Goal: Task Accomplishment & Management: Complete application form

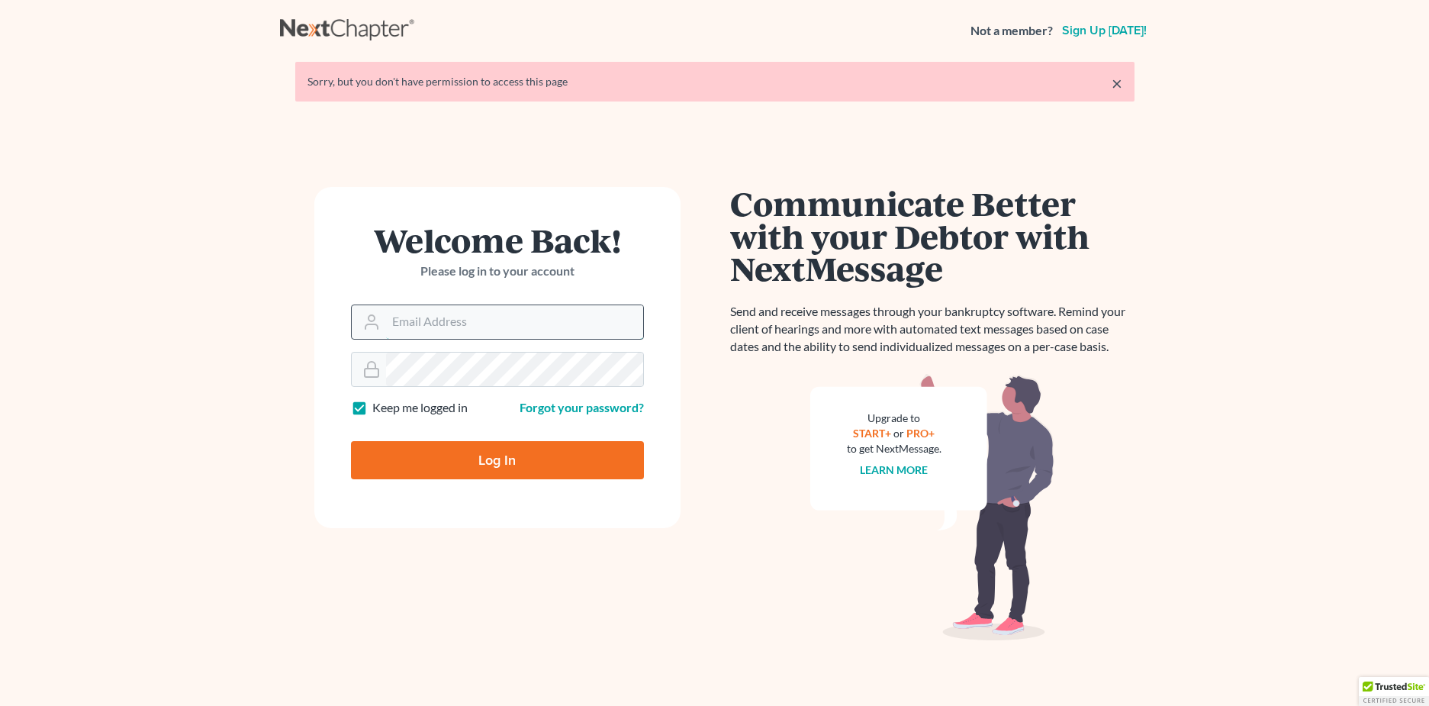
click at [497, 318] on input "Email Address" at bounding box center [514, 322] width 257 height 34
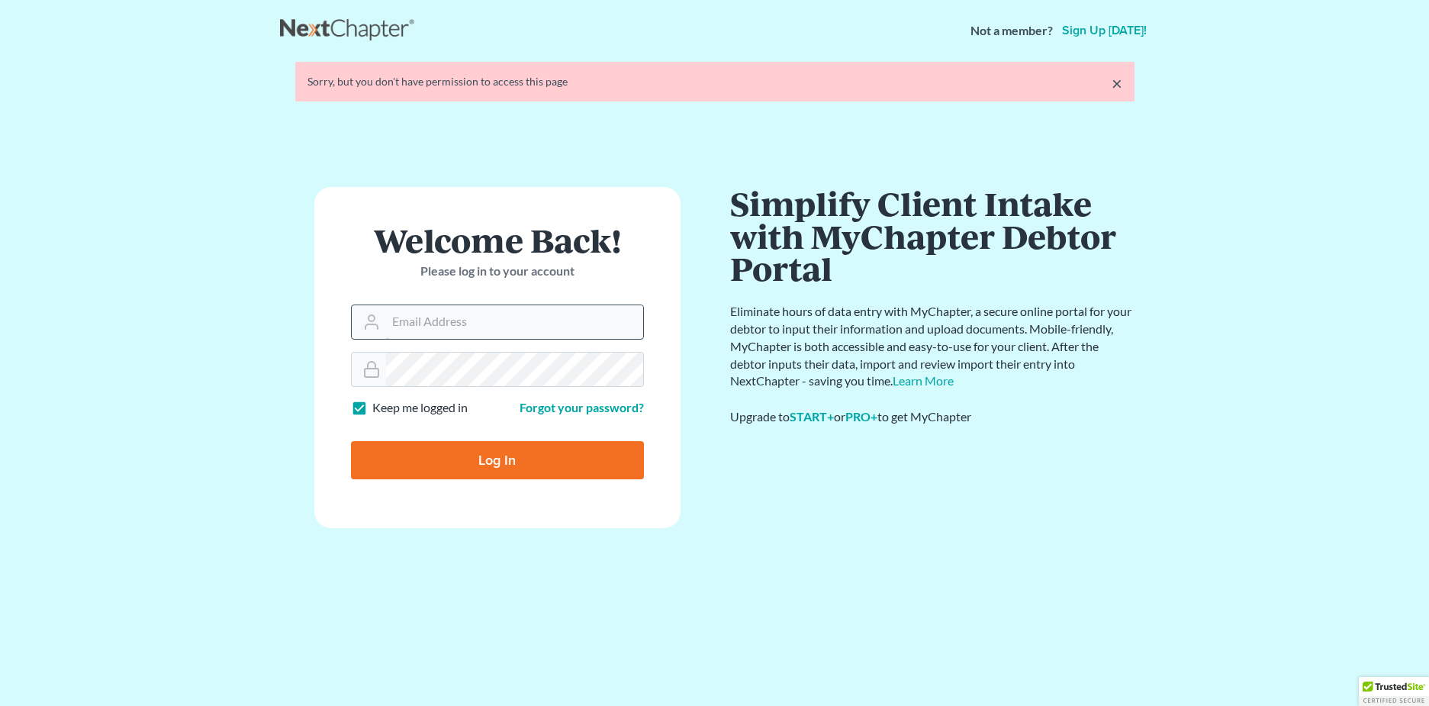
type input "christina.jackson@acton-snyder.com"
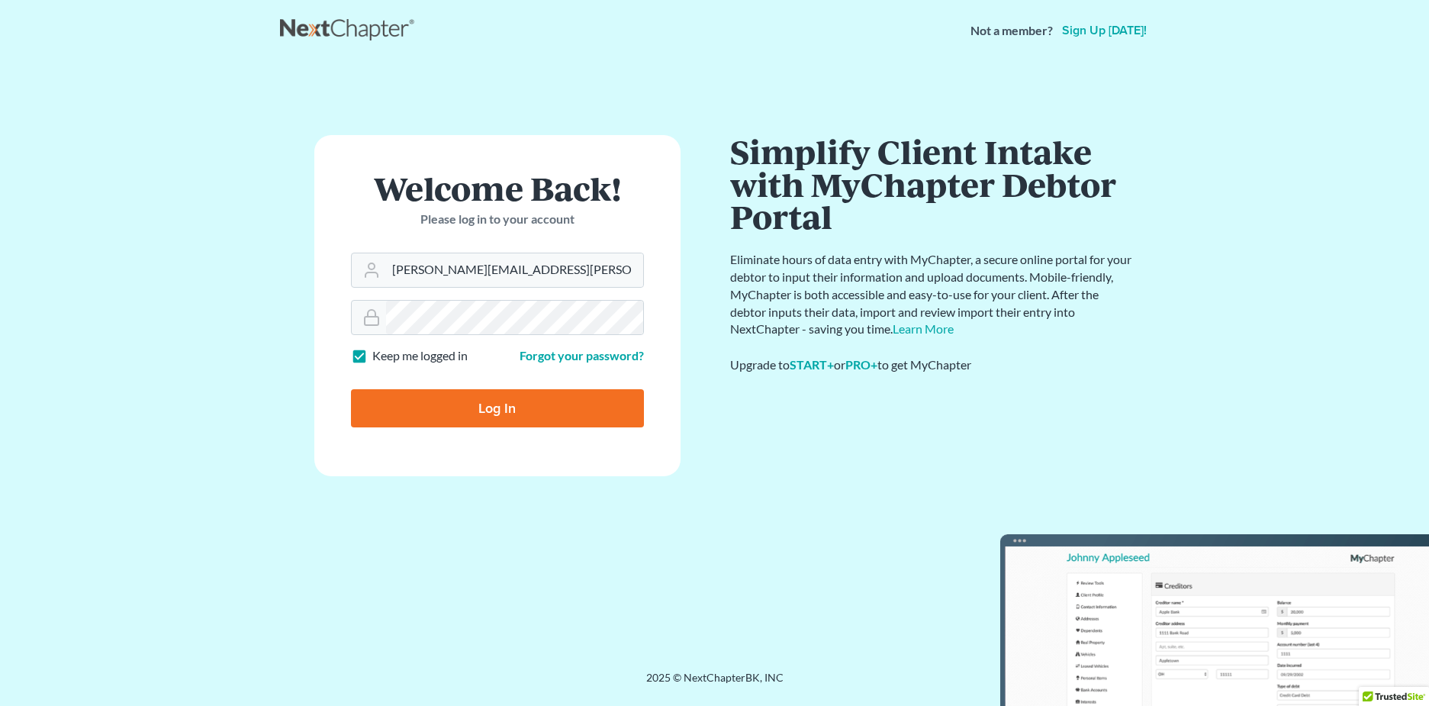
click at [539, 406] on input "Log In" at bounding box center [497, 408] width 293 height 38
type input "Thinking..."
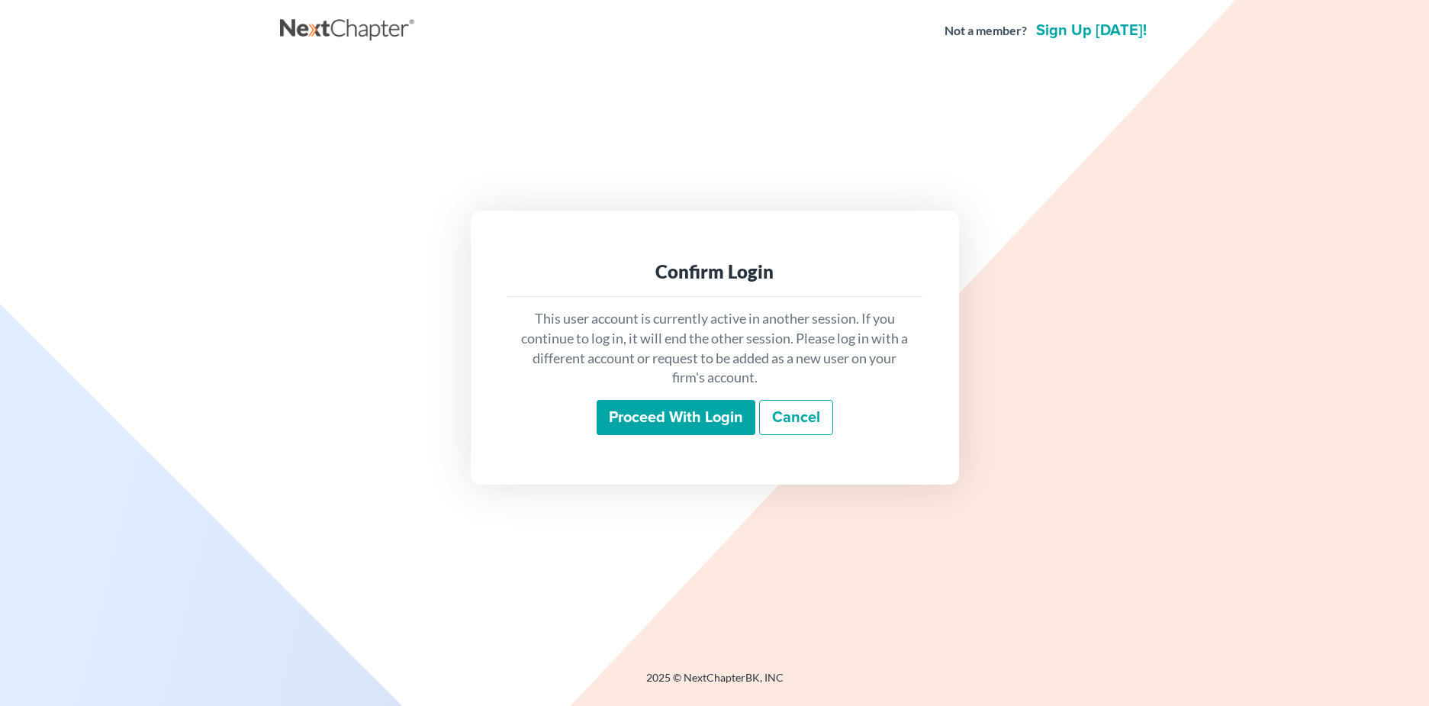
click at [723, 424] on input "Proceed with login" at bounding box center [676, 417] width 159 height 35
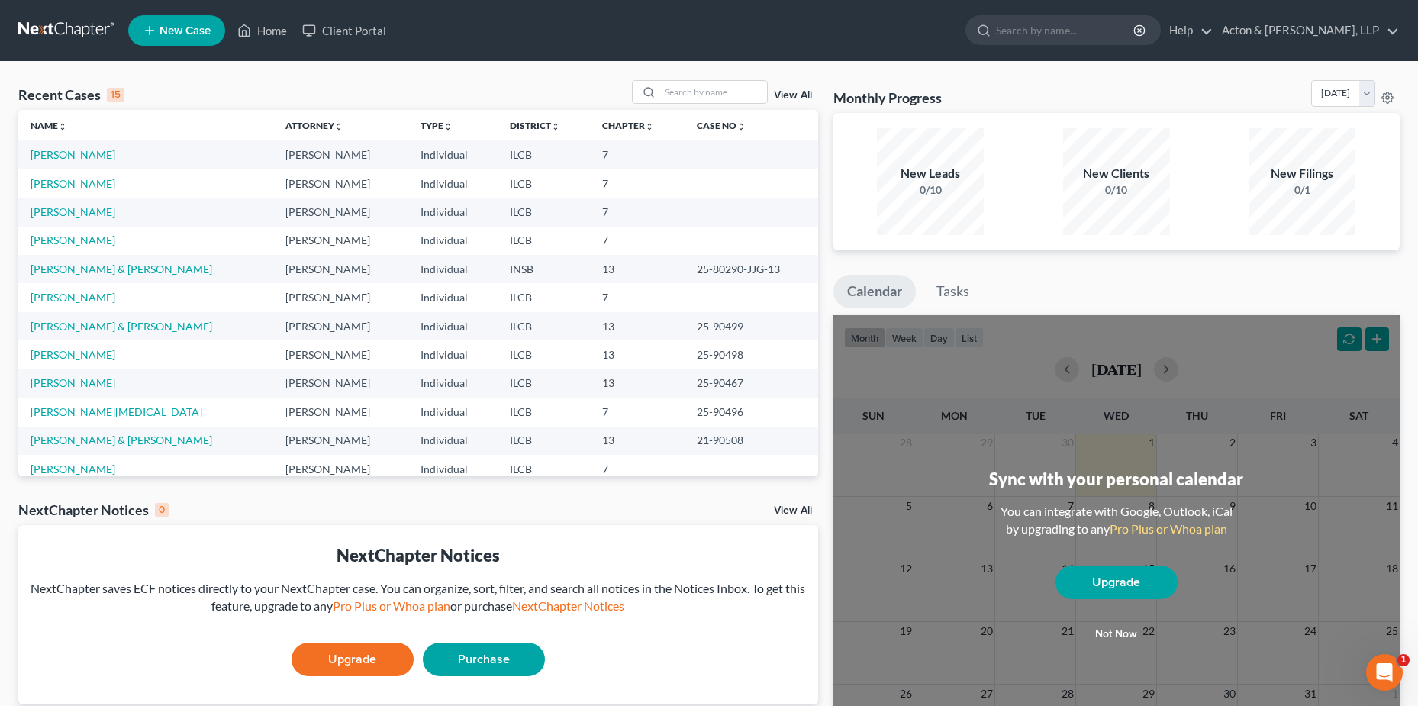
click at [58, 478] on div "Recent Cases 15 View All Name unfold_more expand_more expand_less Attorney unfo…" at bounding box center [418, 457] width 815 height 755
click at [59, 471] on link "[PERSON_NAME]" at bounding box center [73, 468] width 85 height 13
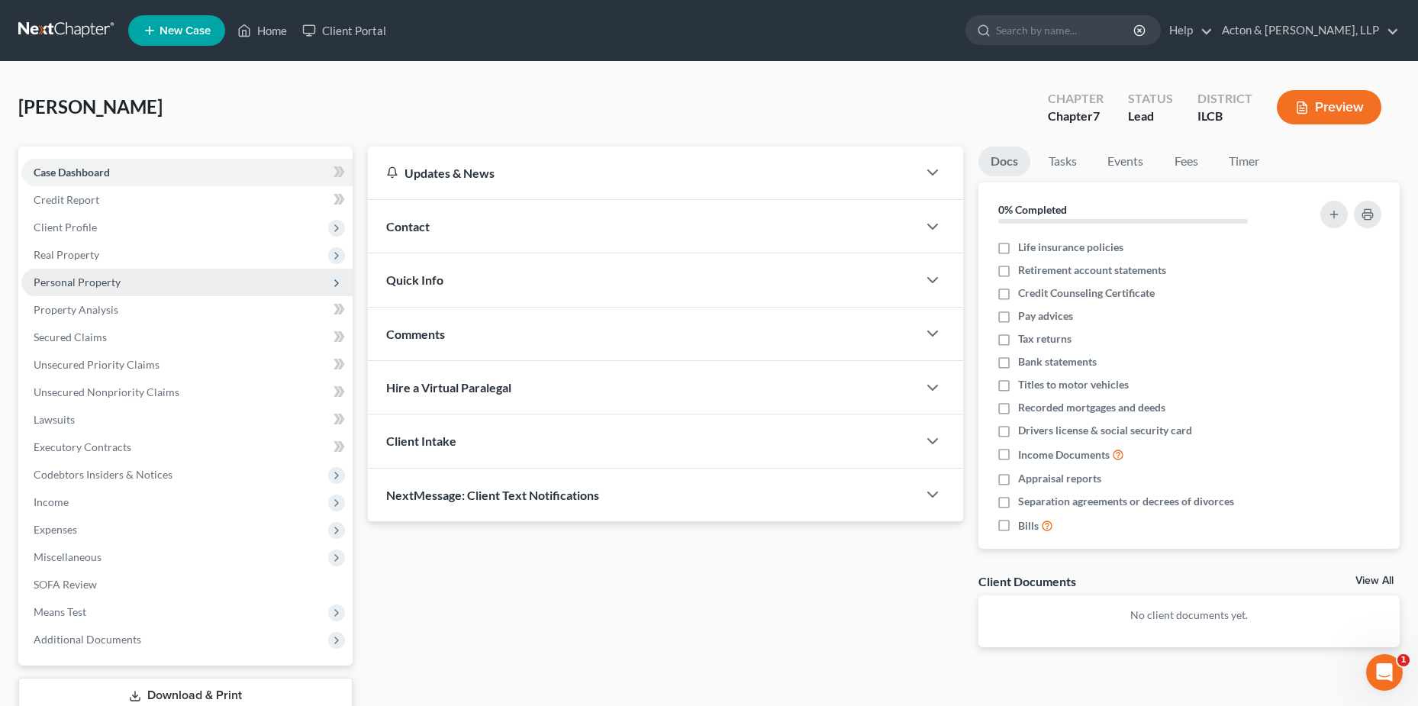
click at [79, 276] on span "Personal Property" at bounding box center [77, 281] width 87 height 13
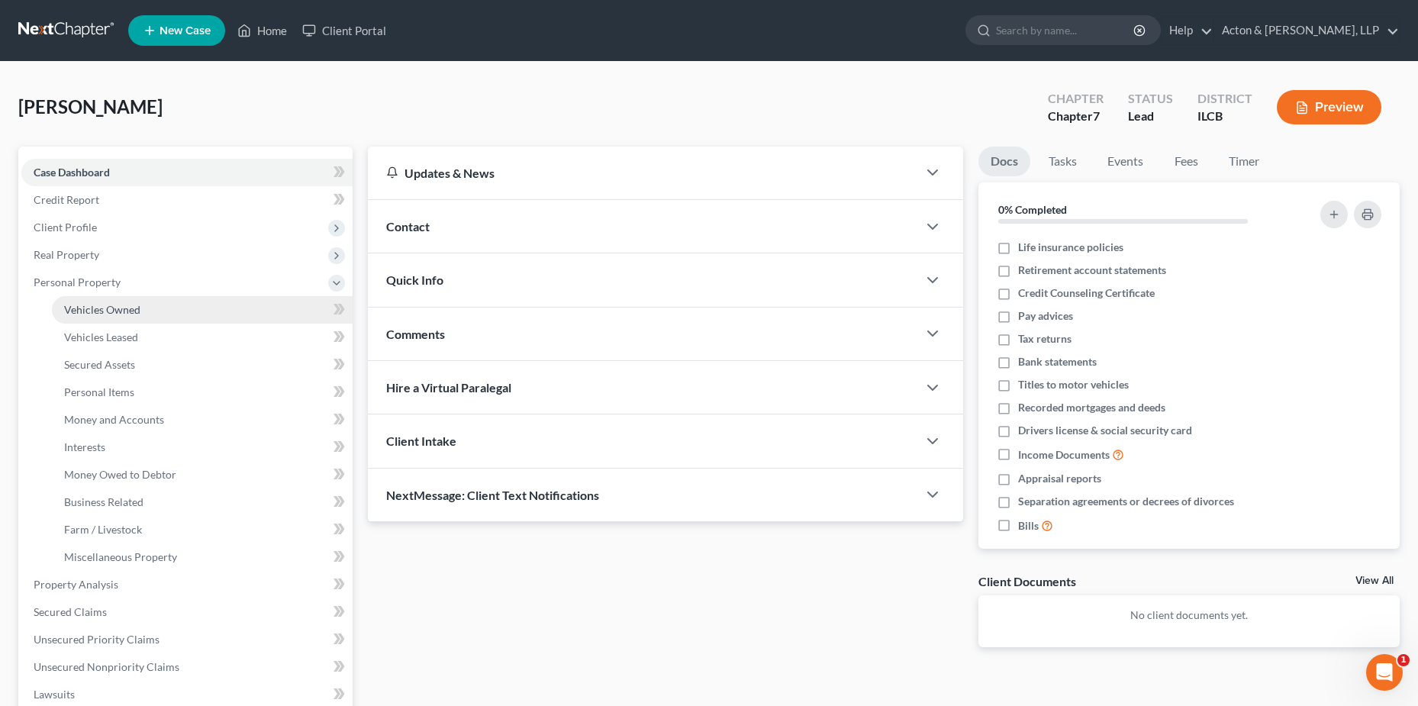
click at [167, 309] on link "Vehicles Owned" at bounding box center [202, 309] width 301 height 27
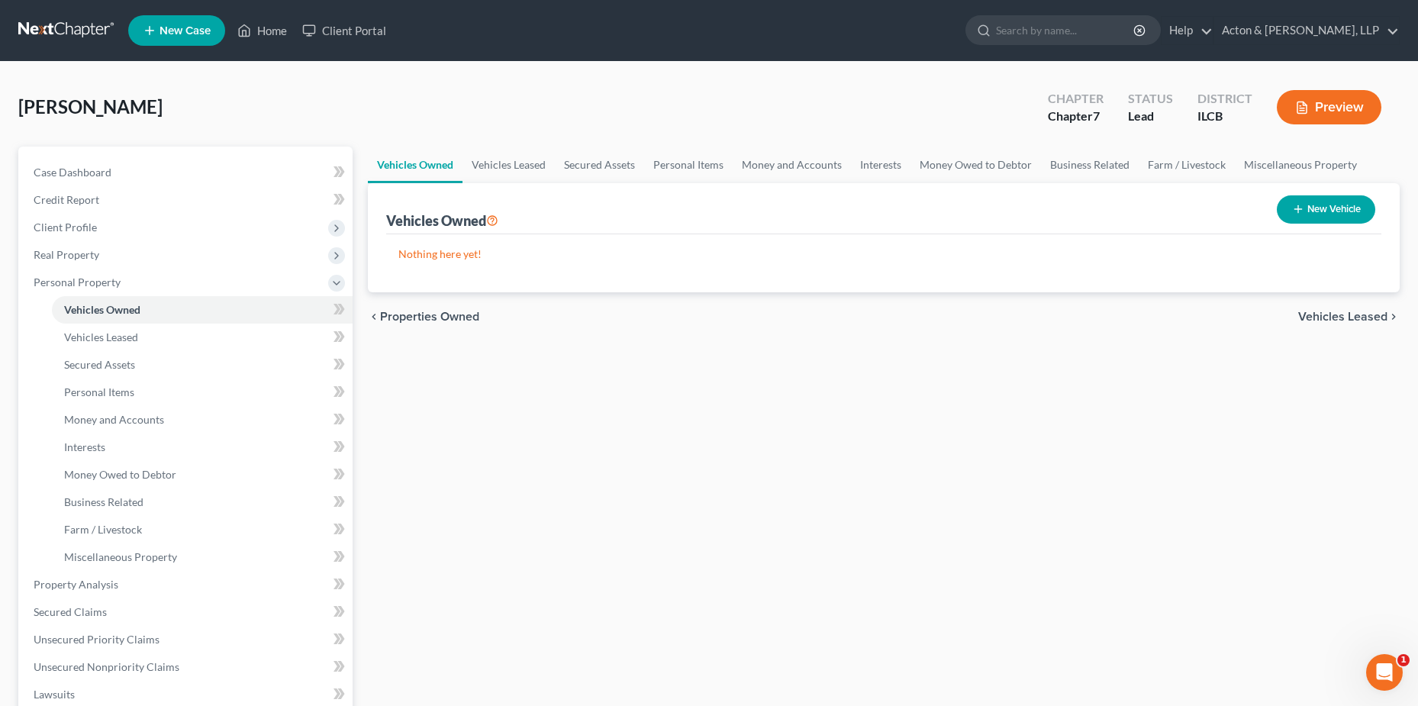
click at [1345, 199] on button "New Vehicle" at bounding box center [1326, 209] width 98 height 28
select select "0"
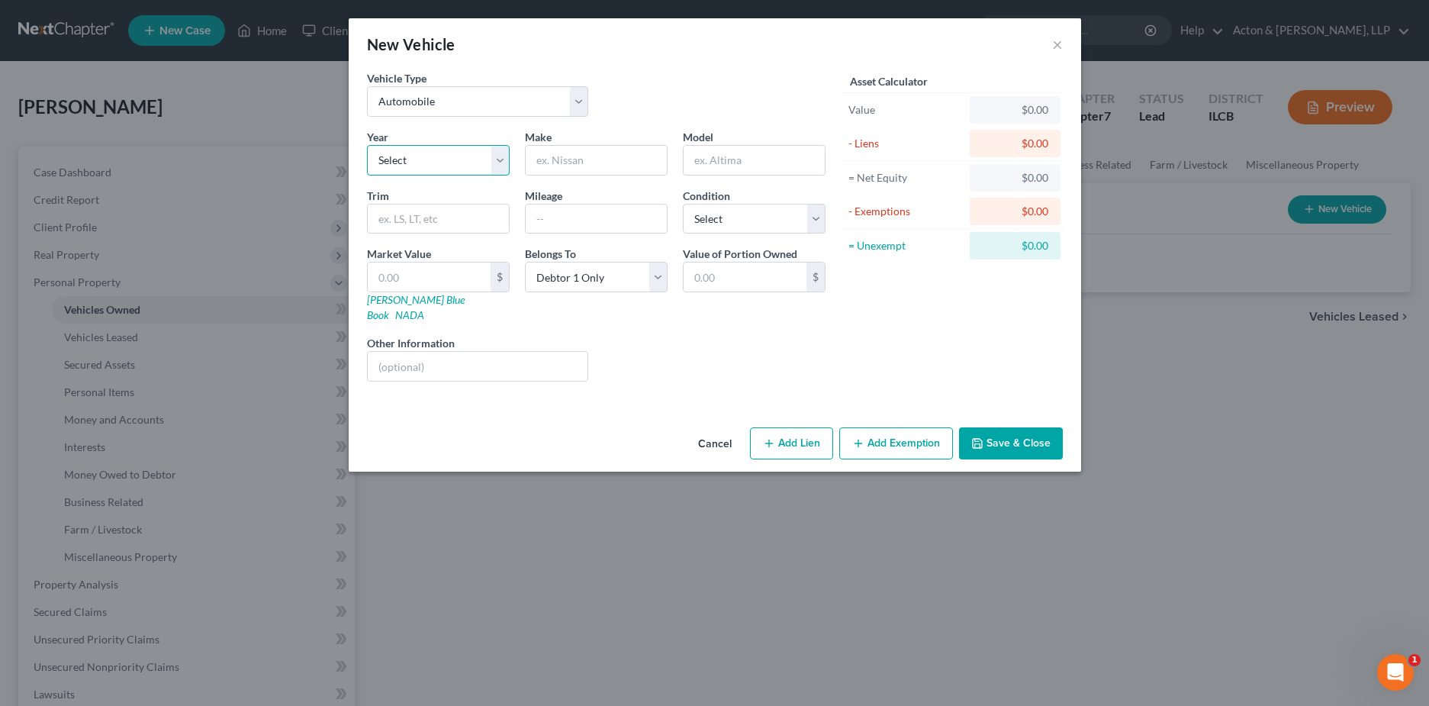
click at [441, 166] on select "Select 2026 2025 2024 2023 2022 2021 2020 2019 2018 2017 2016 2015 2014 2013 20…" at bounding box center [438, 160] width 143 height 31
select select "13"
click at [367, 145] on select "Select 2026 2025 2024 2023 2022 2021 2020 2019 2018 2017 2016 2015 2014 2013 20…" at bounding box center [438, 160] width 143 height 31
click at [589, 158] on input "text" at bounding box center [596, 160] width 141 height 29
type input "o"
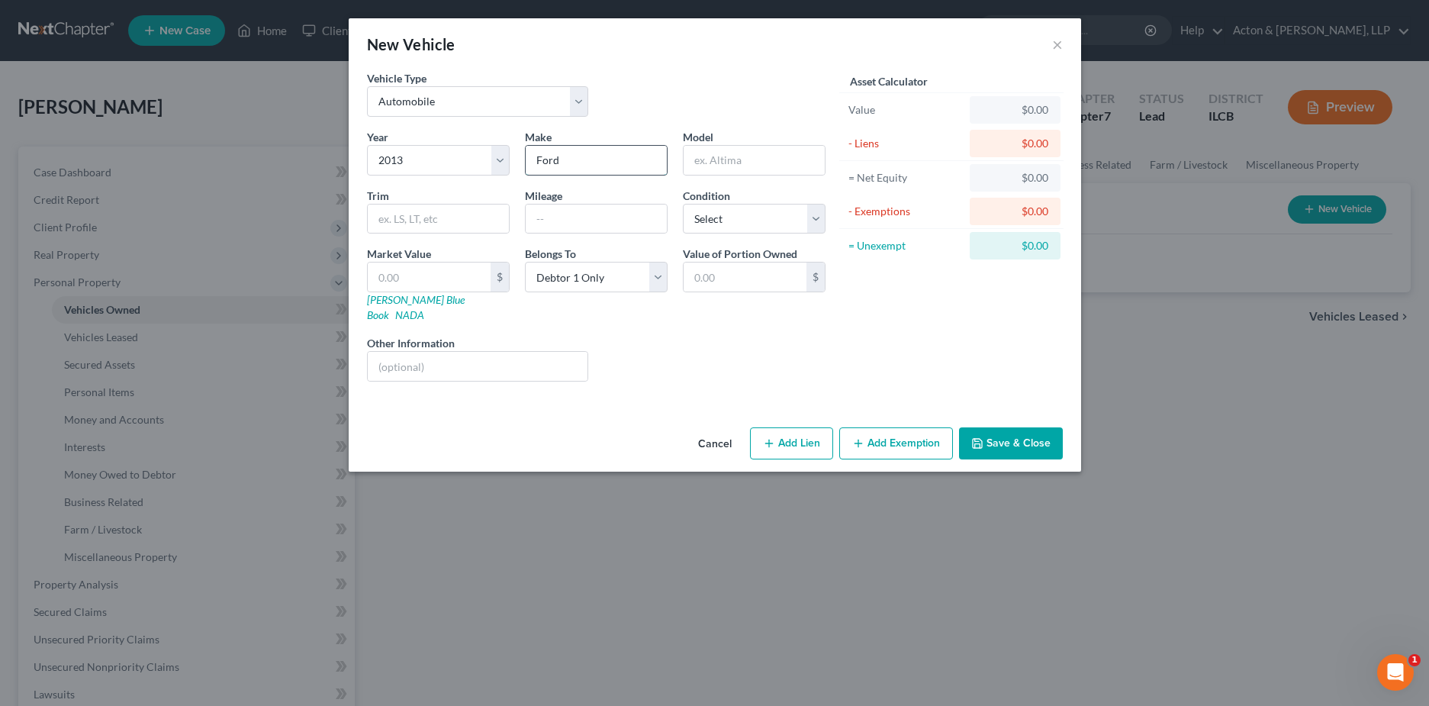
type input "Ford"
type input "F 150"
click at [550, 217] on input "text" at bounding box center [596, 218] width 141 height 29
type input "147000"
click at [716, 216] on select "Select Excellent Very Good Good Fair Poor" at bounding box center [754, 219] width 143 height 31
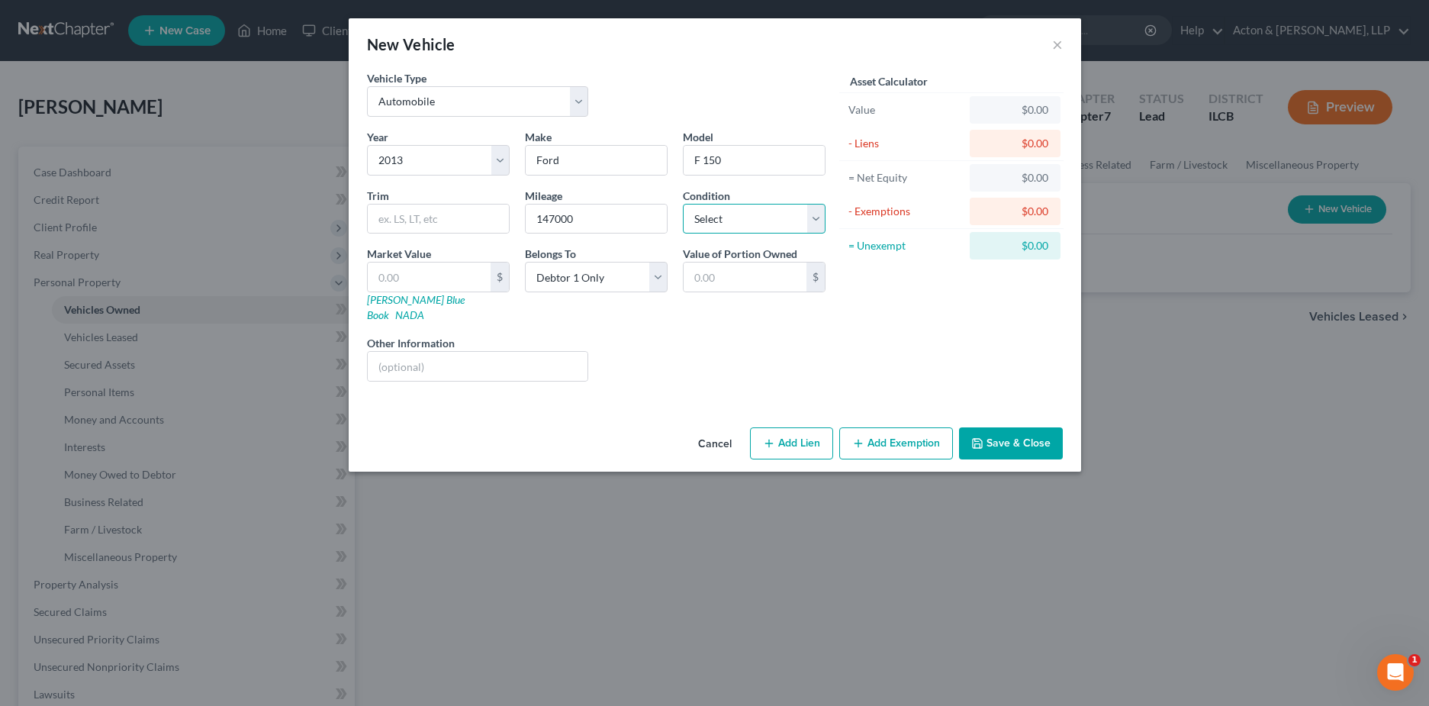
select select "2"
click at [683, 204] on select "Select Excellent Very Good Good Fair Poor" at bounding box center [754, 219] width 143 height 31
click at [434, 275] on input "text" at bounding box center [429, 276] width 123 height 29
click at [401, 301] on link "[PERSON_NAME] Blue Book" at bounding box center [416, 307] width 98 height 28
click at [428, 277] on input "text" at bounding box center [429, 276] width 123 height 29
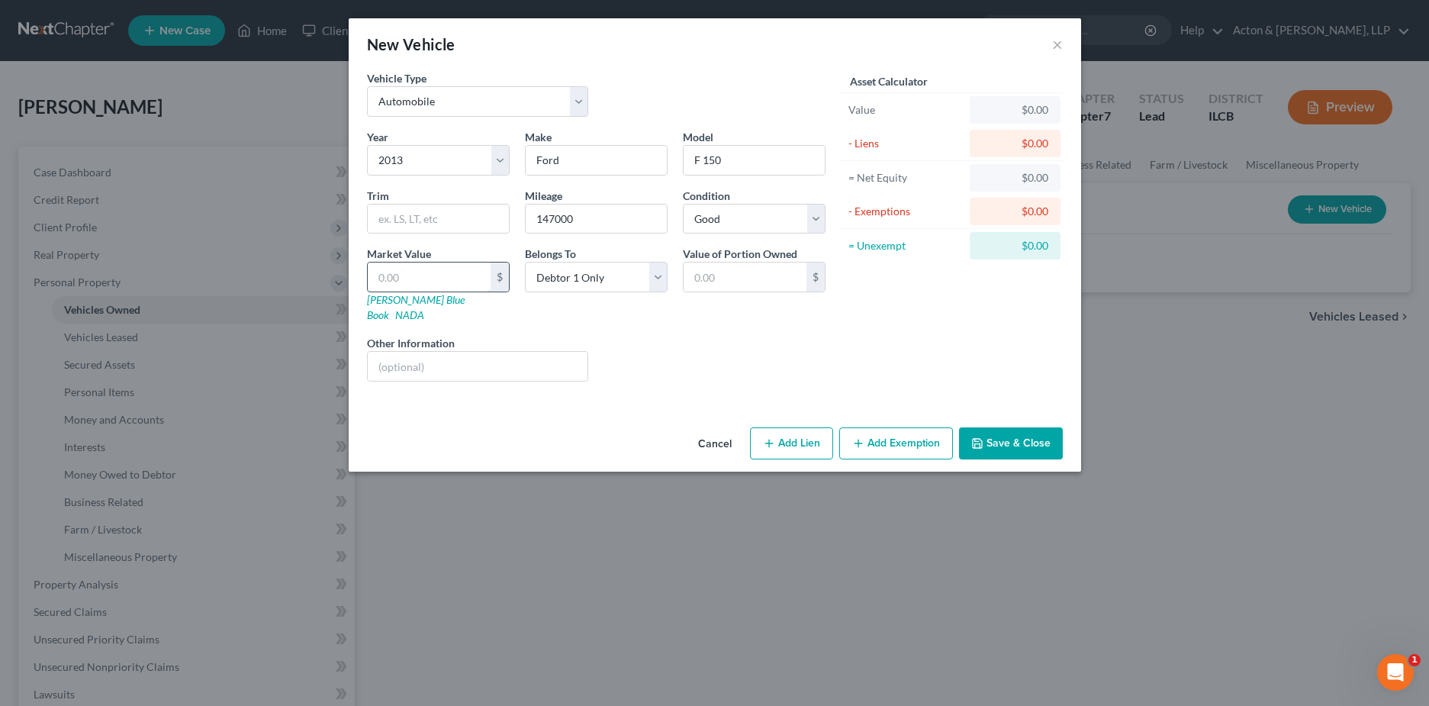
type input "4"
type input "4.00"
type input "41"
type input "41.00"
type input "410"
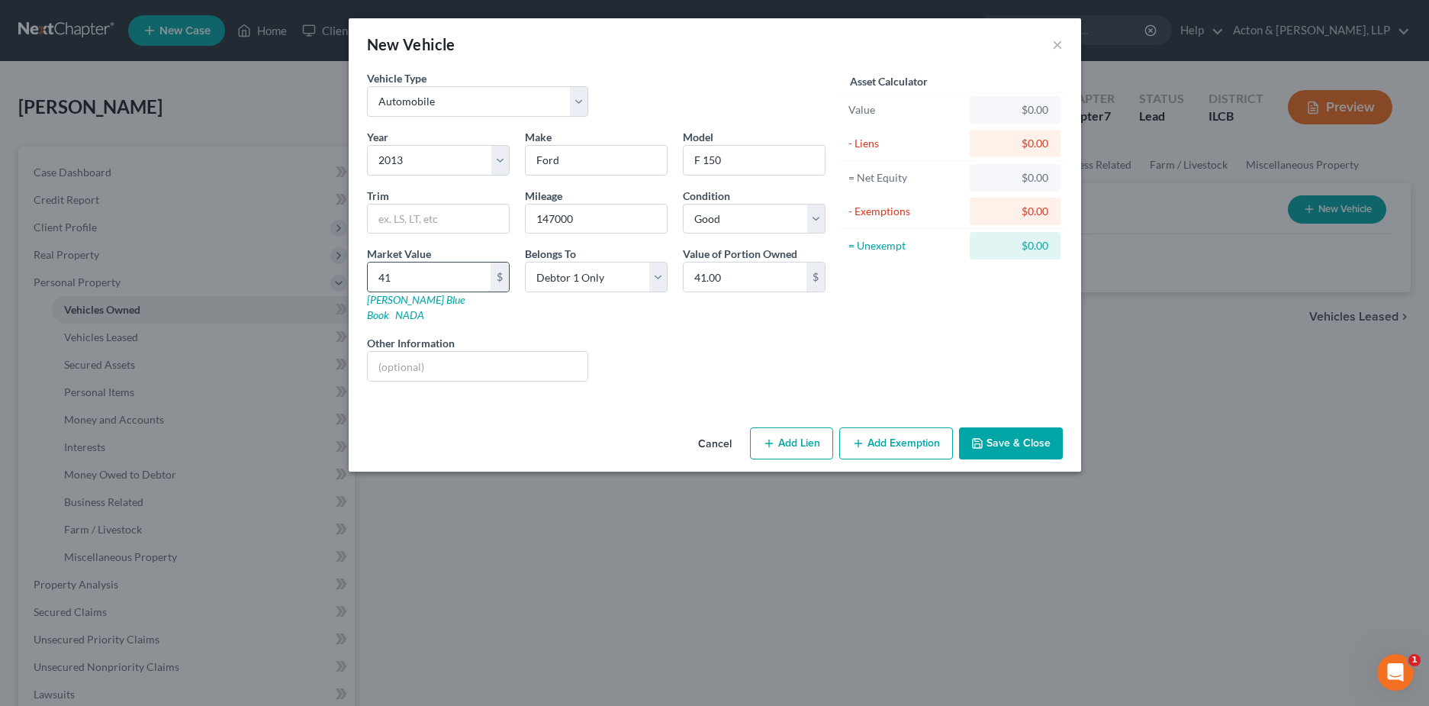
type input "410.00"
type input "4100"
type input "4,100.00"
type input "4,100"
click at [919, 432] on button "Add Exemption" at bounding box center [896, 443] width 114 height 32
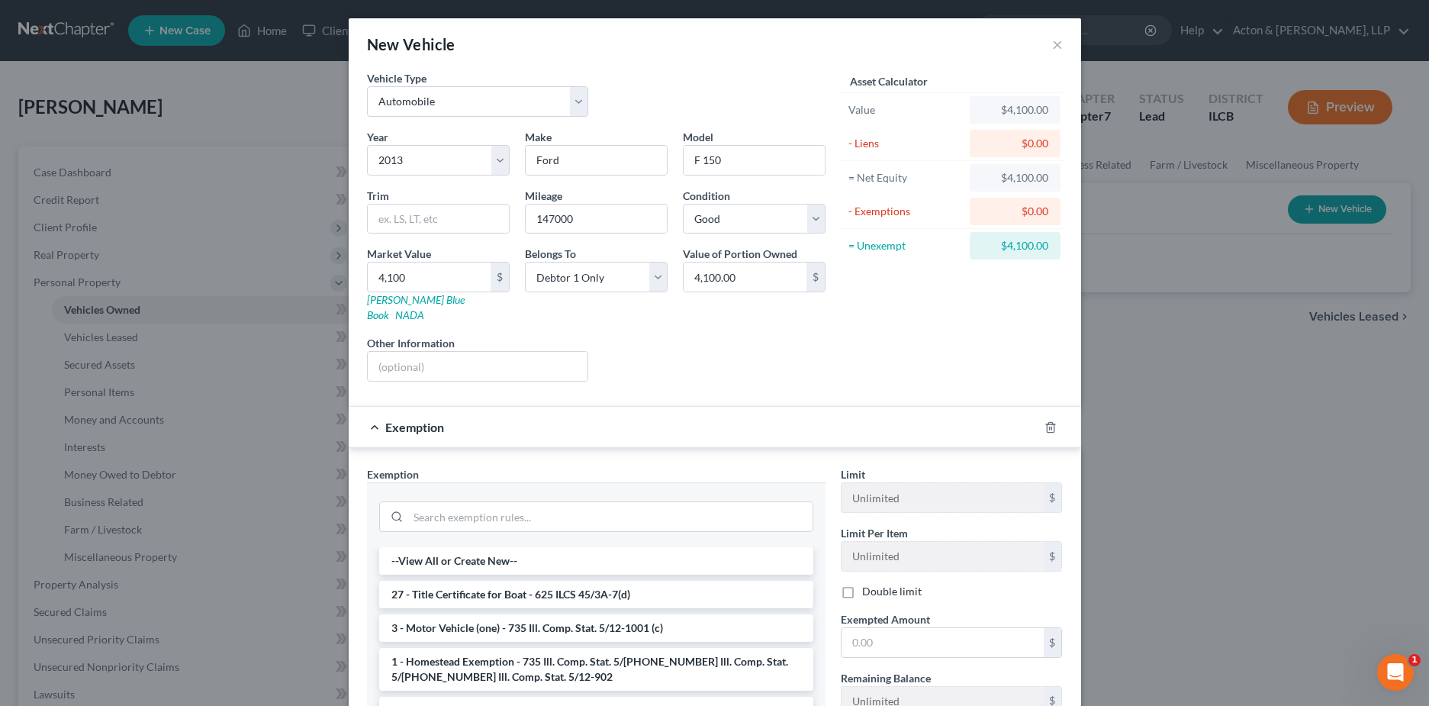
scroll to position [76, 0]
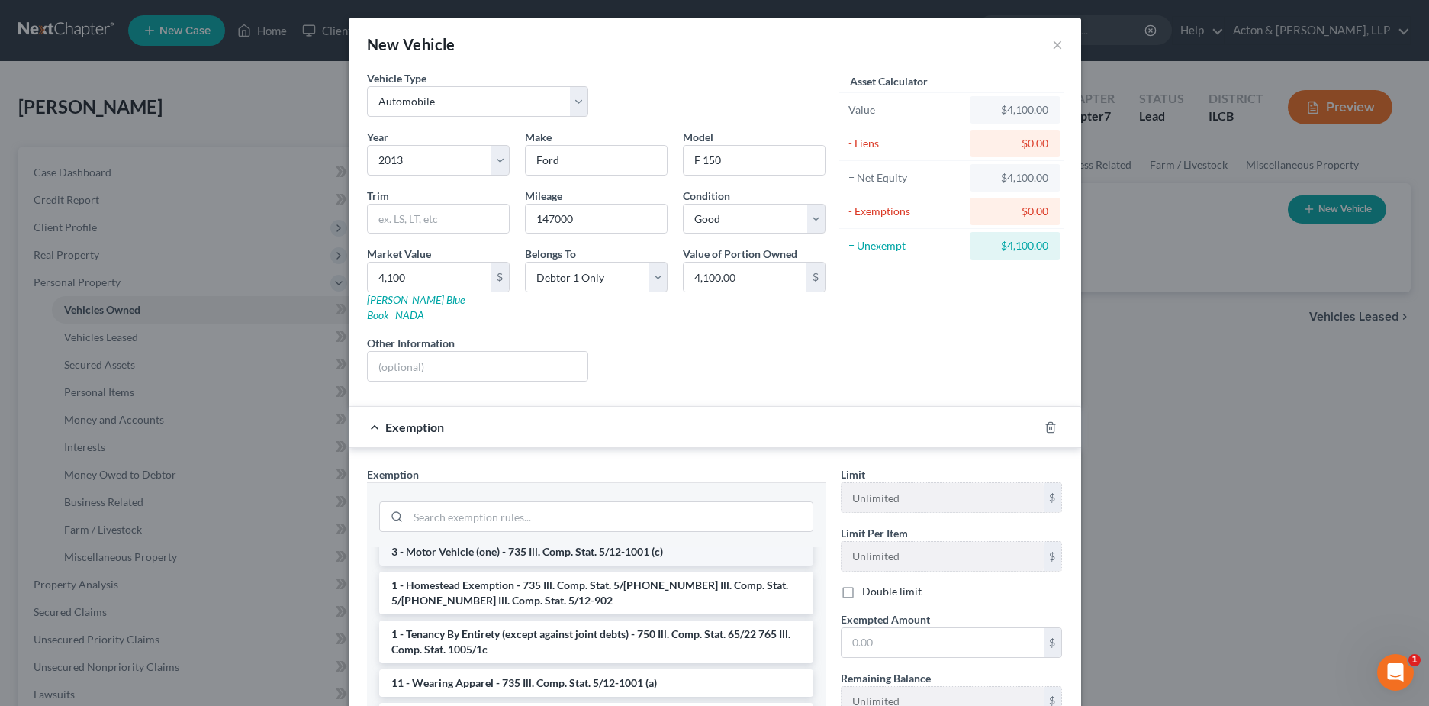
click at [506, 538] on li "3 - Motor Vehicle (one) - 735 Ill. Comp. Stat. 5/12-1001 (c)" at bounding box center [596, 551] width 434 height 27
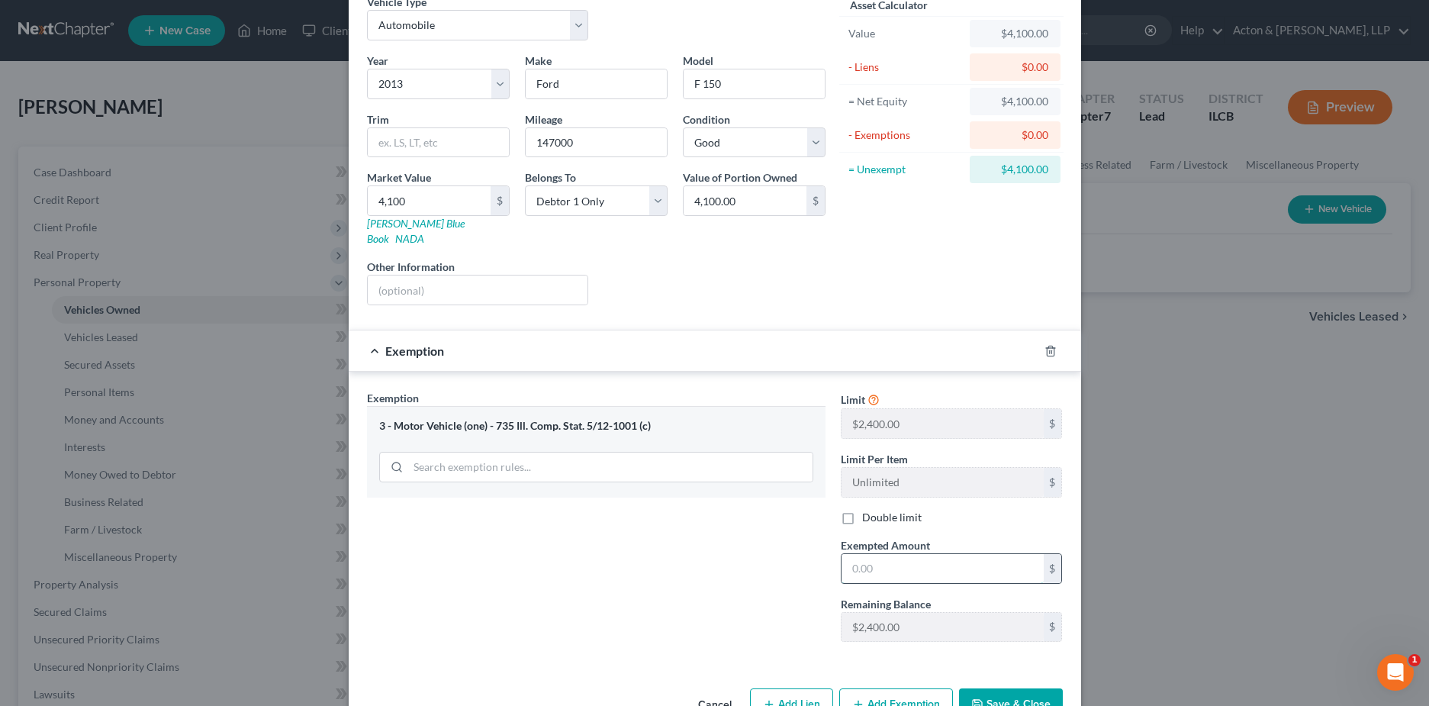
click at [858, 554] on input "text" at bounding box center [943, 568] width 202 height 29
type input "2,400"
click at [1016, 688] on button "Save & Close" at bounding box center [1011, 704] width 104 height 32
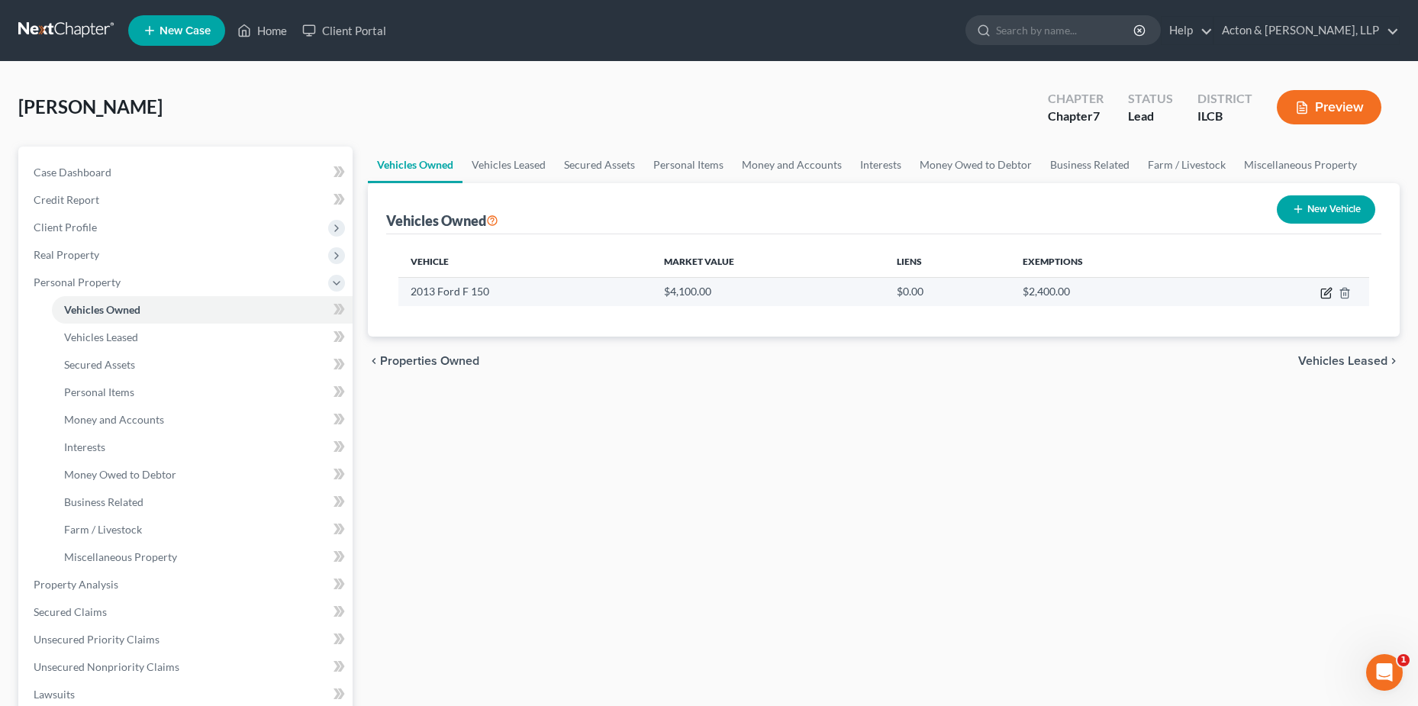
click at [1328, 293] on icon "button" at bounding box center [1326, 293] width 12 height 12
select select "0"
select select "13"
select select "2"
select select "0"
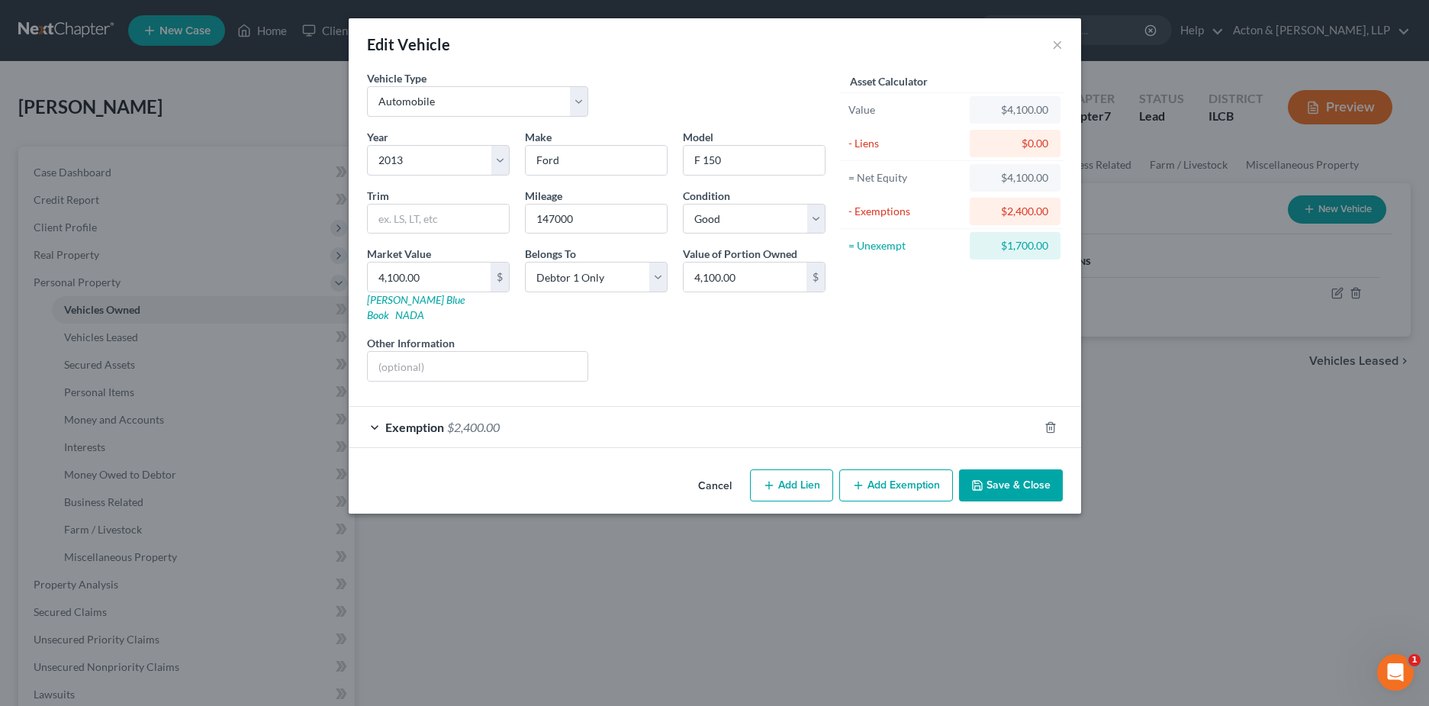
click at [865, 469] on button "Add Exemption" at bounding box center [896, 485] width 114 height 32
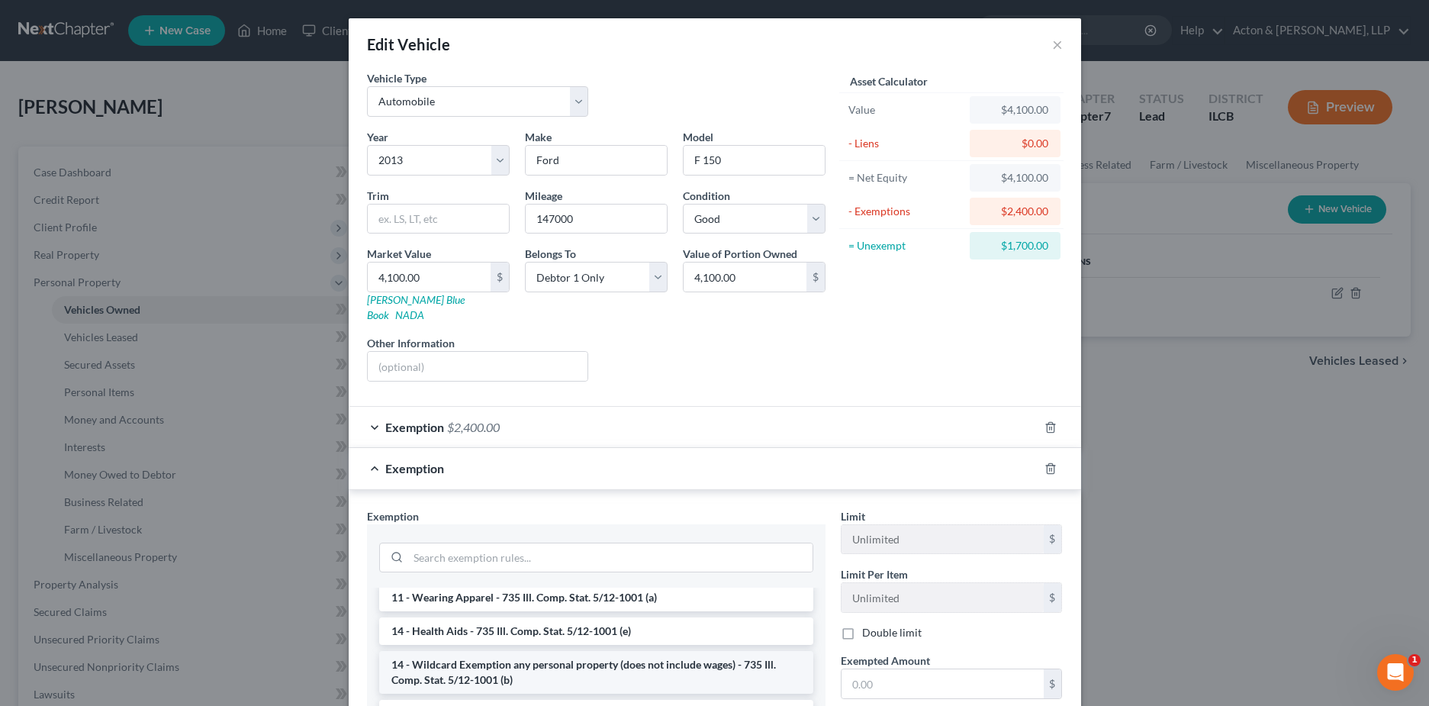
scroll to position [229, 0]
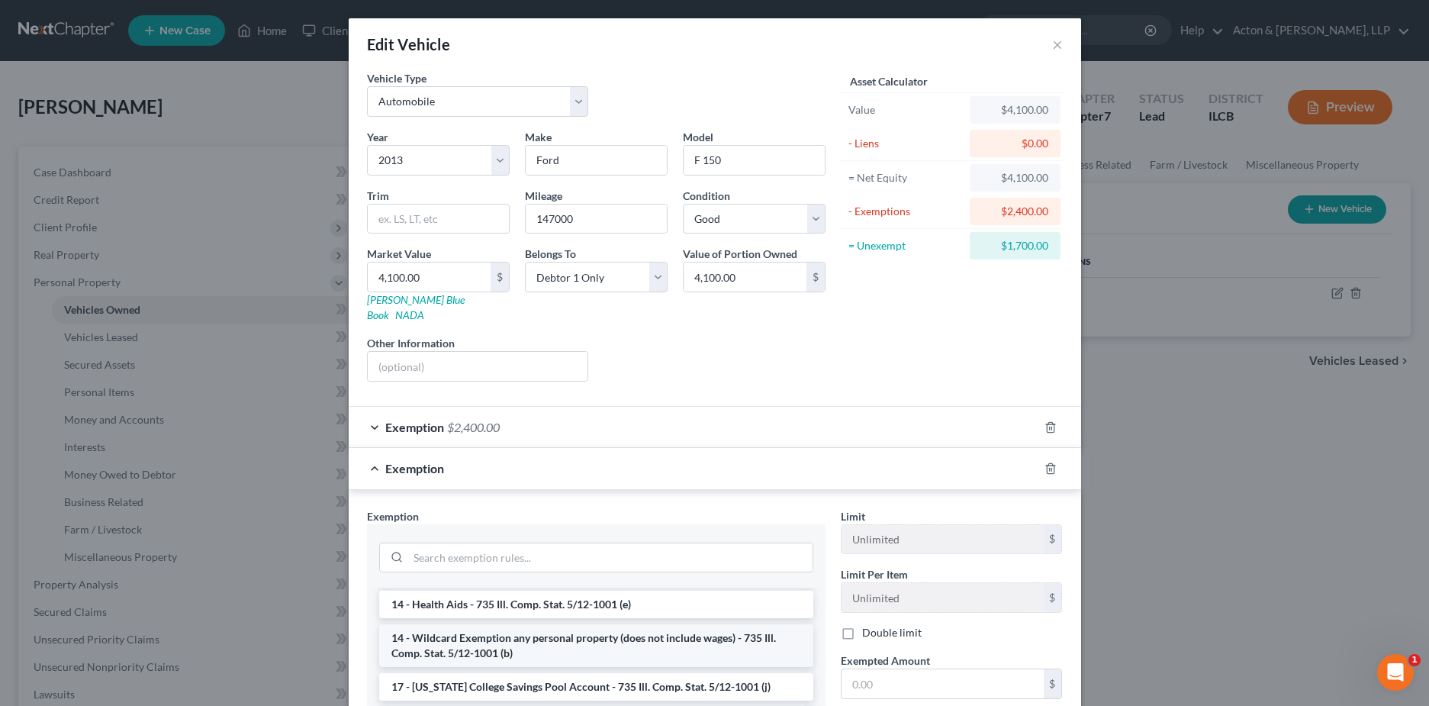
click at [483, 631] on li "14 - Wildcard Exemption any personal property (does not include wages) - 735 Il…" at bounding box center [596, 645] width 434 height 43
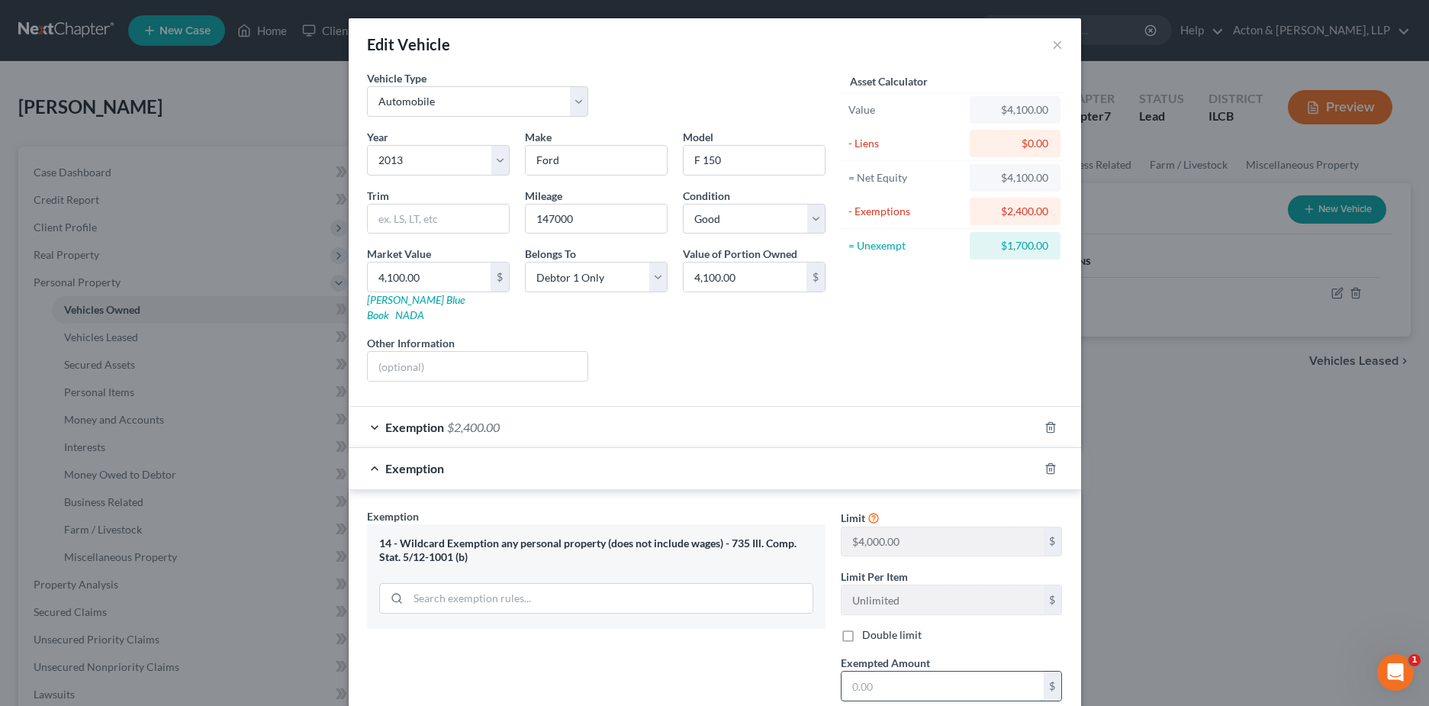
click at [861, 671] on input "text" at bounding box center [943, 685] width 202 height 29
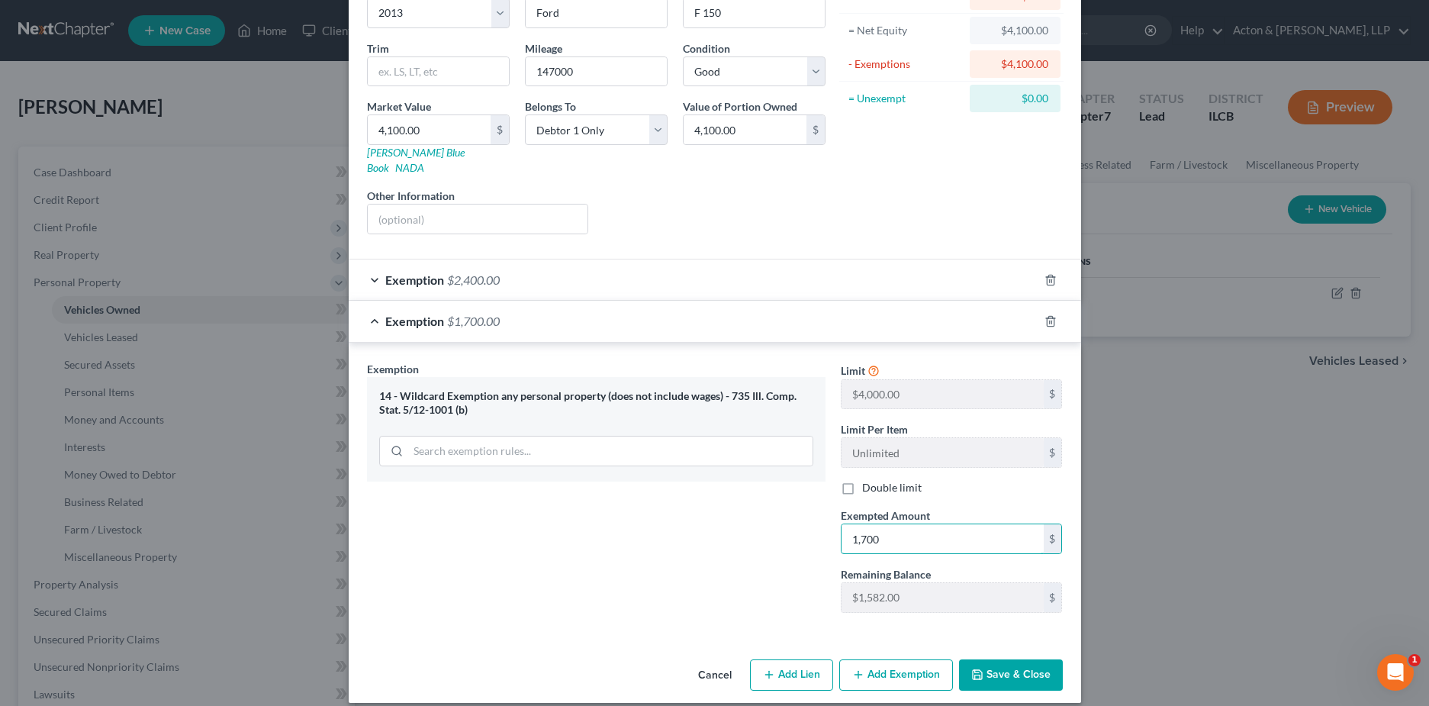
type input "1,700"
click at [1025, 661] on button "Save & Close" at bounding box center [1011, 675] width 104 height 32
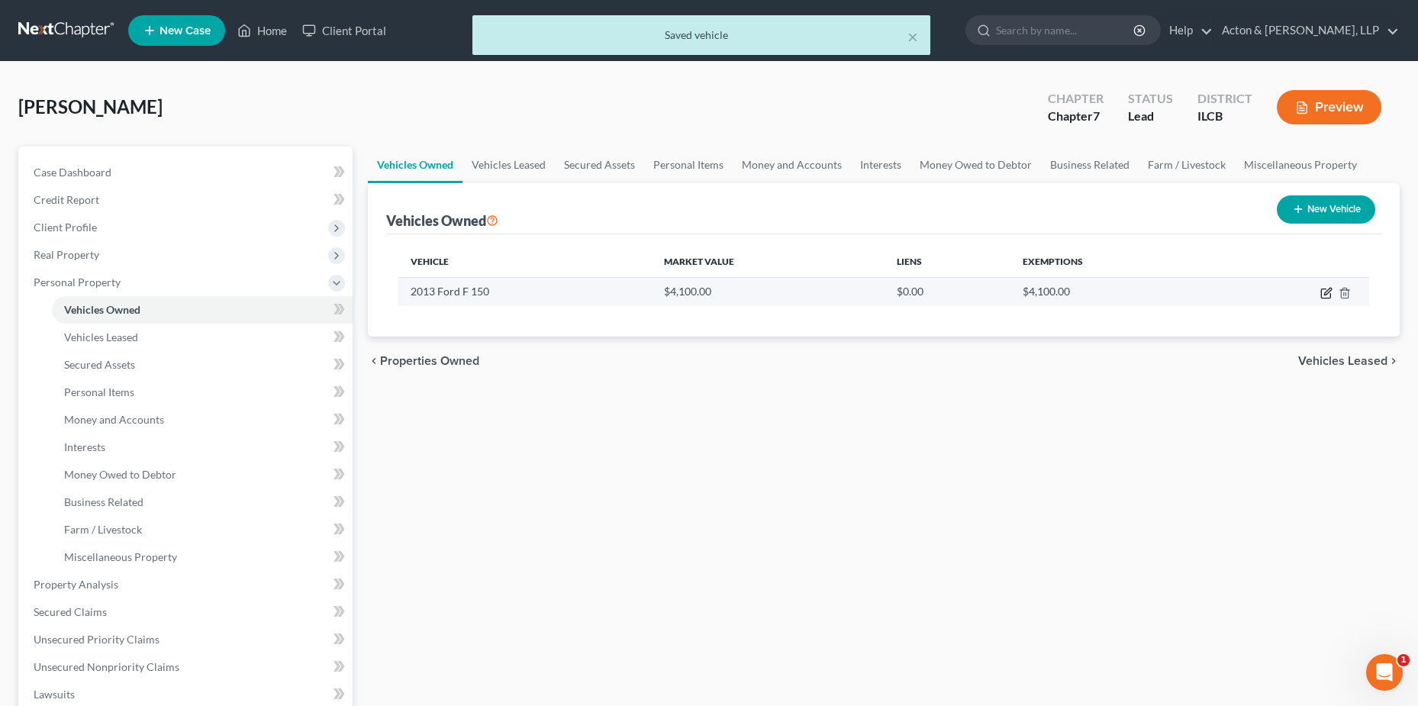
click at [1328, 295] on icon "button" at bounding box center [1326, 293] width 12 height 12
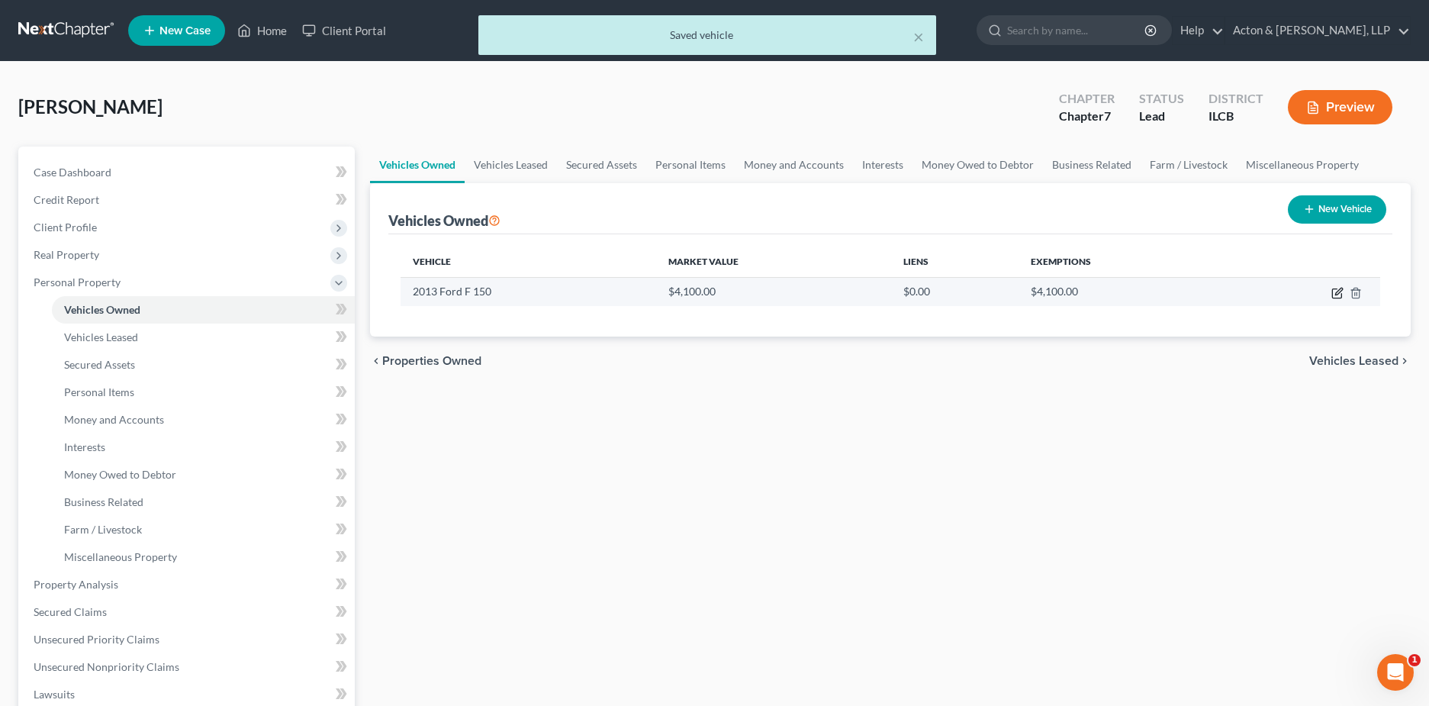
select select "0"
select select "13"
select select "2"
select select "0"
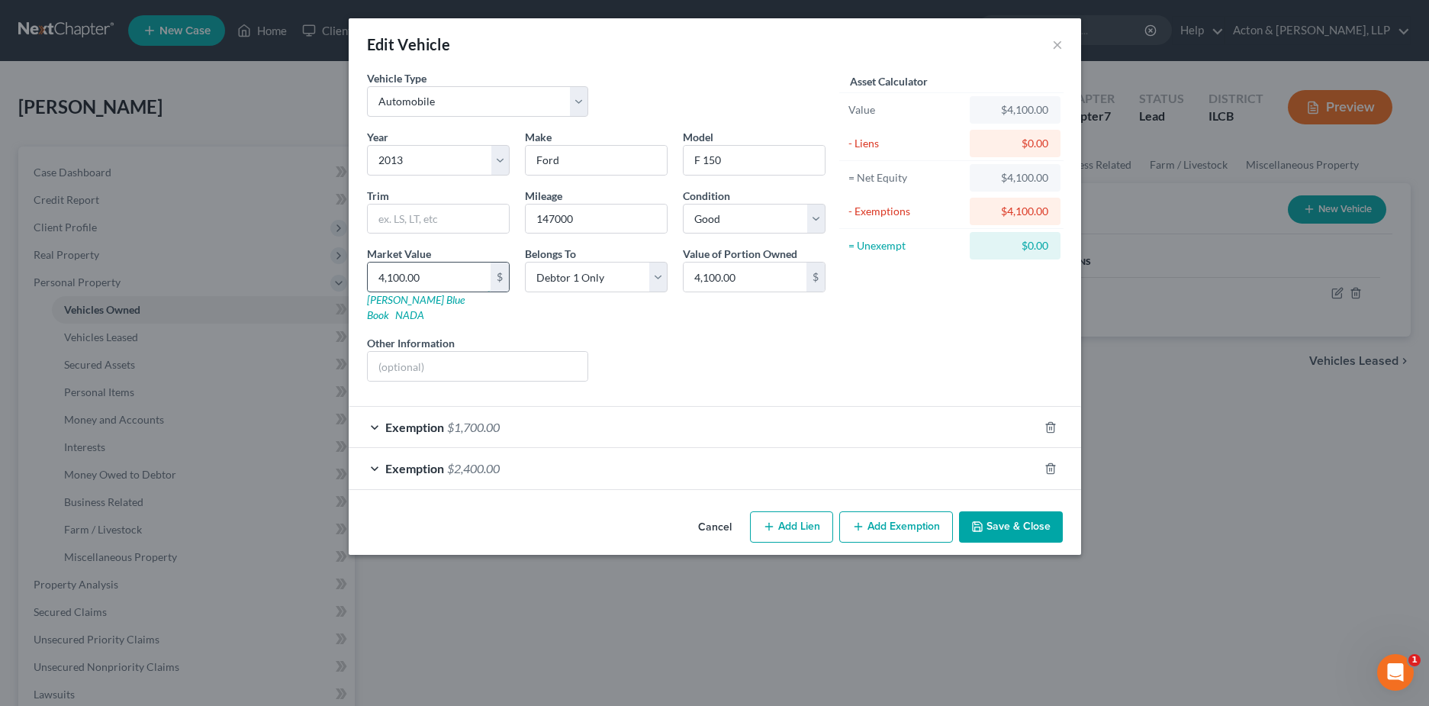
type input "3"
type input "3.00"
type input "38"
type input "38.00"
type input "380"
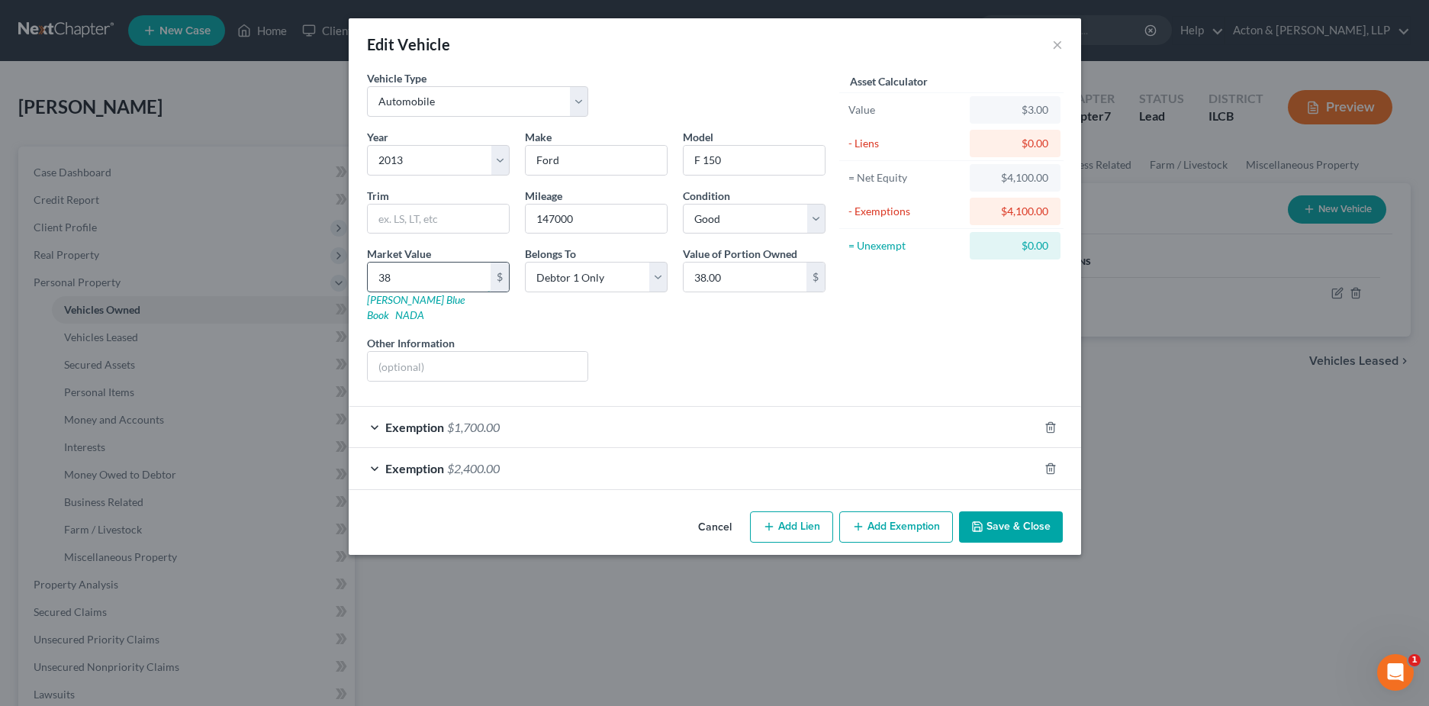
type input "380.00"
type input "3800"
type input "3,800.00"
type input "3,800"
click at [640, 418] on div "Exemption $1,700.00" at bounding box center [694, 427] width 690 height 40
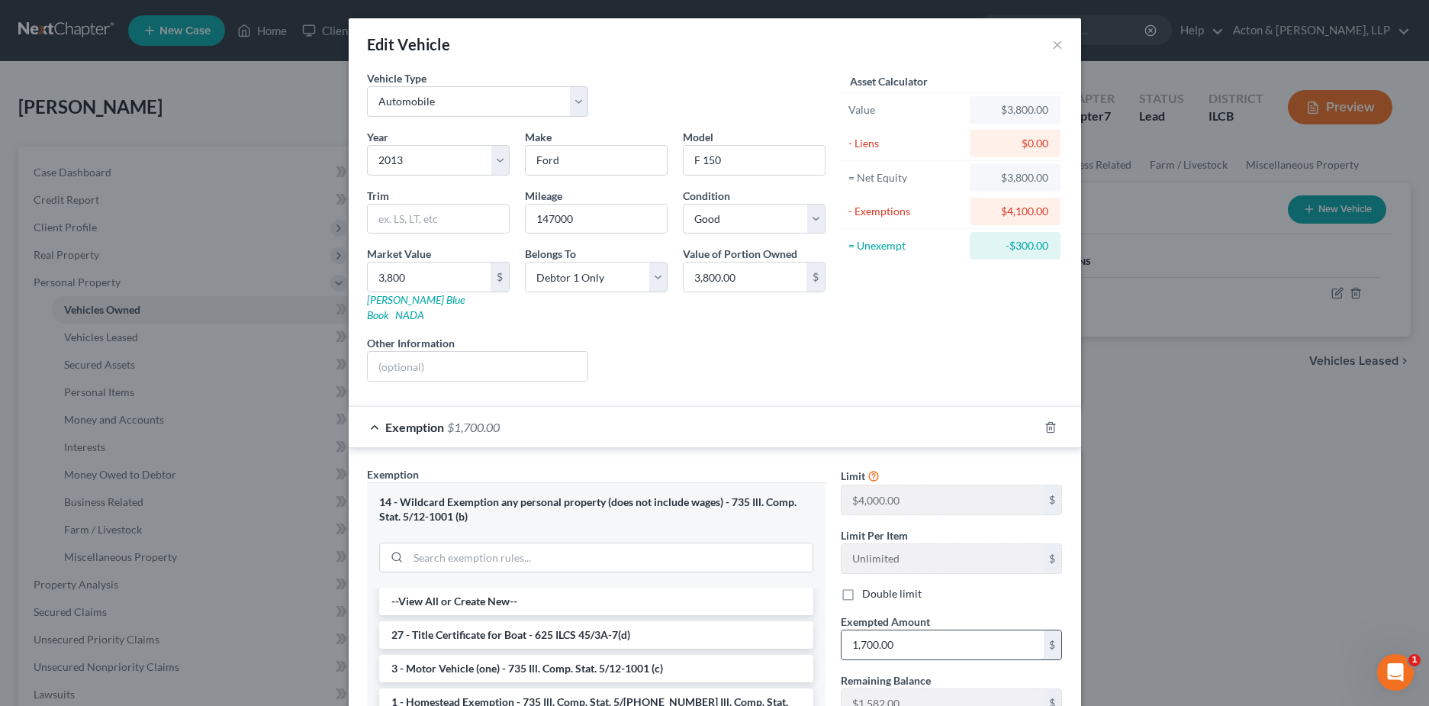
drag, startPoint x: 860, startPoint y: 630, endPoint x: 880, endPoint y: 620, distance: 22.2
click at [861, 630] on input "1,700.00" at bounding box center [943, 644] width 202 height 29
type input "1,400"
click at [881, 336] on div "Asset Calculator Value $3,800.00 - Liens $0.00 = Net Equity $3,800.00 - Exempti…" at bounding box center [951, 232] width 237 height 324
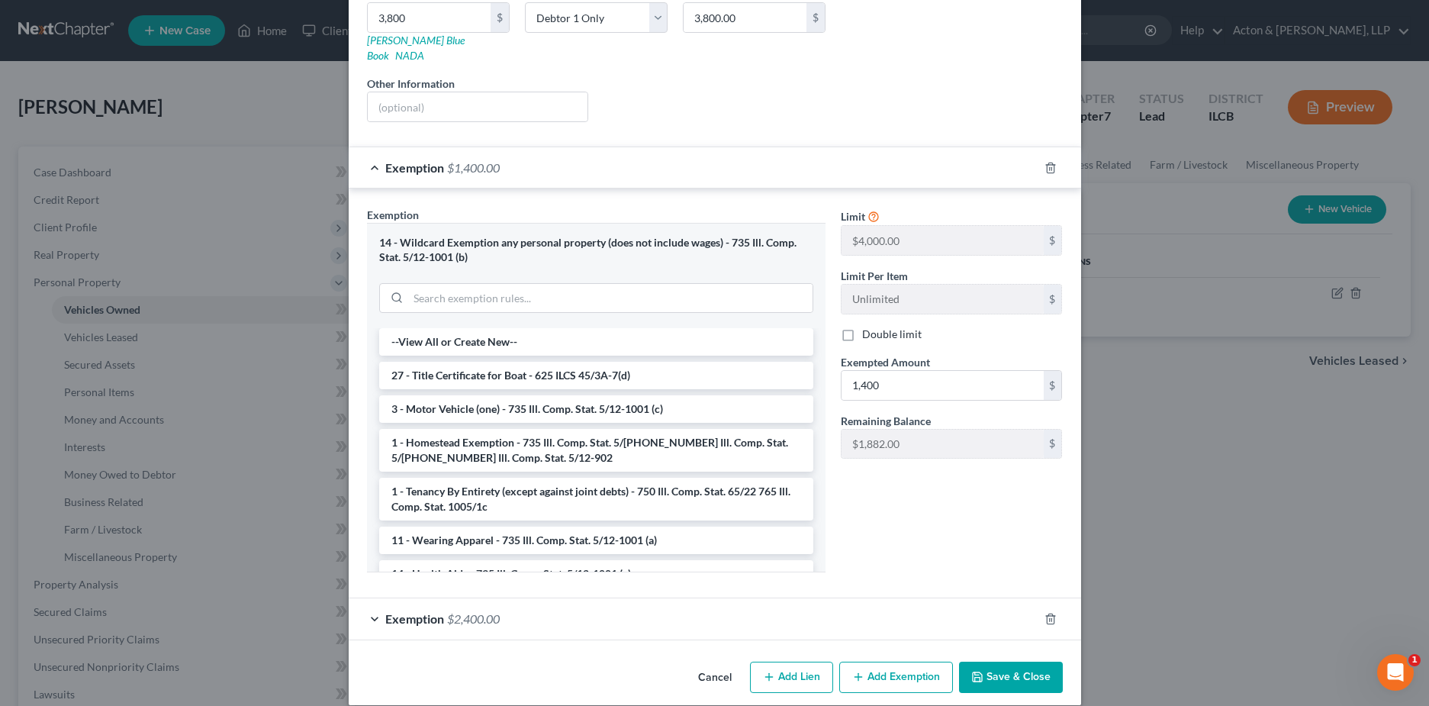
scroll to position [262, 0]
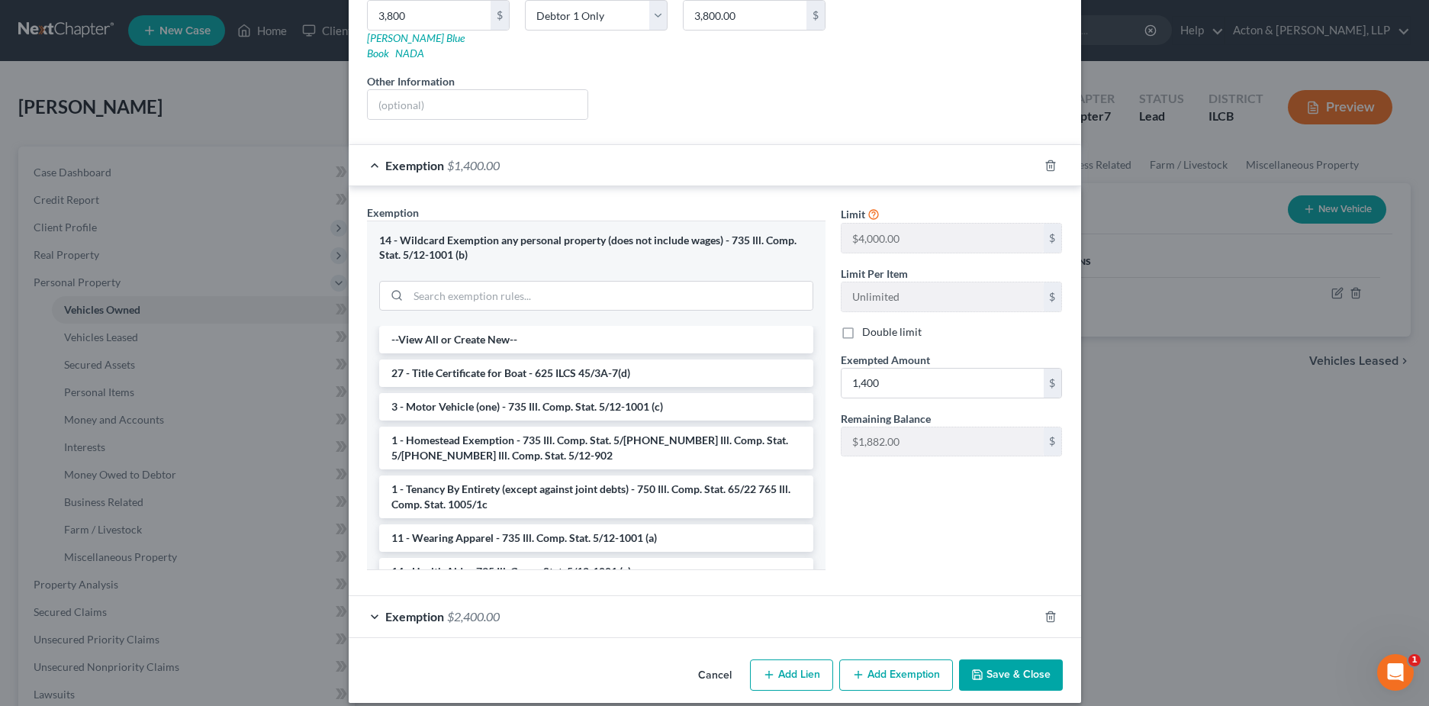
click at [1028, 663] on button "Save & Close" at bounding box center [1011, 675] width 104 height 32
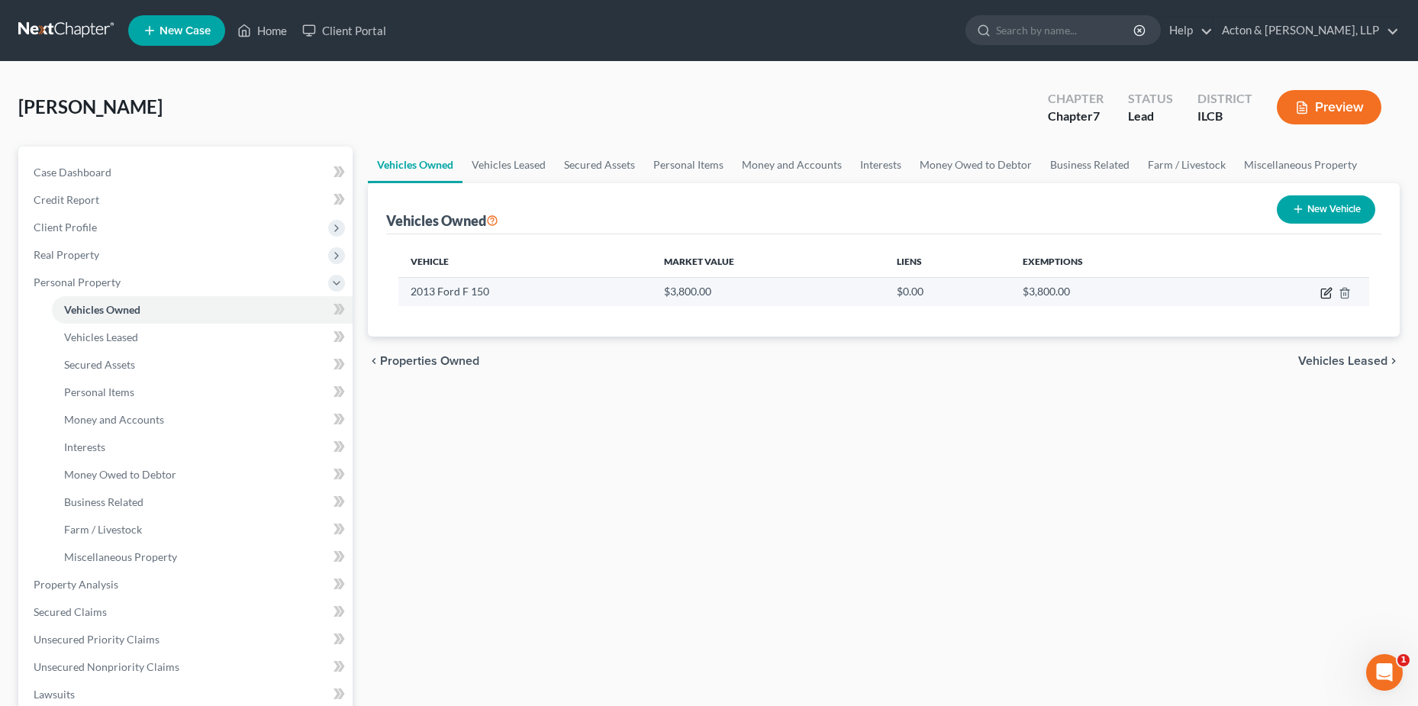
click at [1329, 293] on icon "button" at bounding box center [1326, 293] width 12 height 12
select select "0"
select select "13"
select select "2"
select select "0"
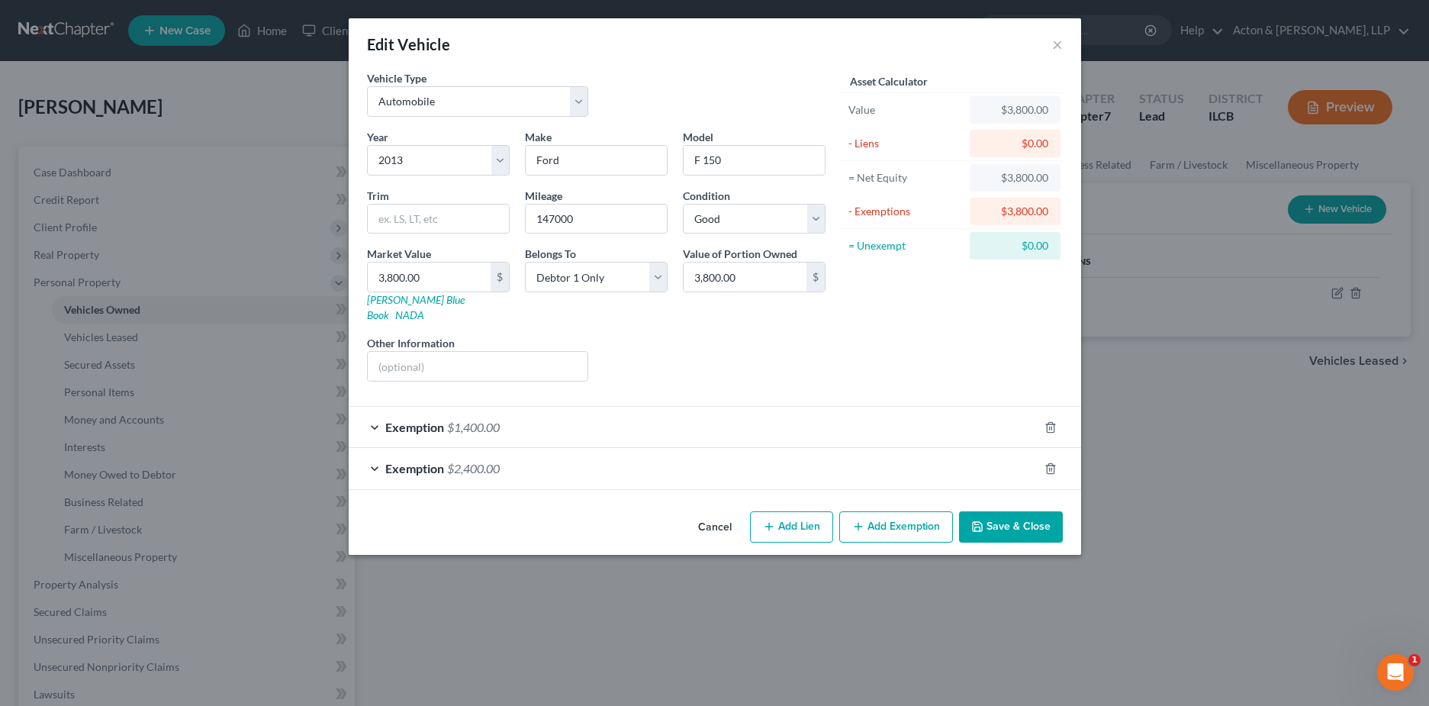
click at [590, 418] on div "Exemption $1,400.00" at bounding box center [694, 427] width 690 height 40
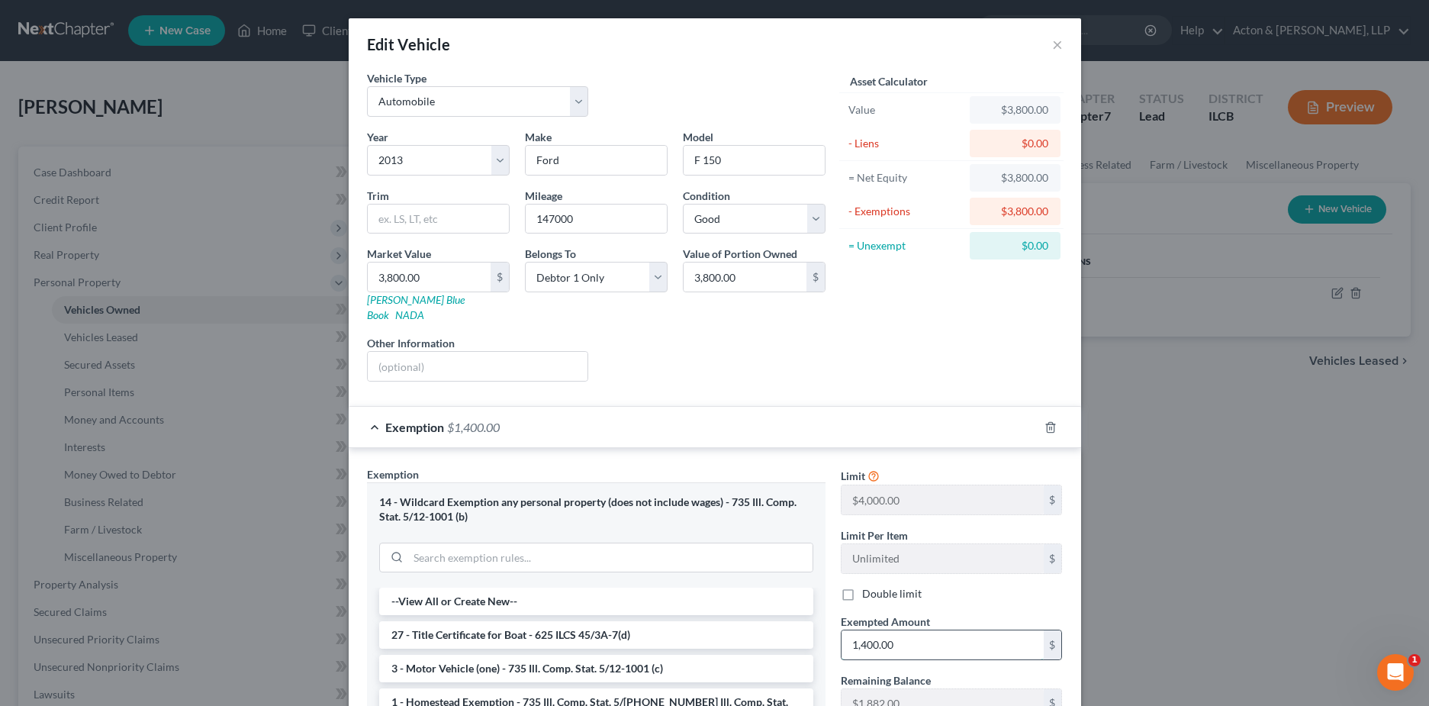
click at [861, 630] on input "1,400.00" at bounding box center [943, 644] width 202 height 29
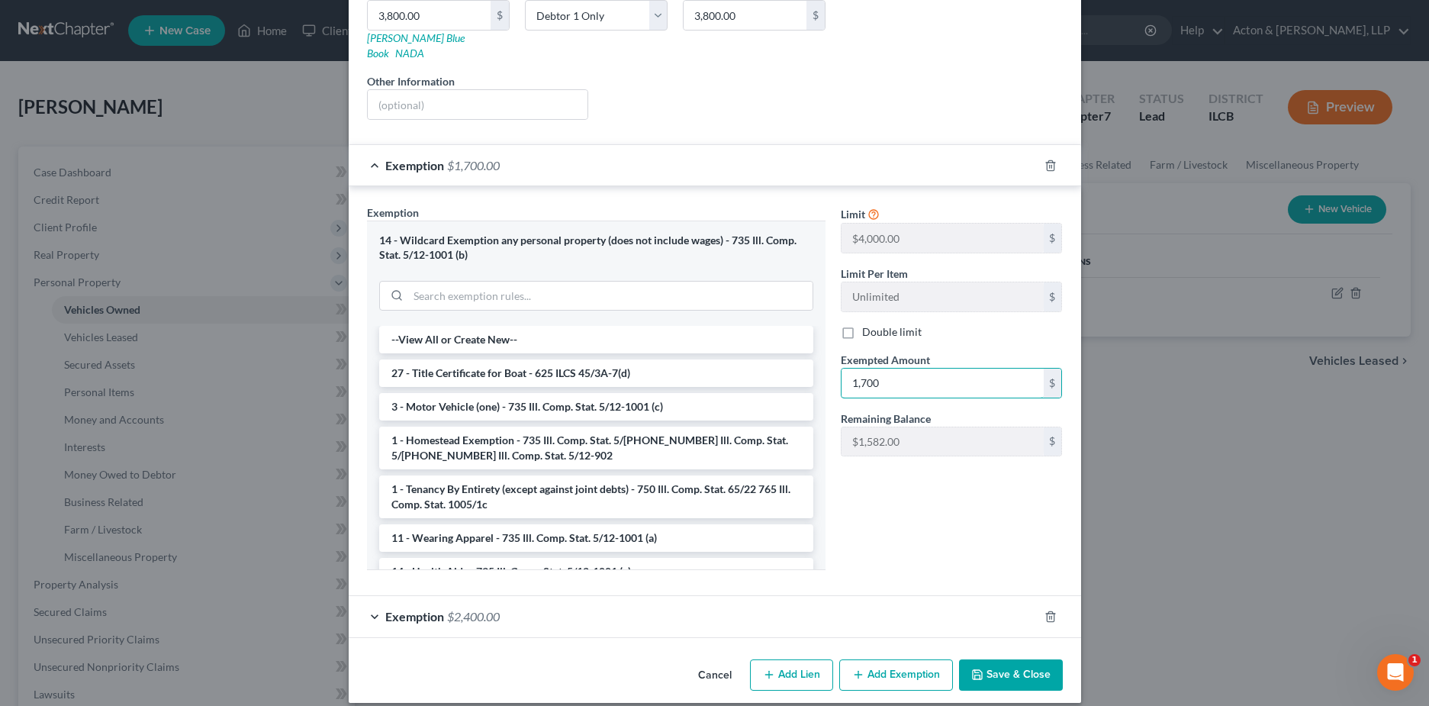
type input "1,700"
click at [1002, 666] on button "Save & Close" at bounding box center [1011, 675] width 104 height 32
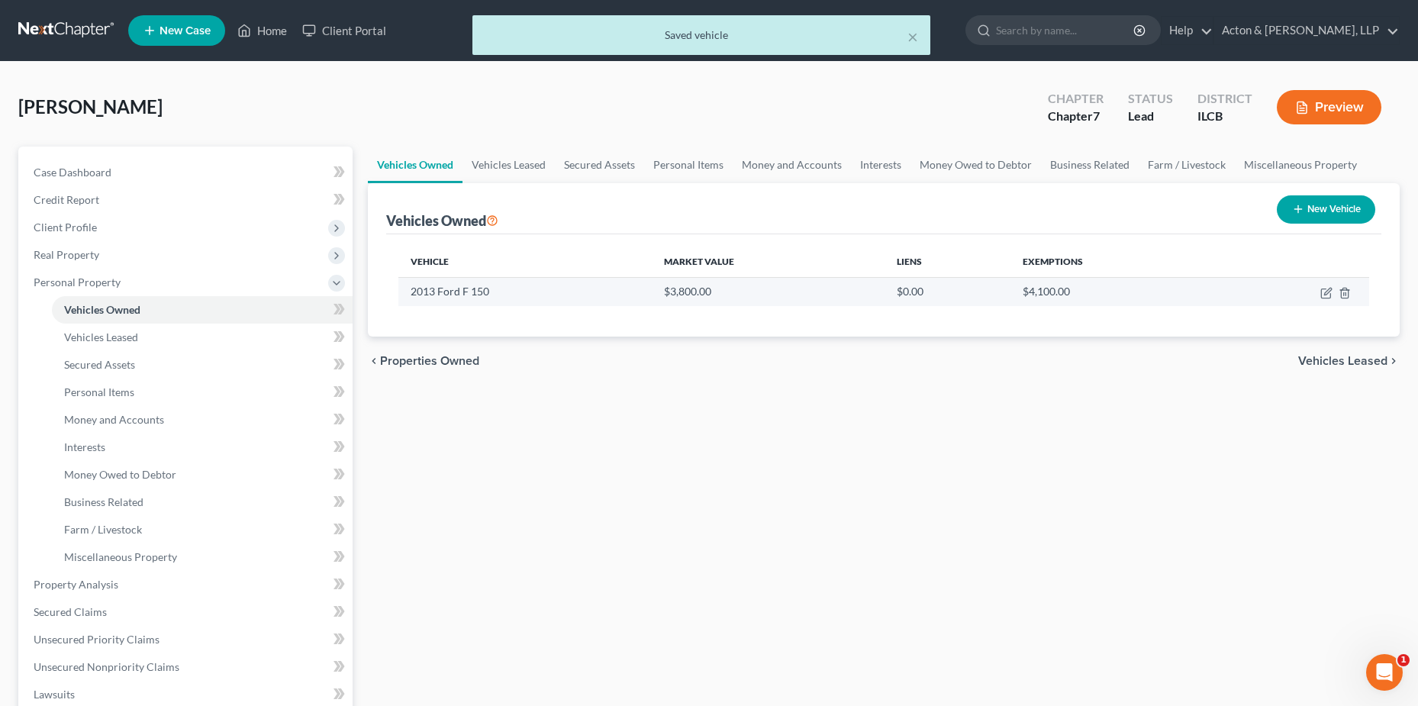
click at [1332, 292] on td at bounding box center [1294, 291] width 150 height 29
click at [1325, 297] on icon "button" at bounding box center [1326, 293] width 12 height 12
select select "0"
select select "13"
select select "2"
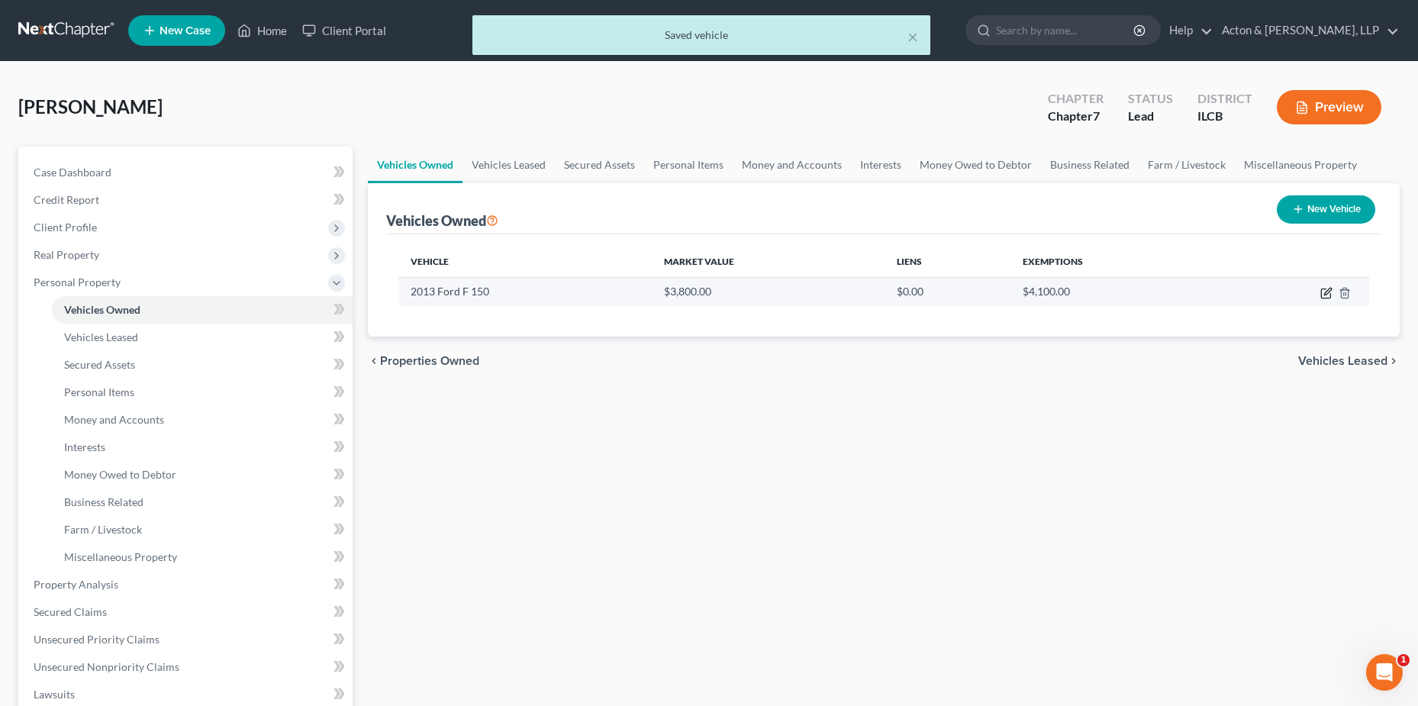
select select "0"
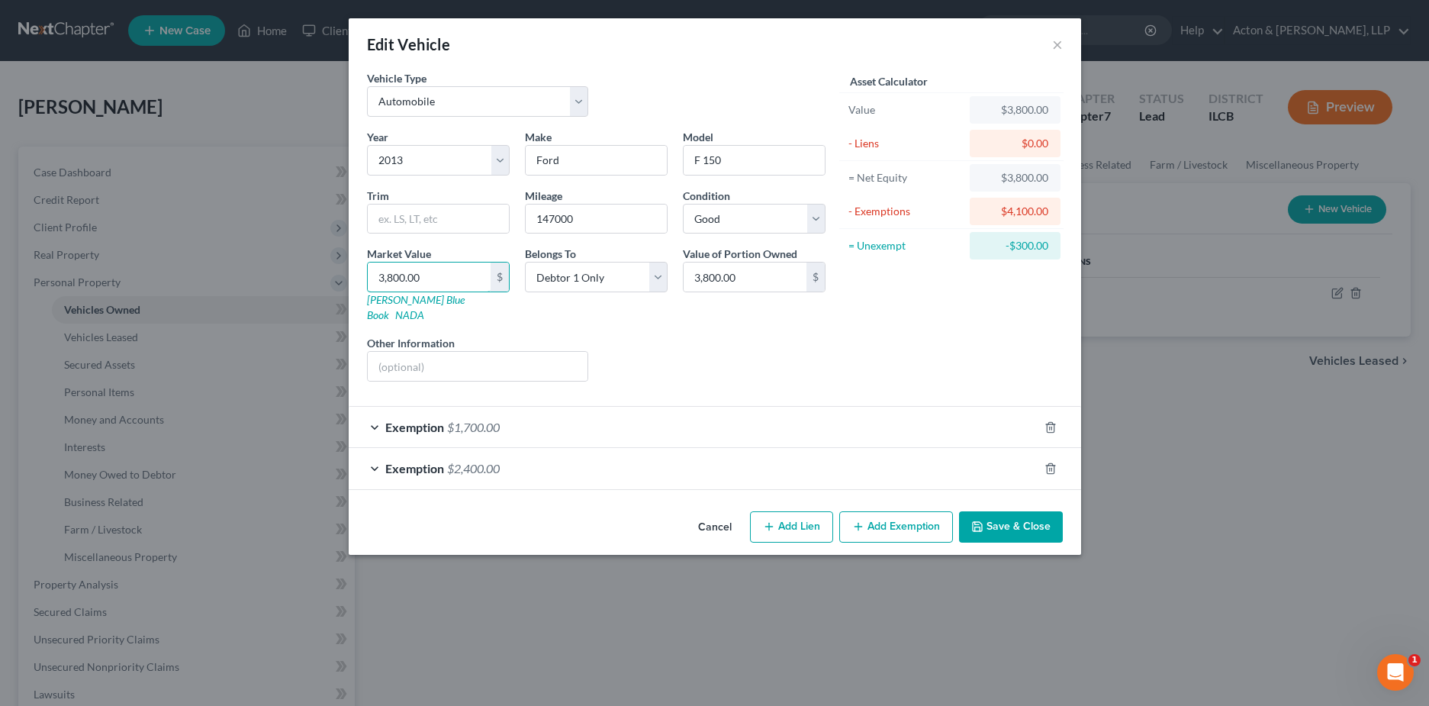
type input "4"
type input "4.00"
type input "41"
type input "41.00"
type input "410"
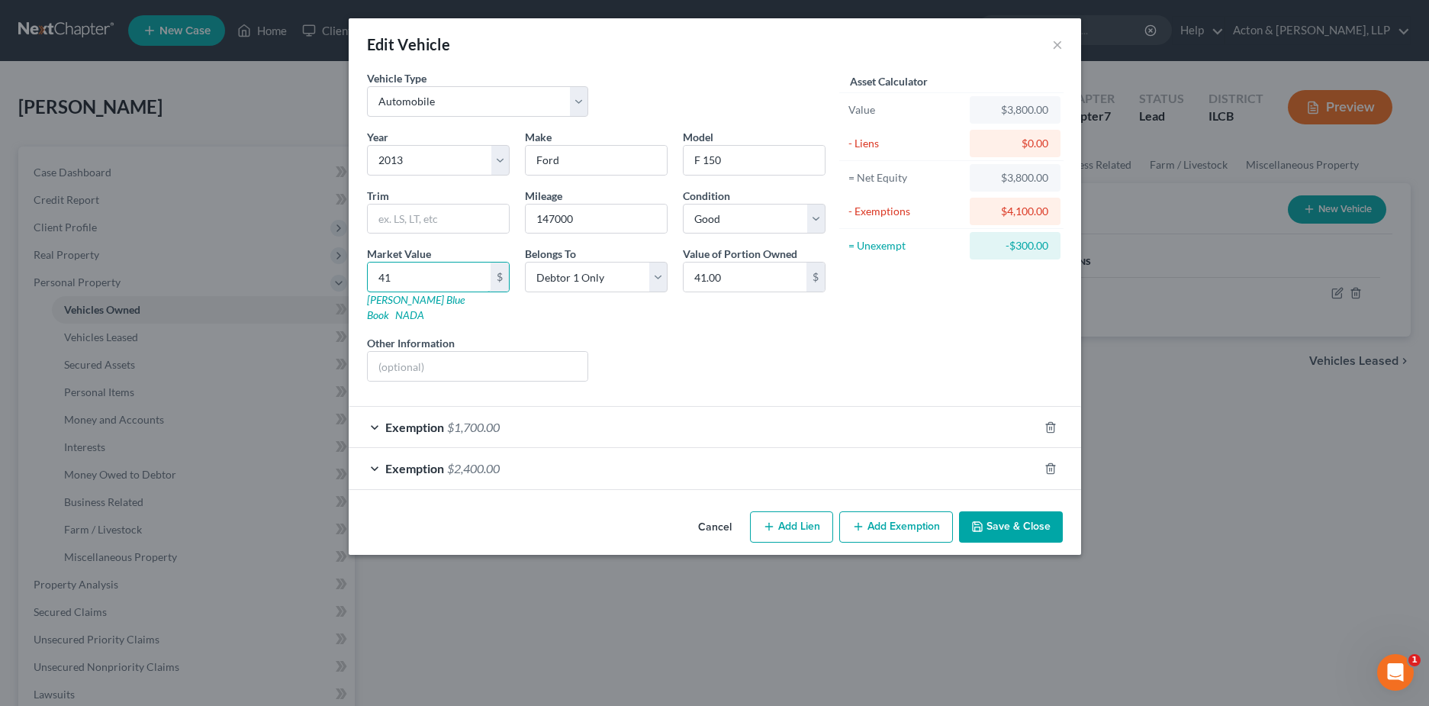
type input "410.00"
type input "4100"
type input "4,100.00"
type input "4,100"
click at [994, 519] on button "Save & Close" at bounding box center [1011, 527] width 104 height 32
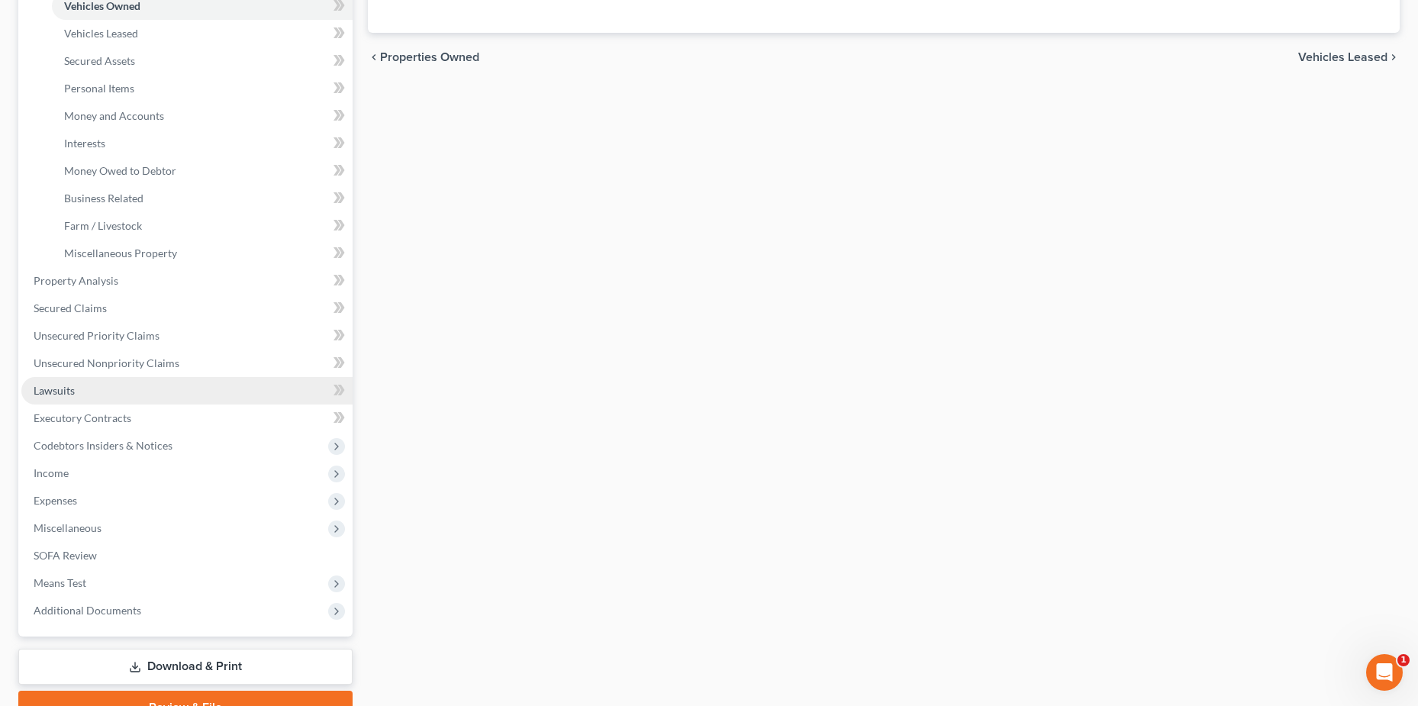
scroll to position [305, 0]
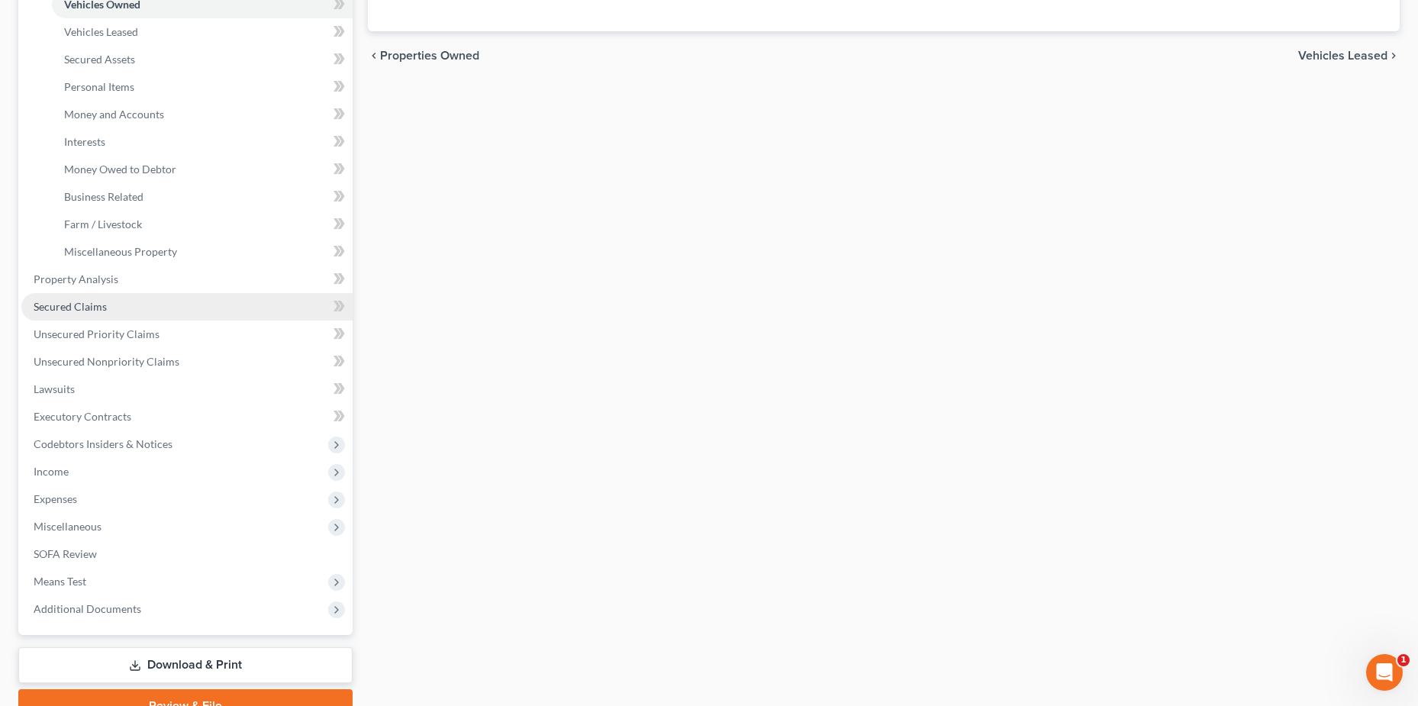
click at [87, 304] on span "Secured Claims" at bounding box center [70, 306] width 73 height 13
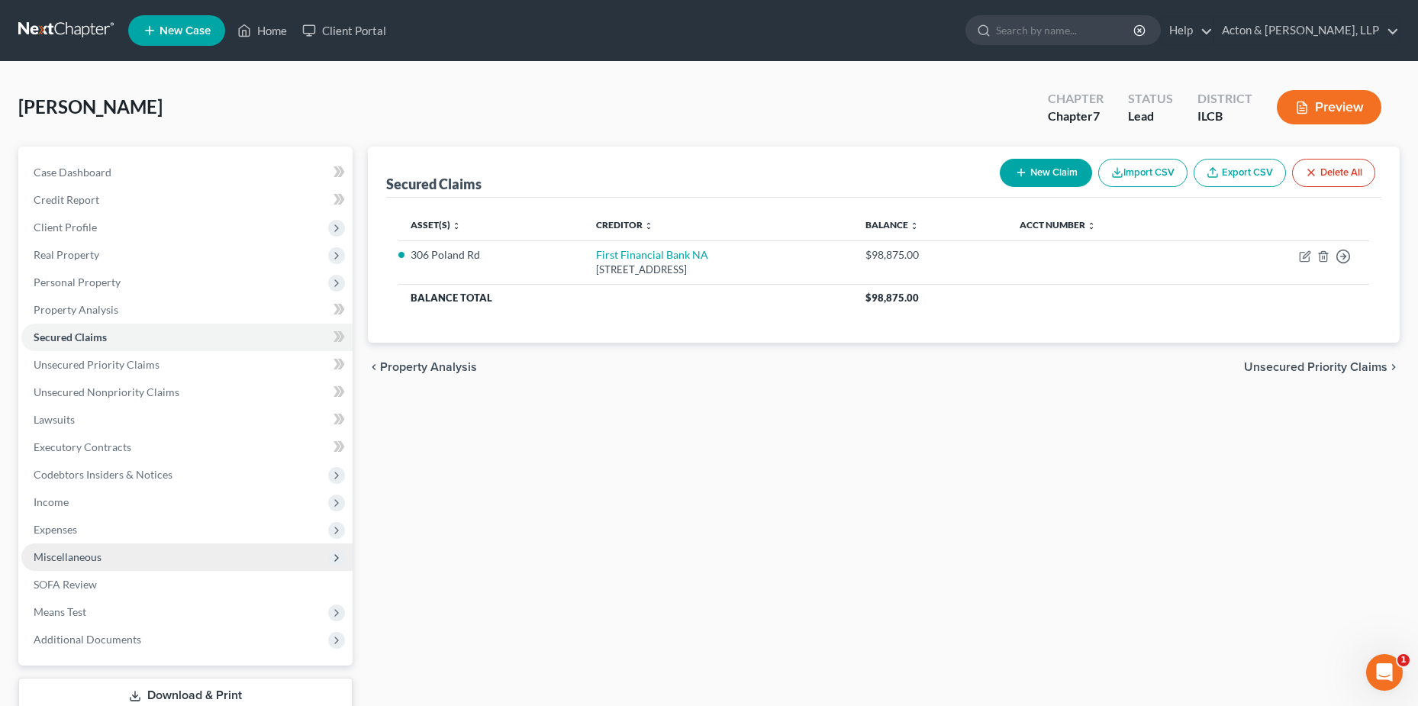
click at [66, 550] on span "Miscellaneous" at bounding box center [68, 556] width 68 height 13
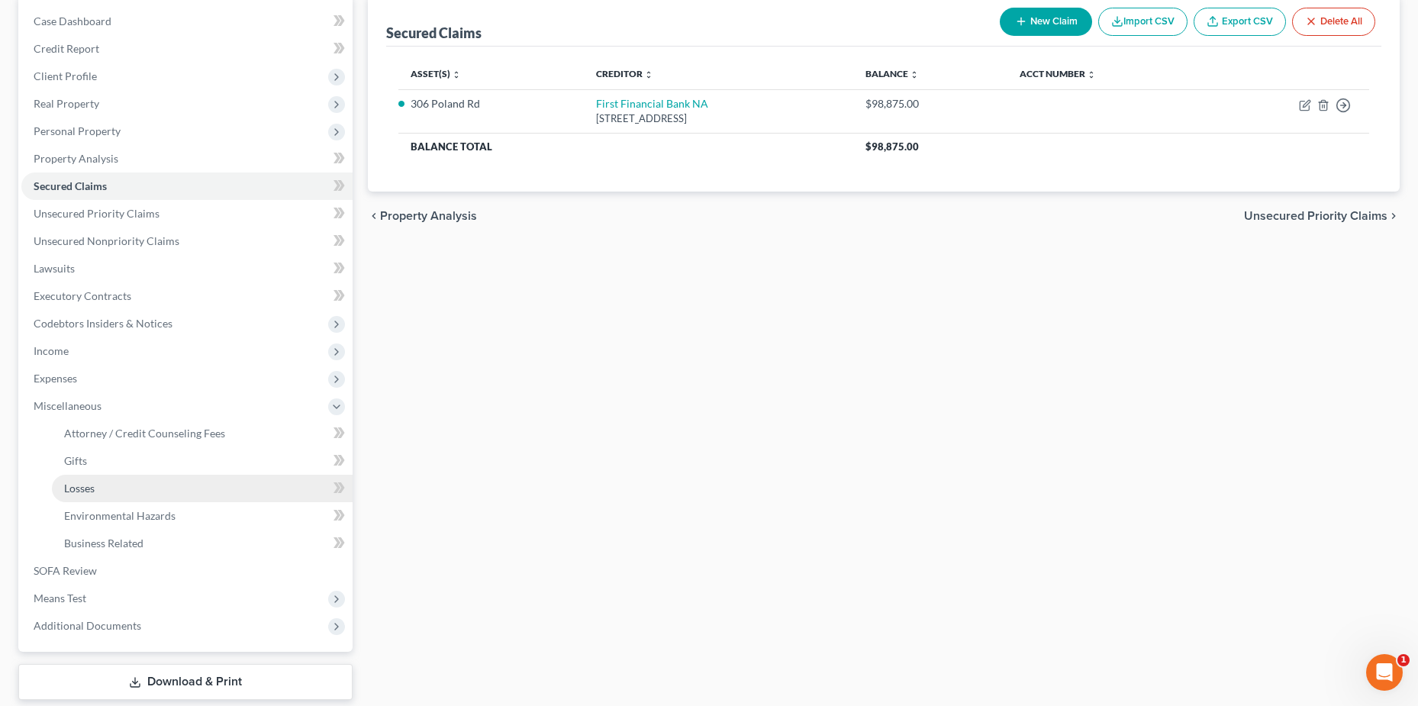
scroll to position [153, 0]
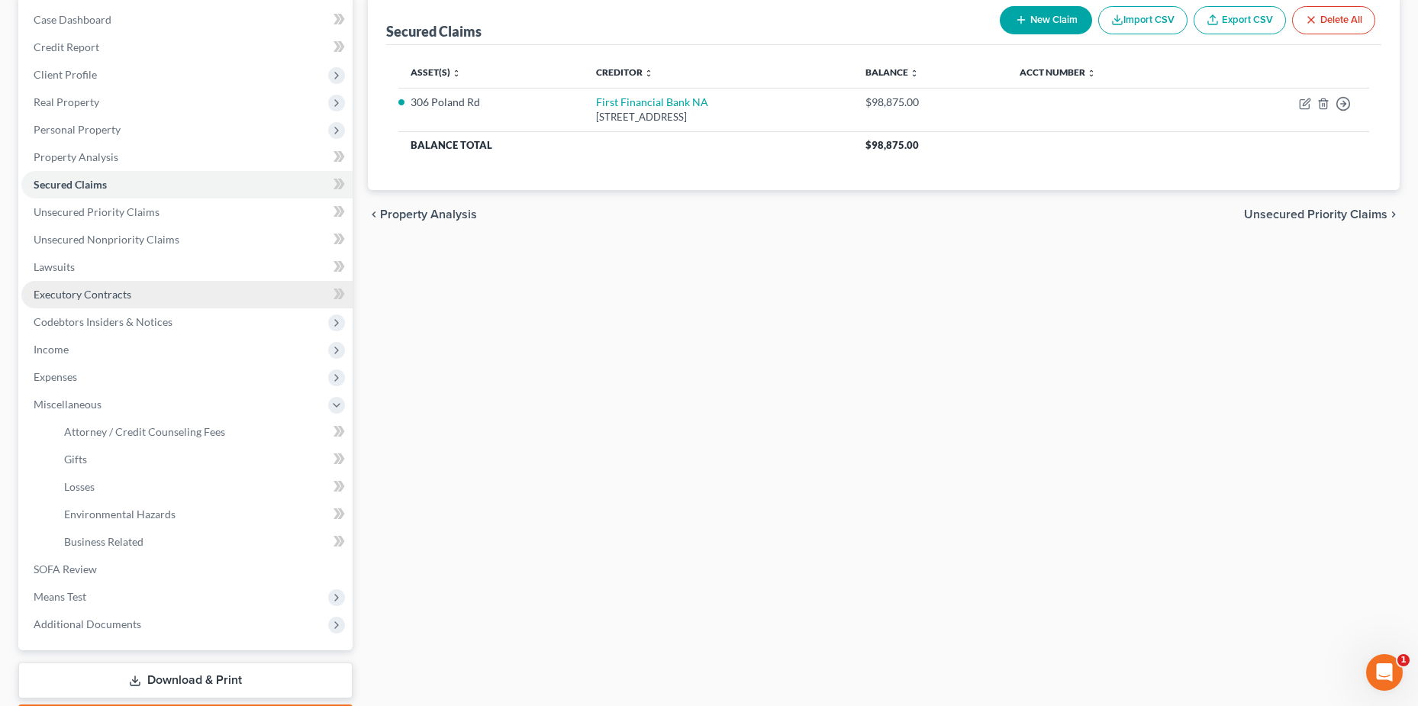
click at [85, 298] on span "Executory Contracts" at bounding box center [83, 294] width 98 height 13
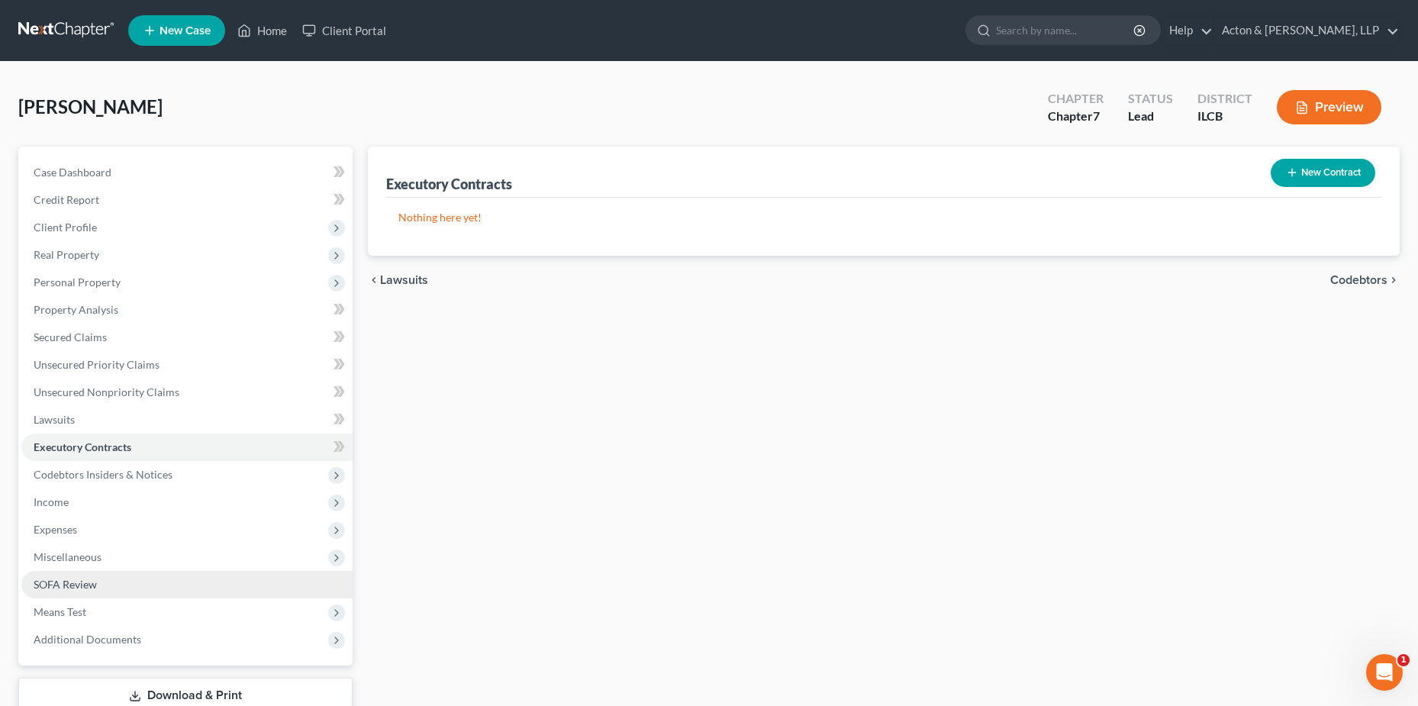
click at [72, 585] on span "SOFA Review" at bounding box center [65, 584] width 63 height 13
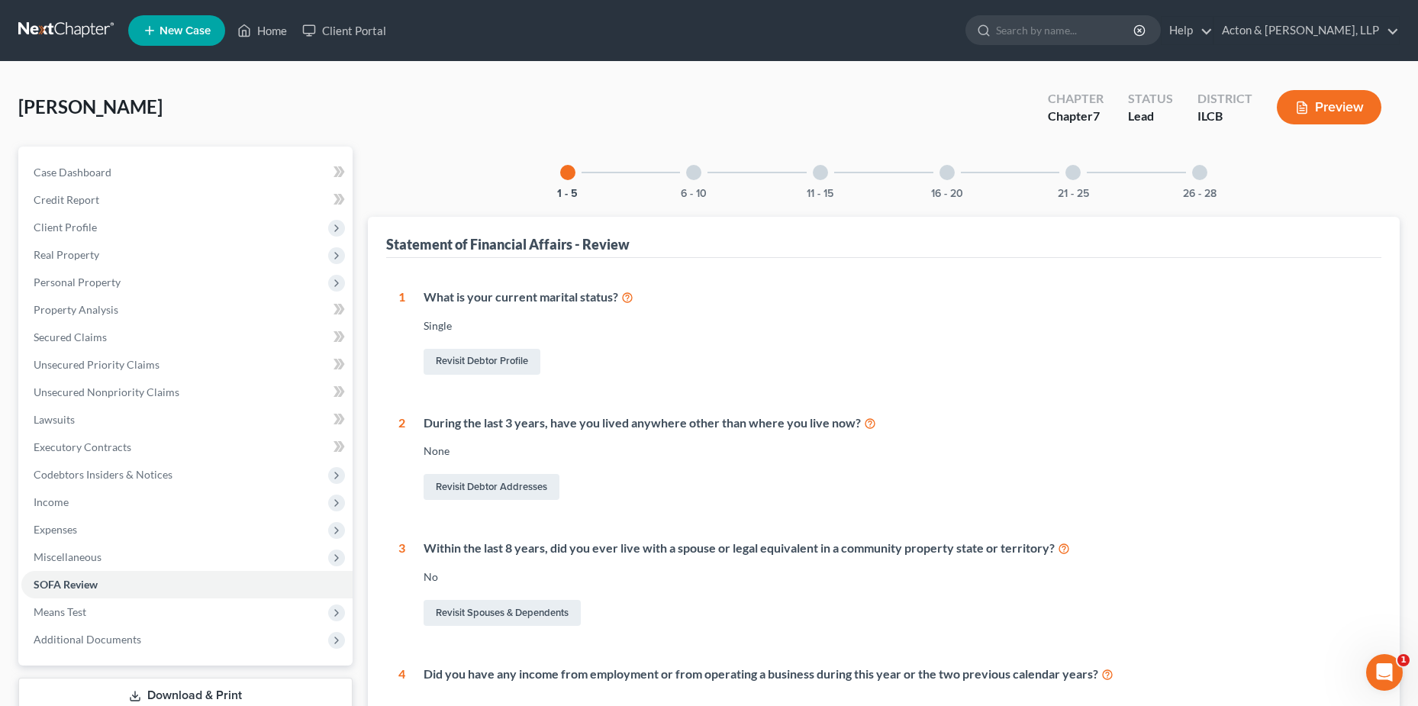
click at [1073, 175] on div at bounding box center [1072, 172] width 15 height 15
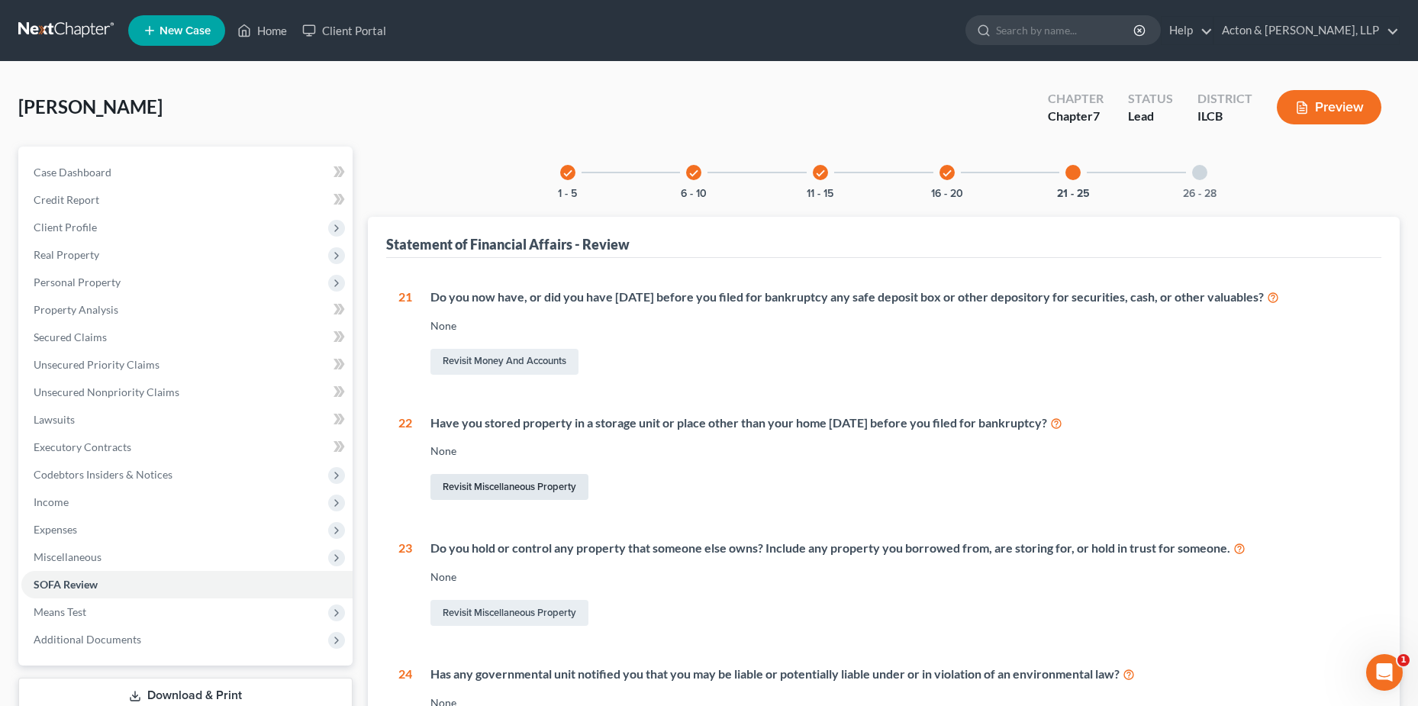
click at [499, 489] on link "Revisit Miscellaneous Property" at bounding box center [509, 487] width 158 height 26
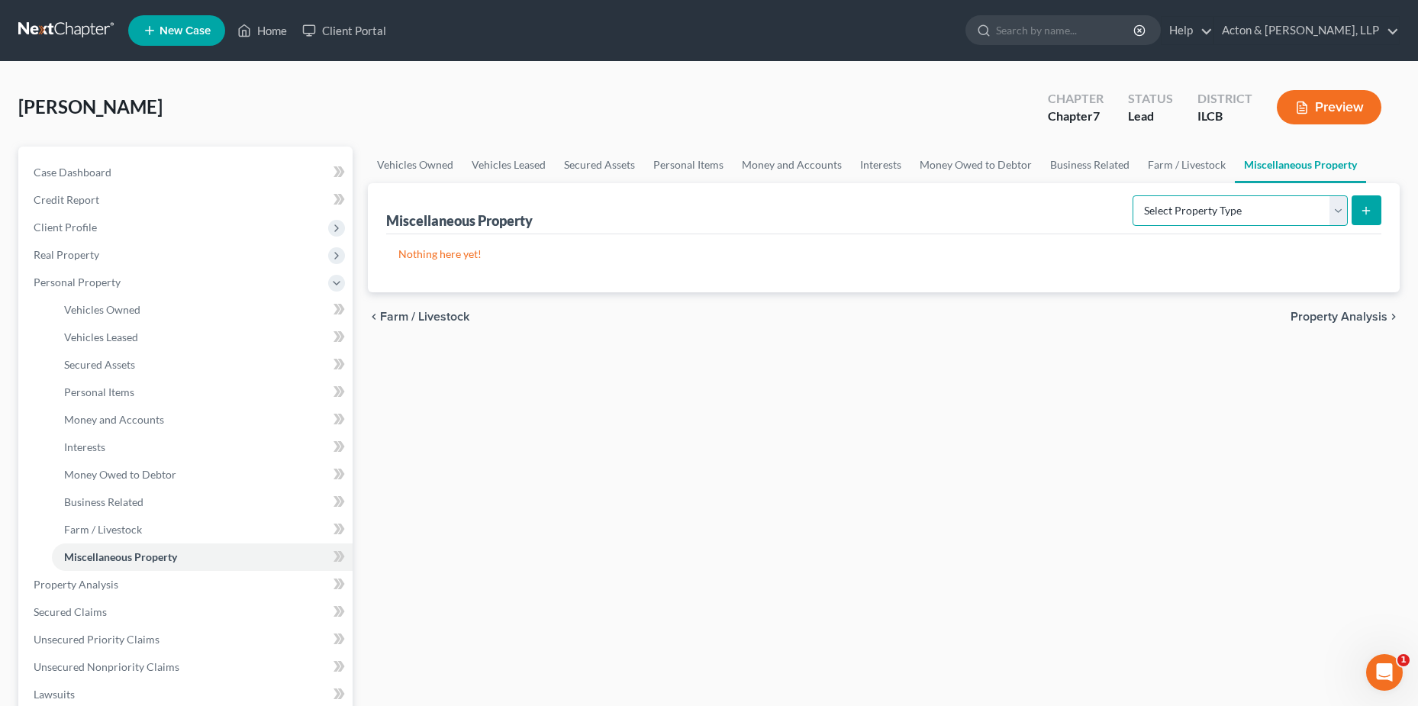
click at [1215, 210] on select "Select Property Type Assigned for Creditor Benefit [DATE] Holding for Another N…" at bounding box center [1239, 210] width 215 height 31
click at [76, 366] on span "Secured Assets" at bounding box center [99, 364] width 71 height 13
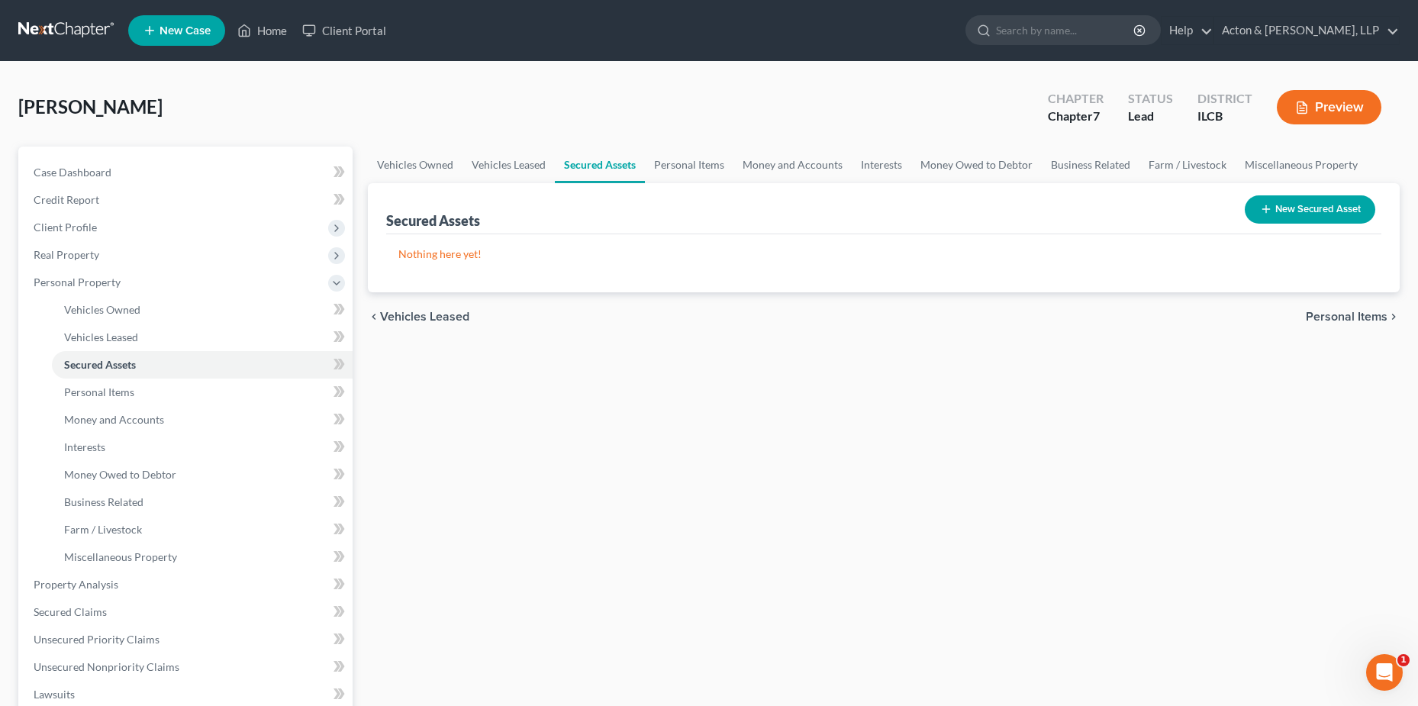
click at [1325, 223] on button "New Secured Asset" at bounding box center [1309, 209] width 130 height 28
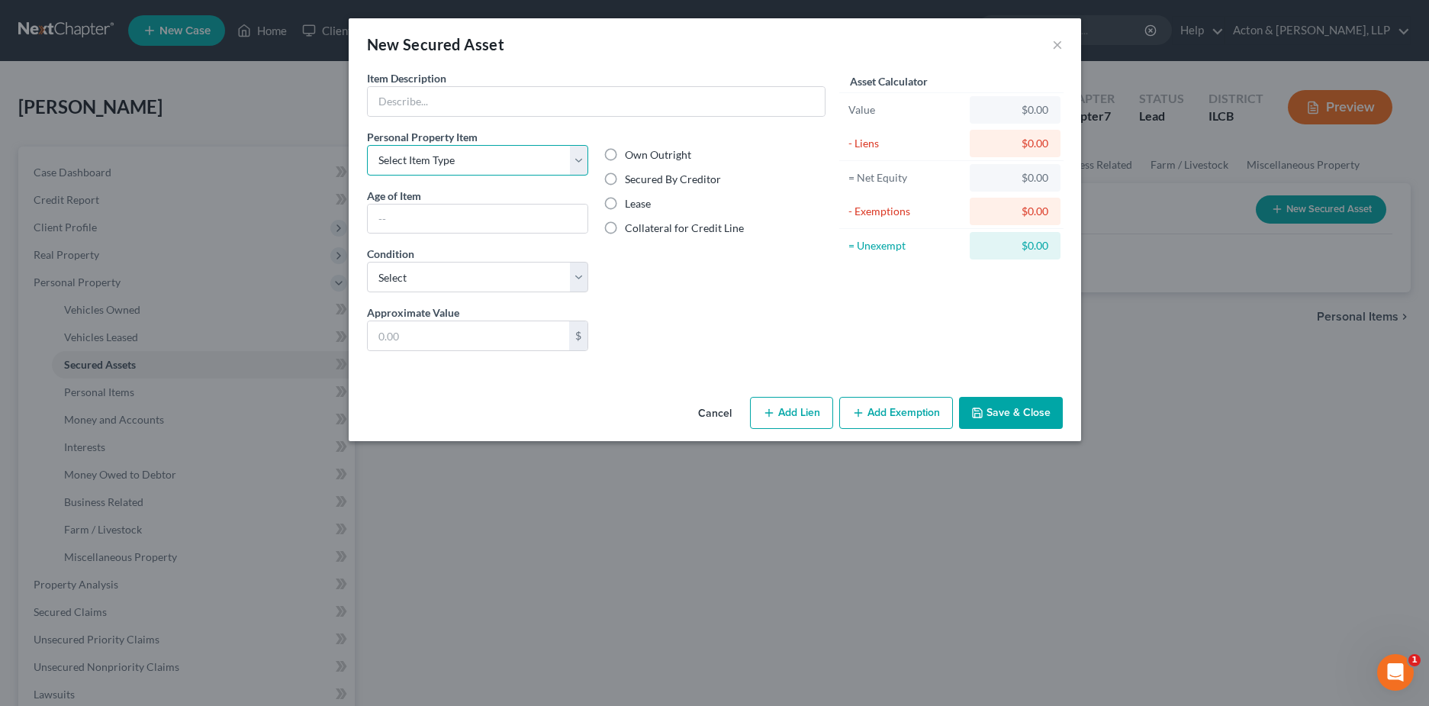
click at [537, 151] on select "Select Item Type Clothing Collectibles Of Value Electronics Firearms Household …" at bounding box center [478, 160] width 222 height 31
click at [1060, 37] on button "×" at bounding box center [1057, 44] width 11 height 18
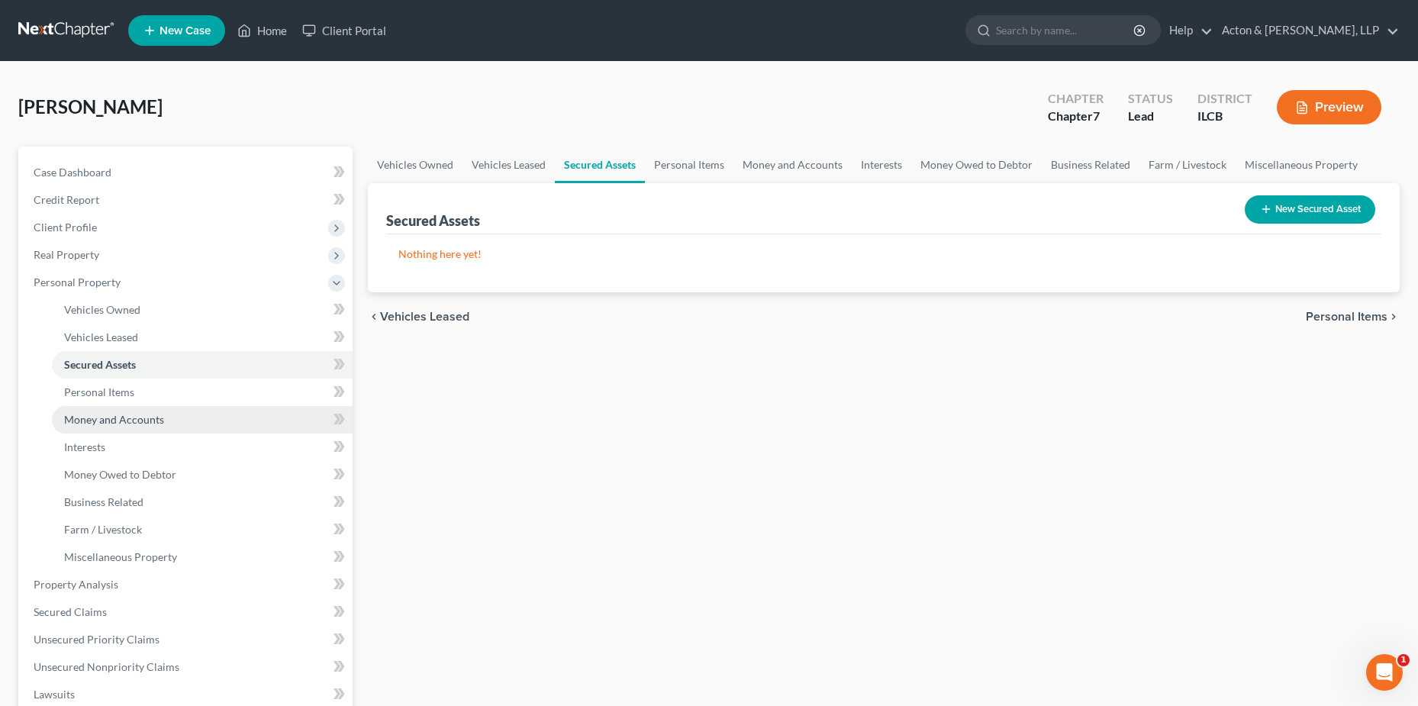
click at [124, 419] on span "Money and Accounts" at bounding box center [114, 419] width 100 height 13
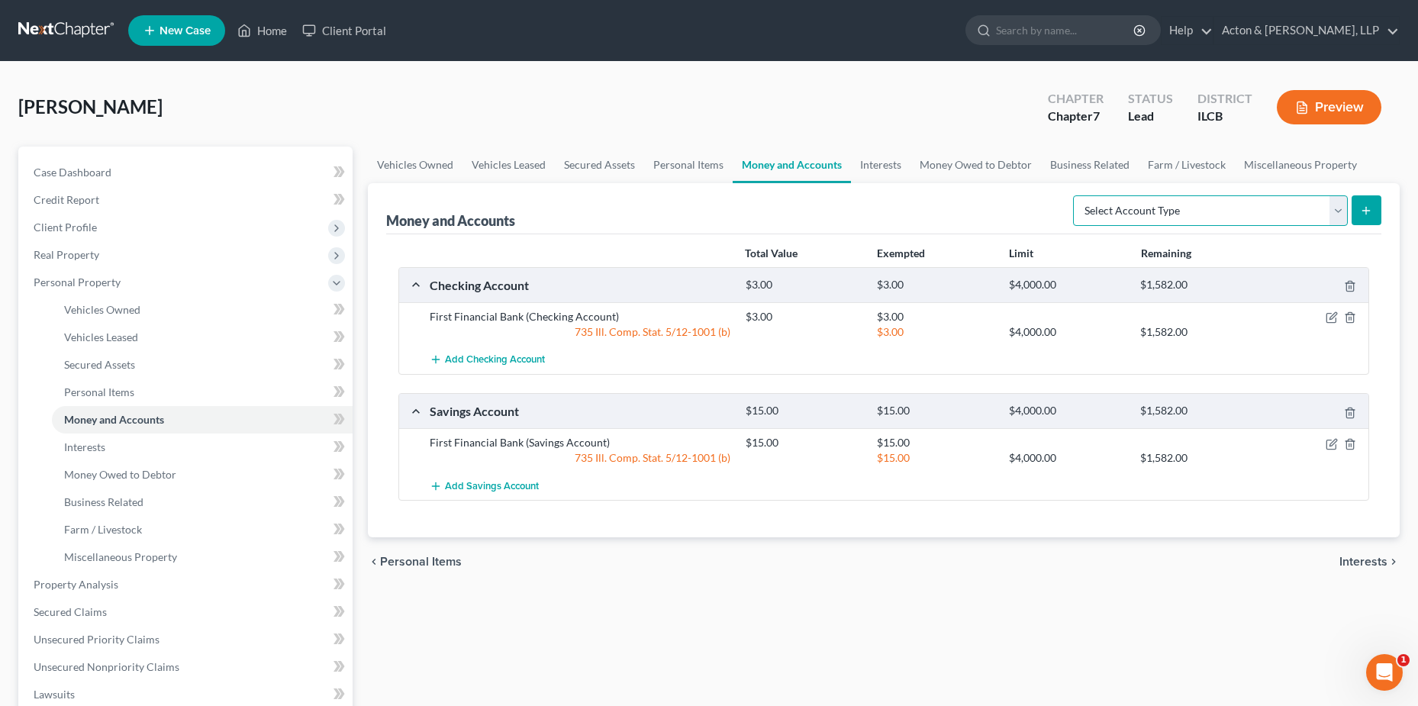
click at [1251, 217] on select "Select Account Type Brokerage Cash on Hand Certificates of Deposit Checking Acc…" at bounding box center [1210, 210] width 275 height 31
select select "security_deposits"
click at [1076, 195] on select "Select Account Type Brokerage Cash on Hand Certificates of Deposit Checking Acc…" at bounding box center [1210, 210] width 275 height 31
click at [1360, 209] on icon "submit" at bounding box center [1366, 210] width 12 height 12
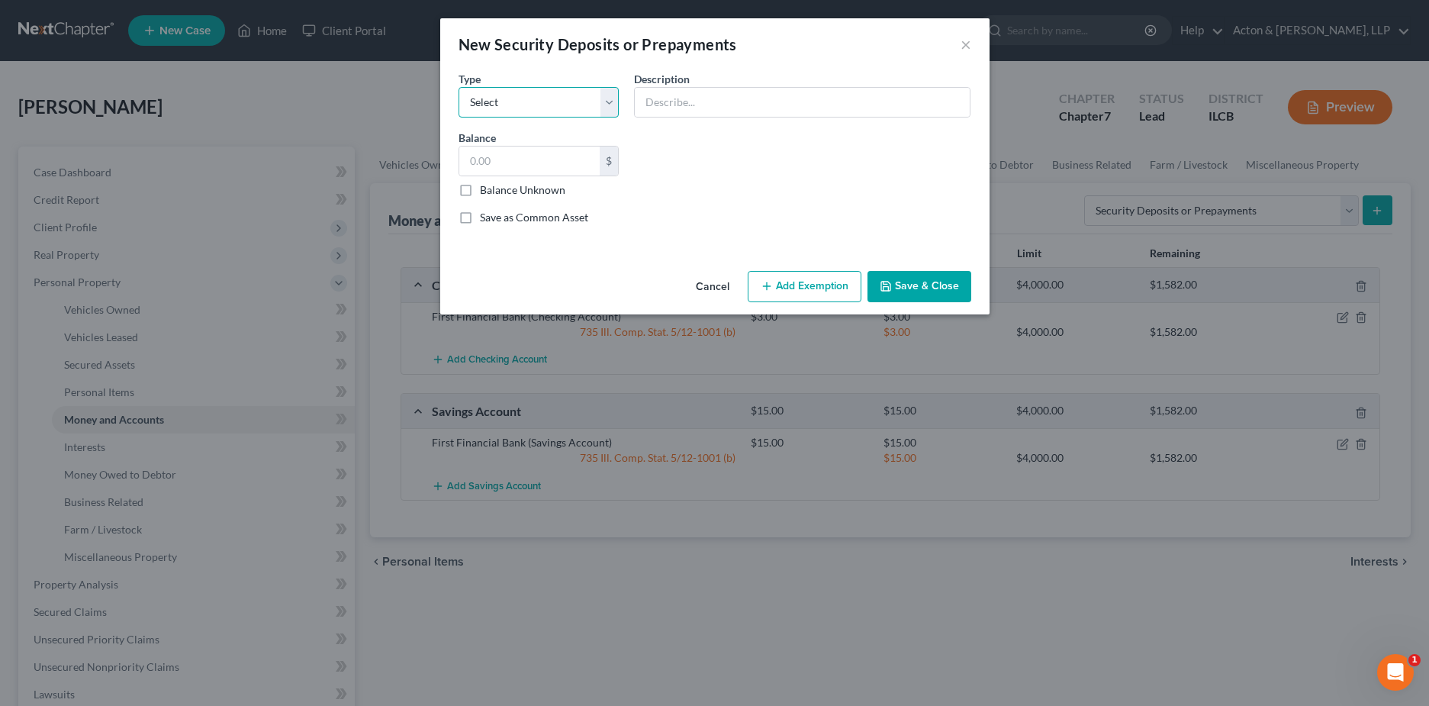
click at [561, 103] on select "Select Electric Gas Heating Oil Security Deposit On Rental Unit Prepaid Rent Te…" at bounding box center [539, 102] width 161 height 31
select select "3"
click at [459, 87] on select "Select Electric Gas Heating Oil Security Deposit On Rental Unit Prepaid Rent Te…" at bounding box center [539, 102] width 161 height 31
click at [694, 107] on input "text" at bounding box center [802, 102] width 335 height 29
type input "H"
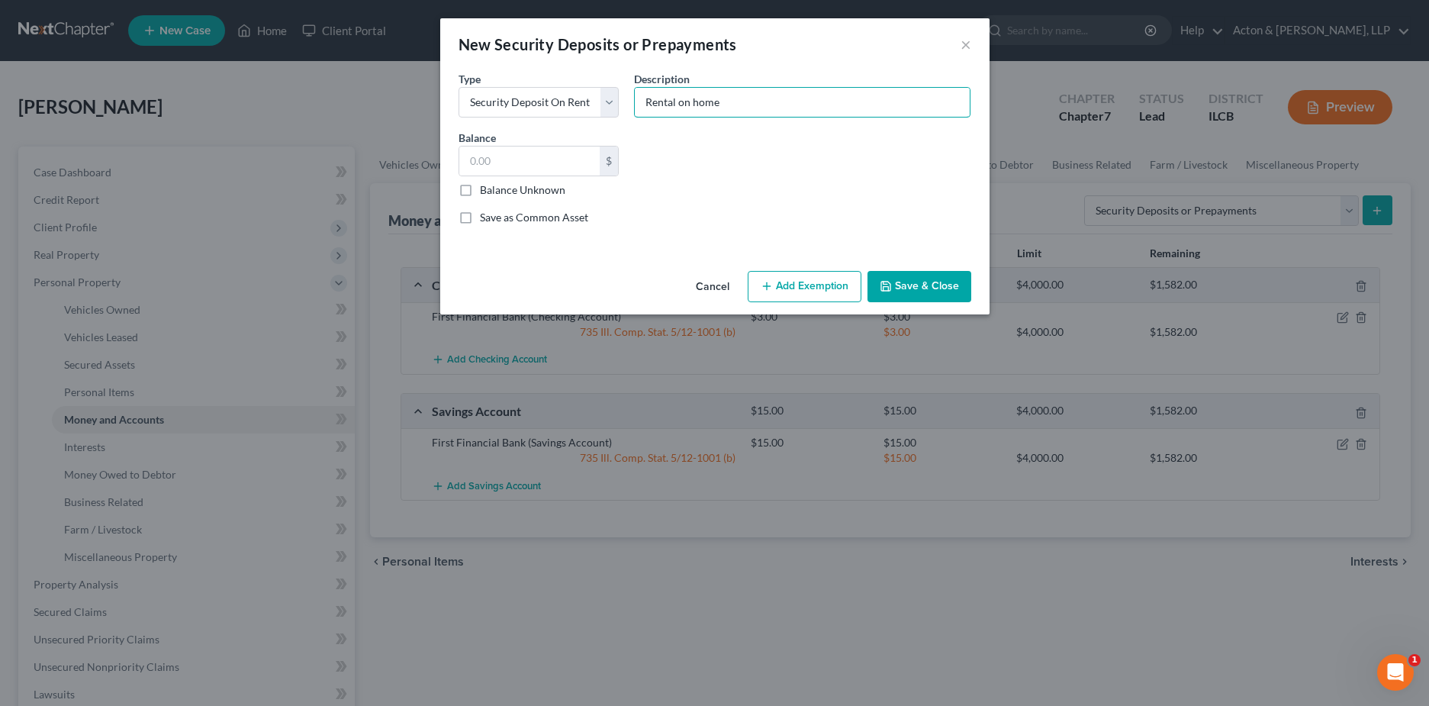
type input "Rental on home"
click at [919, 291] on button "Save & Close" at bounding box center [920, 287] width 104 height 32
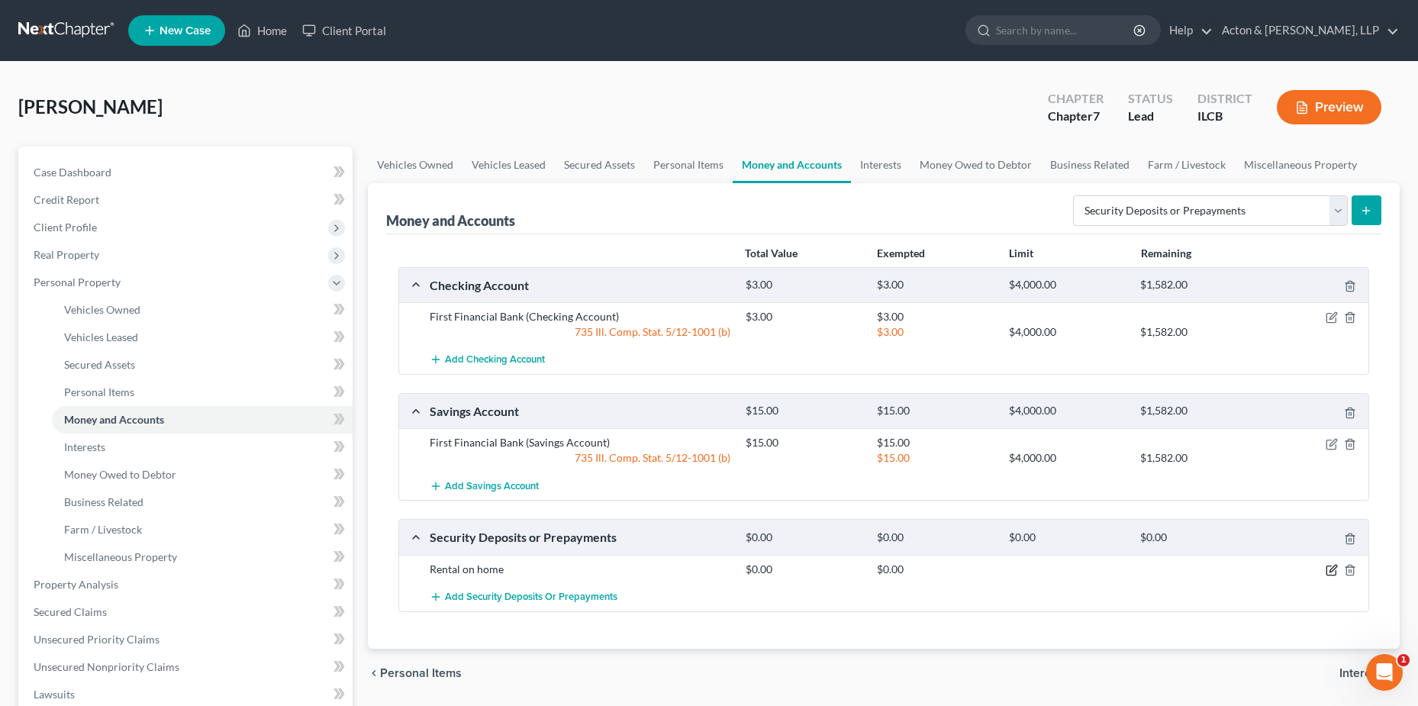
click at [1328, 571] on icon "button" at bounding box center [1331, 570] width 12 height 12
select select "3"
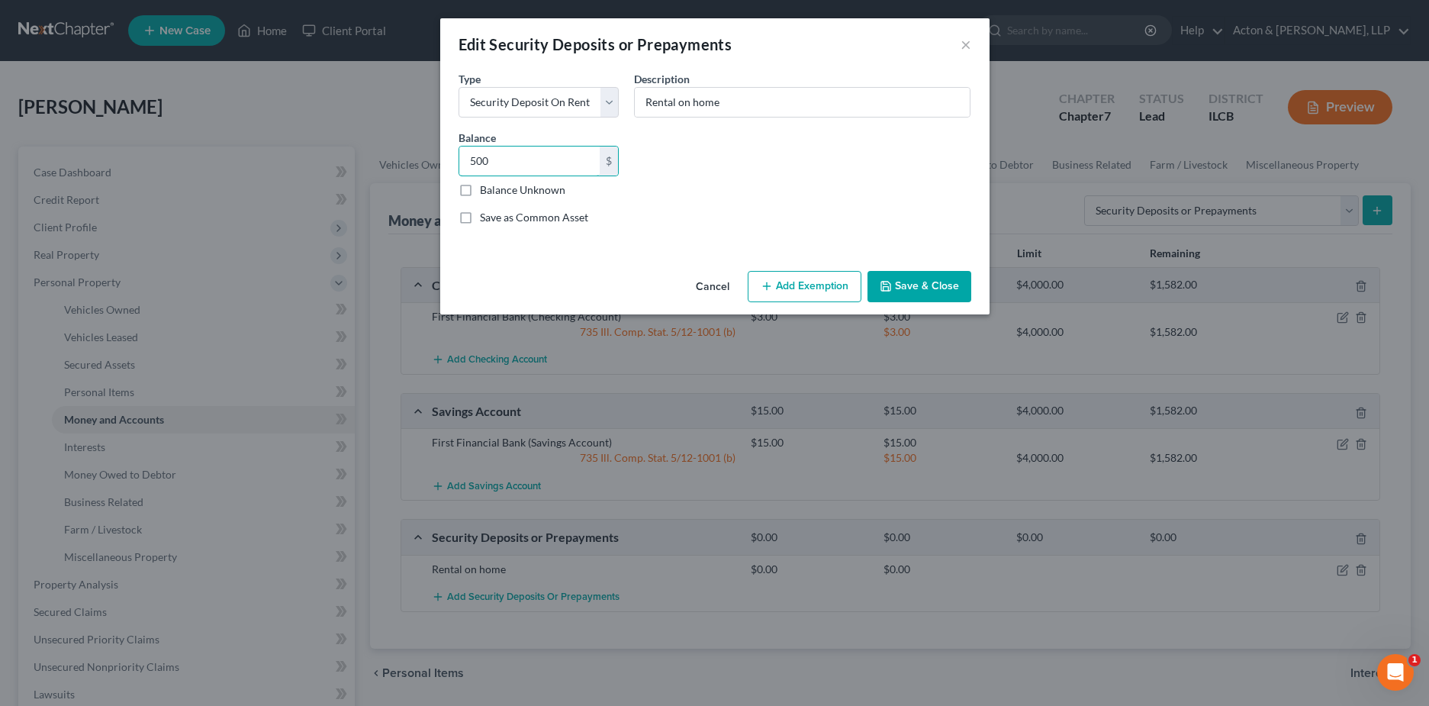
type input "500"
click at [919, 285] on button "Save & Close" at bounding box center [920, 287] width 104 height 32
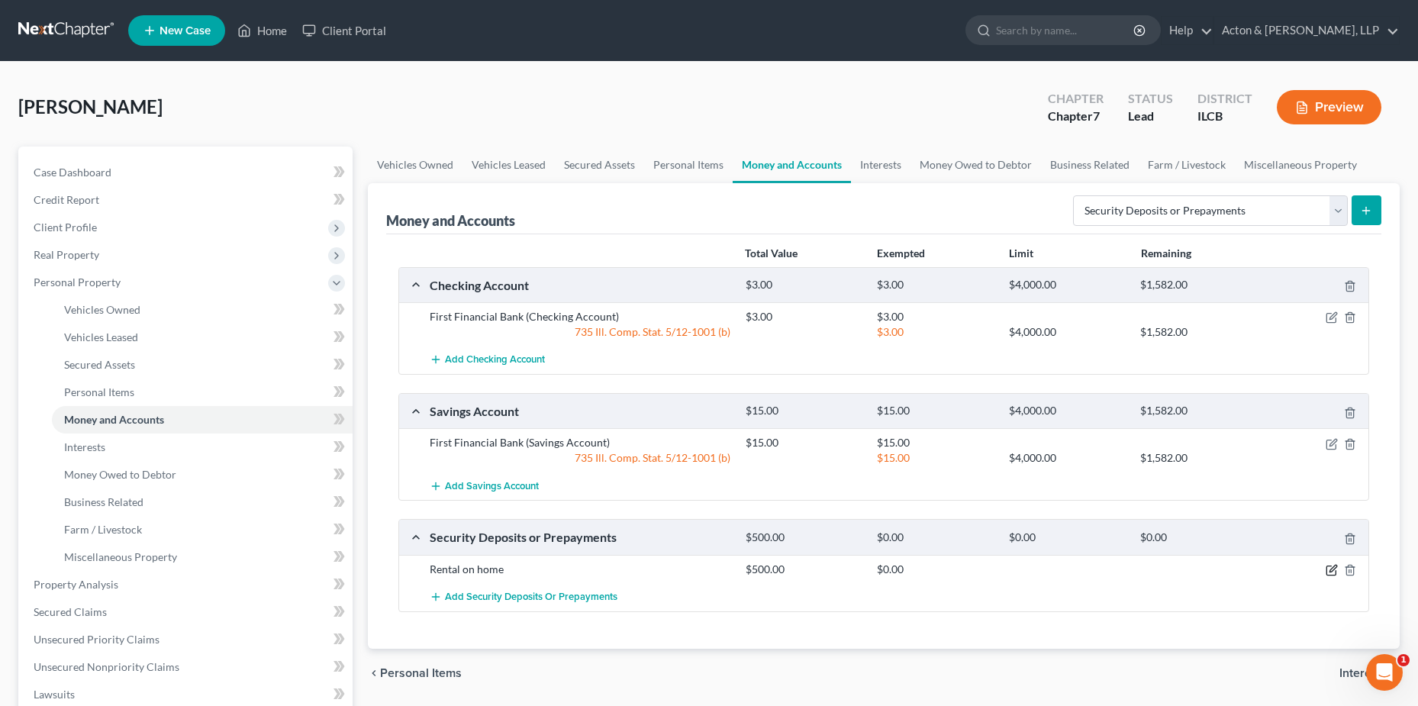
click at [1328, 569] on icon "button" at bounding box center [1331, 570] width 12 height 12
select select "3"
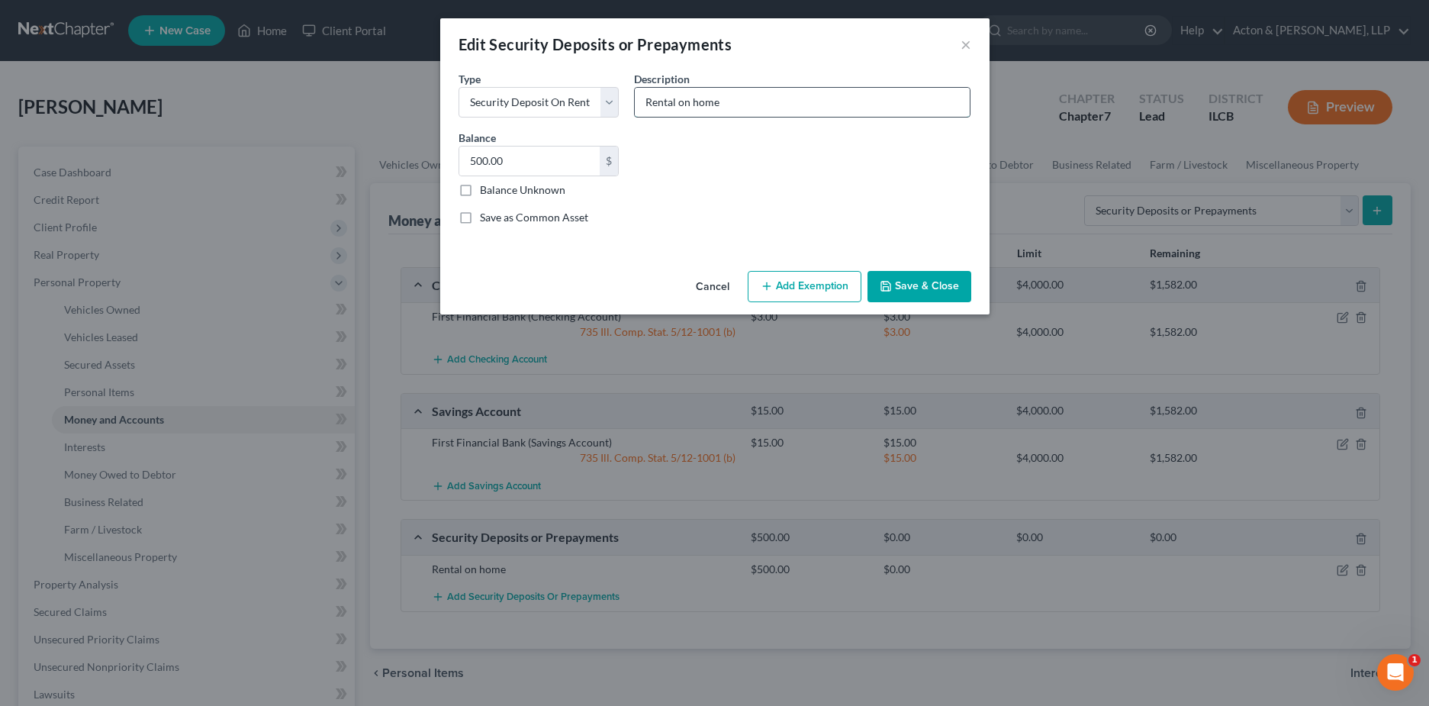
click at [734, 94] on input "Rental on home" at bounding box center [802, 102] width 335 height 29
click at [721, 100] on input "Rental on home English Arms" at bounding box center [802, 102] width 335 height 29
click at [802, 113] on input "Rental on home (English Arms" at bounding box center [802, 102] width 335 height 29
type input "Rental on home (English Arms)"
click at [912, 283] on button "Save & Close" at bounding box center [920, 287] width 104 height 32
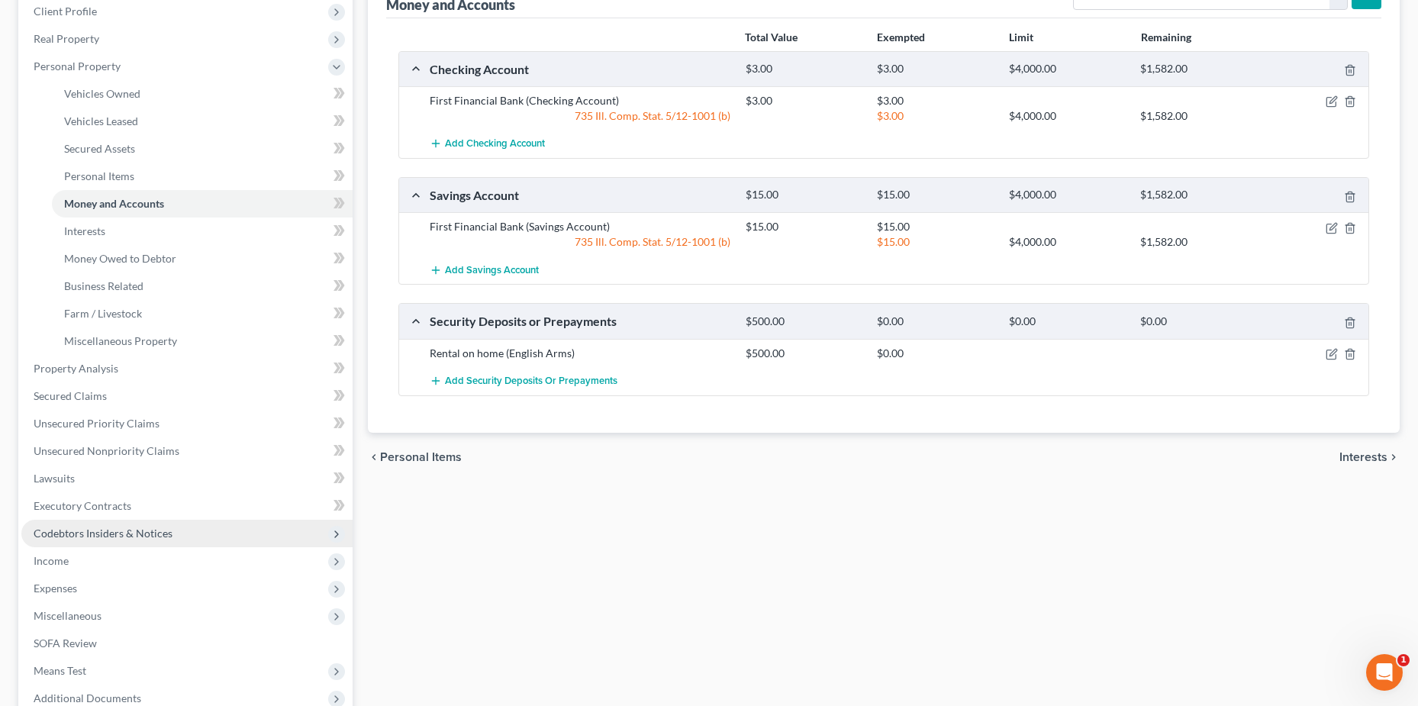
scroll to position [229, 0]
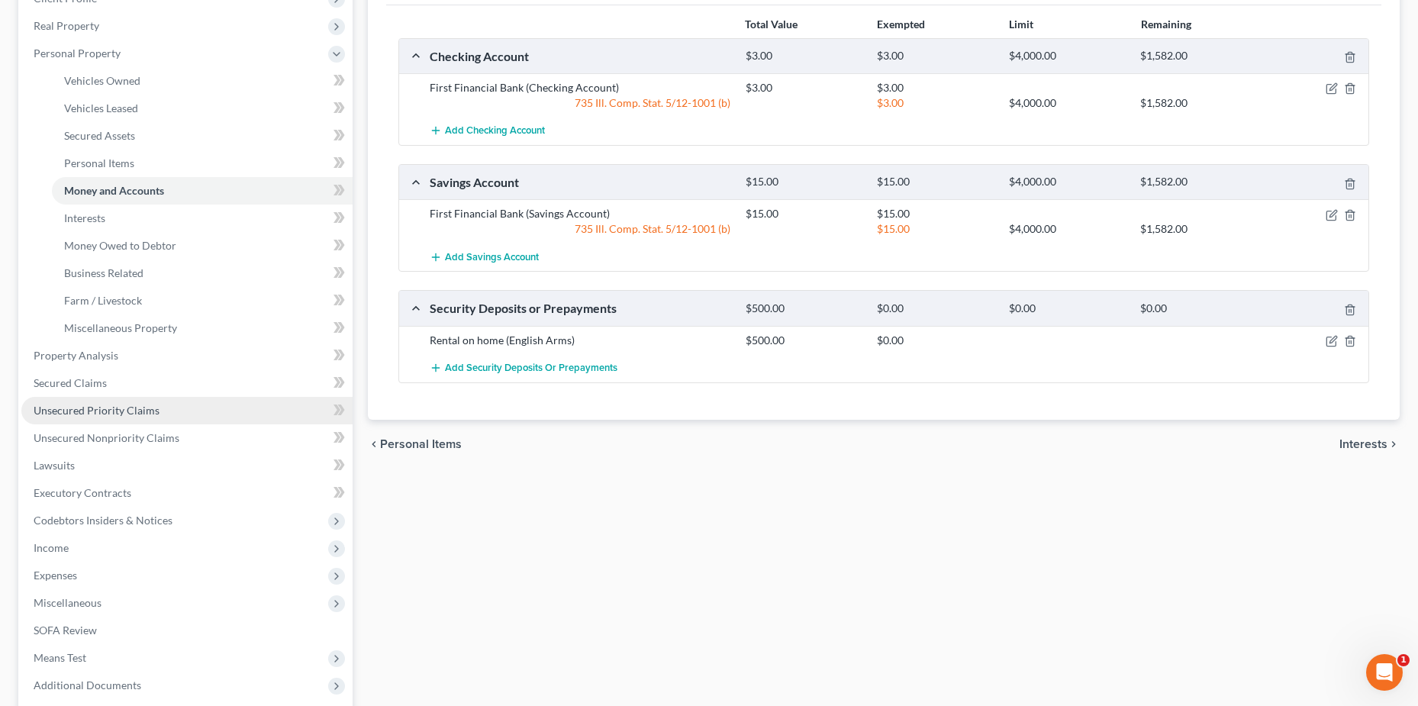
click at [103, 414] on span "Unsecured Priority Claims" at bounding box center [97, 410] width 126 height 13
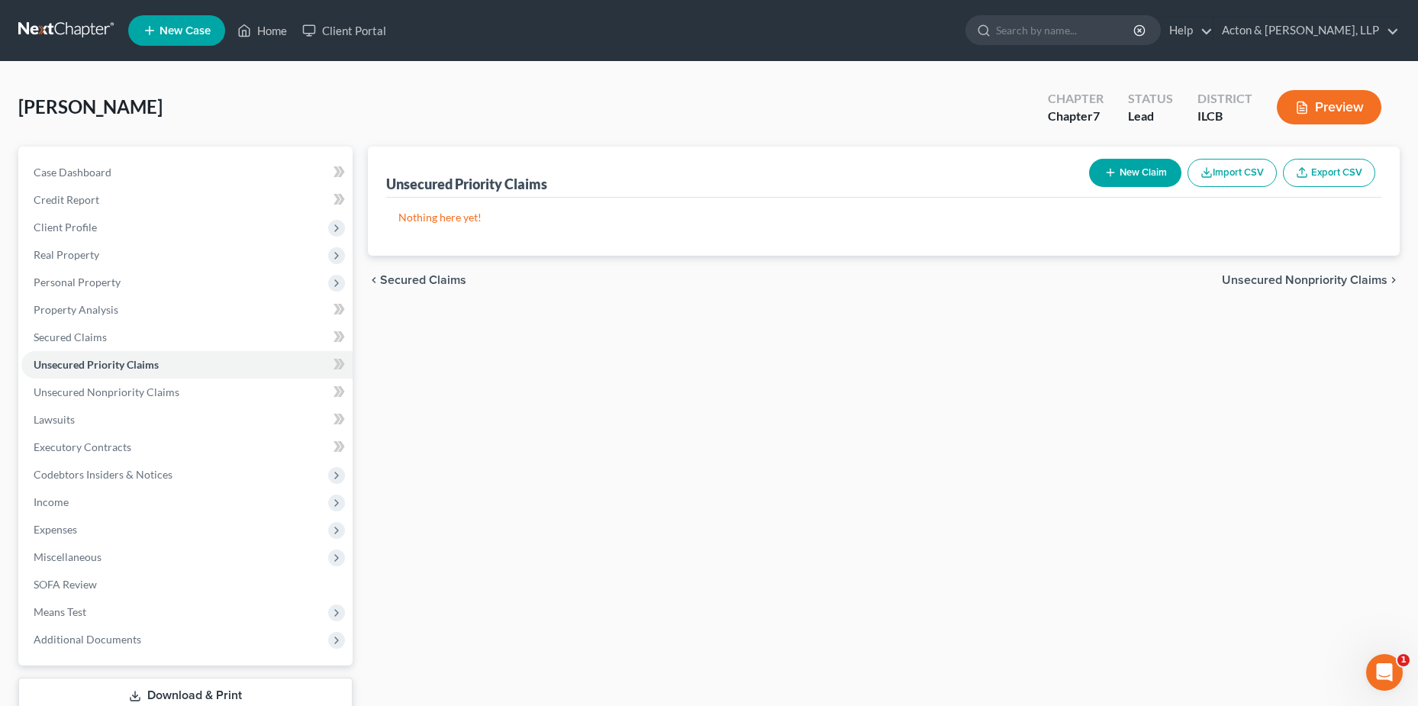
click at [1121, 170] on button "New Claim" at bounding box center [1135, 173] width 92 height 28
select select "0"
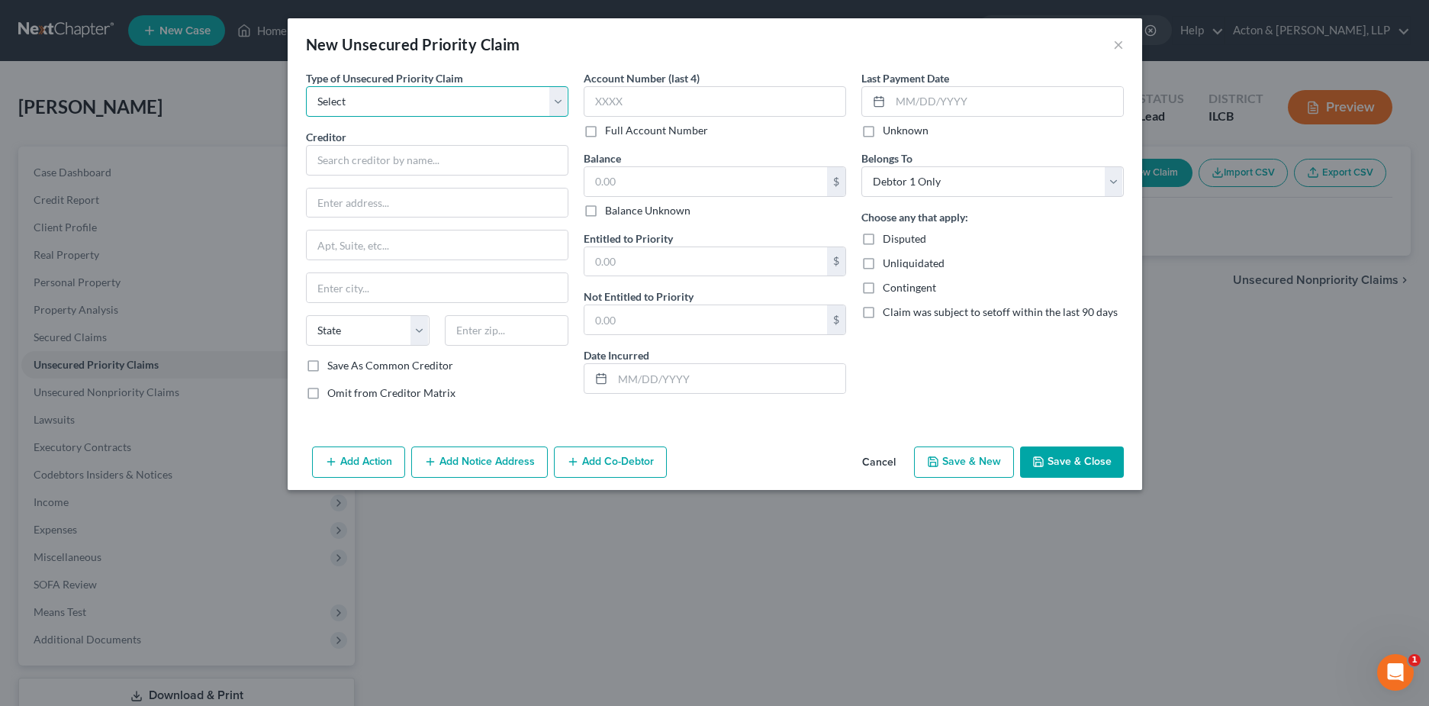
click at [420, 108] on select "Select Taxes & Other Government Units Domestic Support Obligations Extensions o…" at bounding box center [437, 101] width 262 height 31
select select "0"
click at [306, 86] on select "Select Taxes & Other Government Units Domestic Support Obligations Extensions o…" at bounding box center [437, 101] width 262 height 31
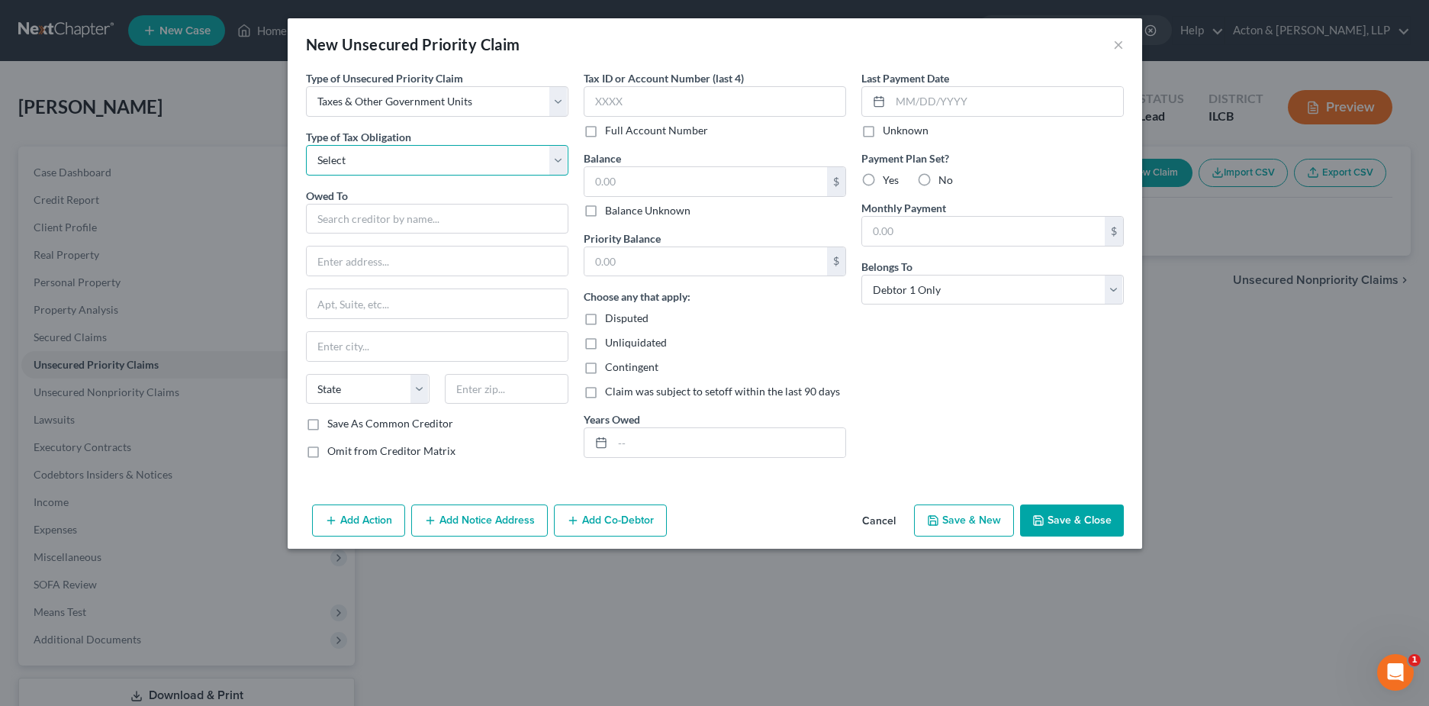
click at [381, 155] on select "Select Federal City State Franchise Tax Board Other" at bounding box center [437, 160] width 262 height 31
select select "0"
click at [306, 145] on select "Select Federal City State Franchise Tax Board Other" at bounding box center [437, 160] width 262 height 31
click at [357, 226] on input "text" at bounding box center [437, 219] width 262 height 31
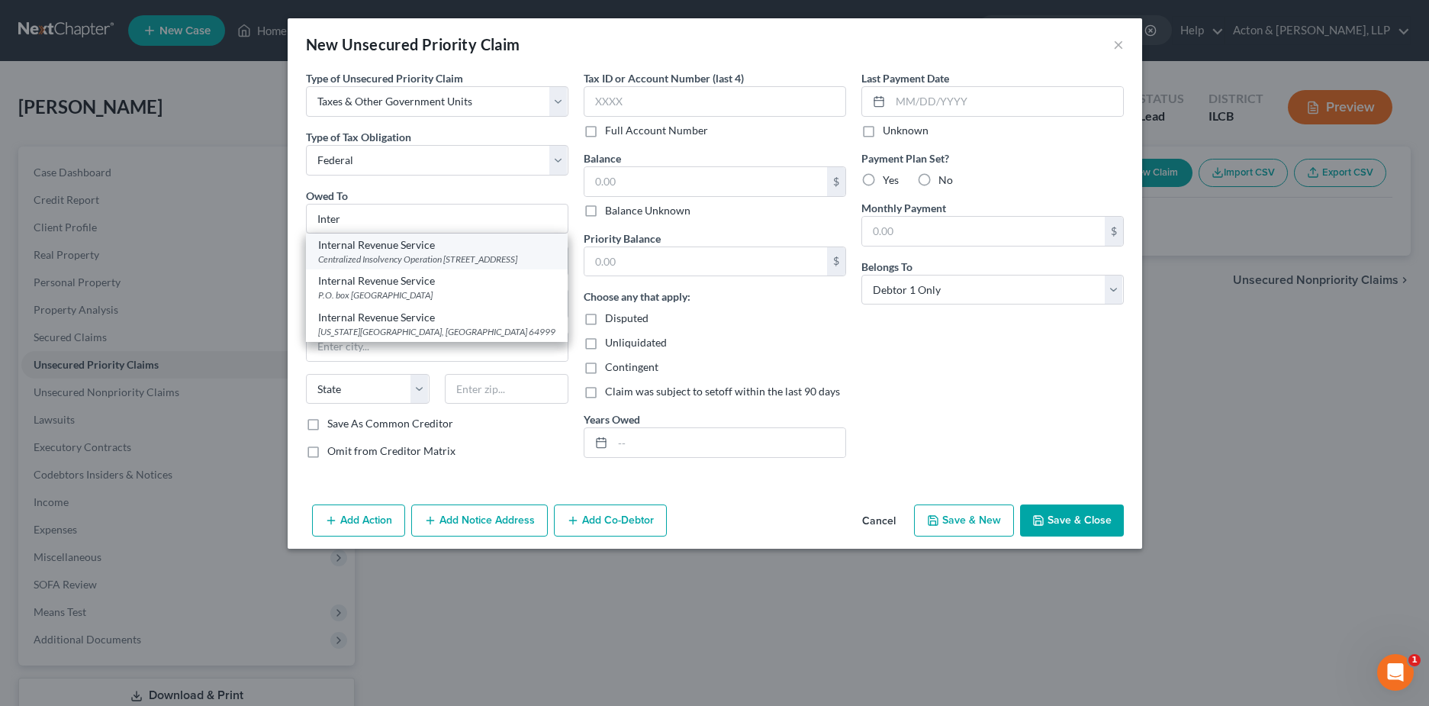
click at [366, 257] on div "Centralized Insolvency Operation [STREET_ADDRESS]" at bounding box center [436, 259] width 237 height 13
type input "Internal Revenue Service"
type input "Centralized Insolvency Operation"
type input "PO Box 7346"
type input "[GEOGRAPHIC_DATA]"
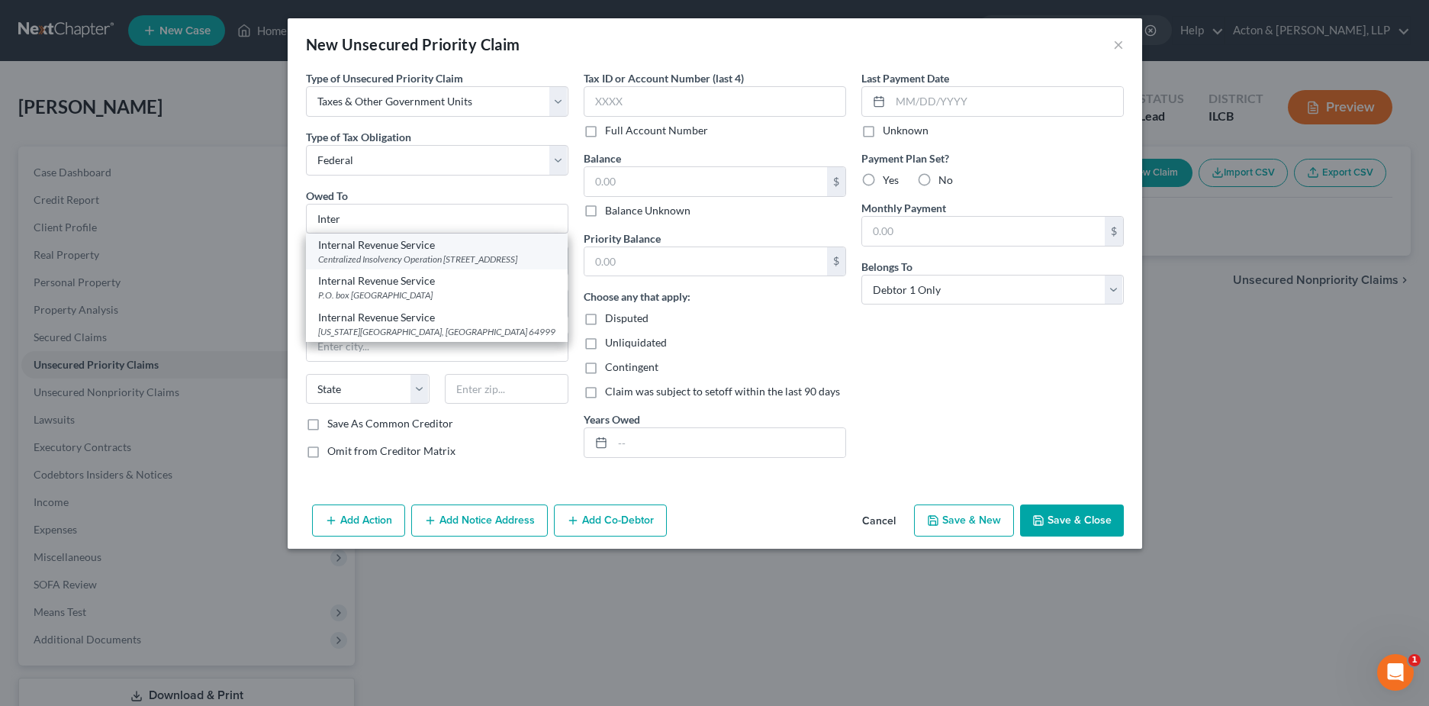
select select "39"
type input "19101"
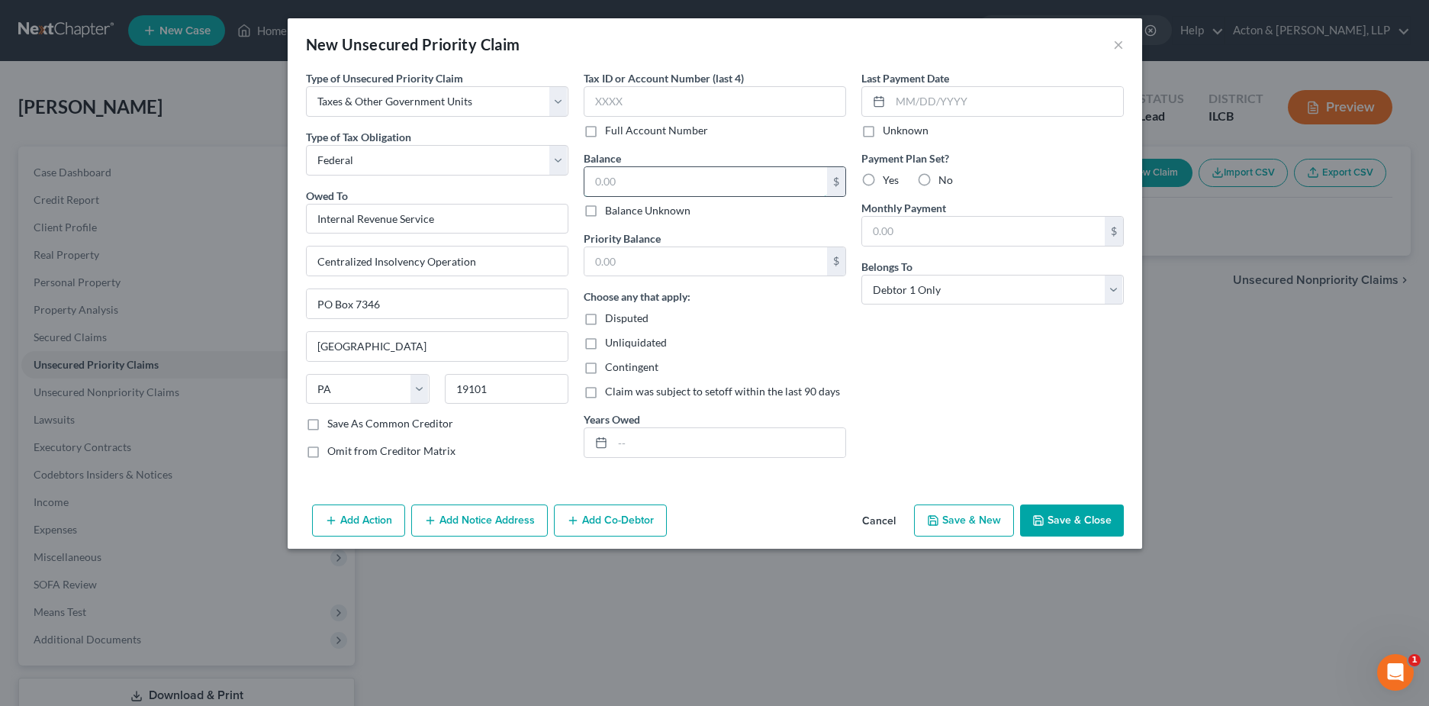
click at [646, 174] on input "text" at bounding box center [705, 181] width 243 height 29
type input "2,434"
click at [939, 181] on label "No" at bounding box center [946, 179] width 14 height 15
click at [945, 181] on input "No" at bounding box center [950, 177] width 10 height 10
radio input "true"
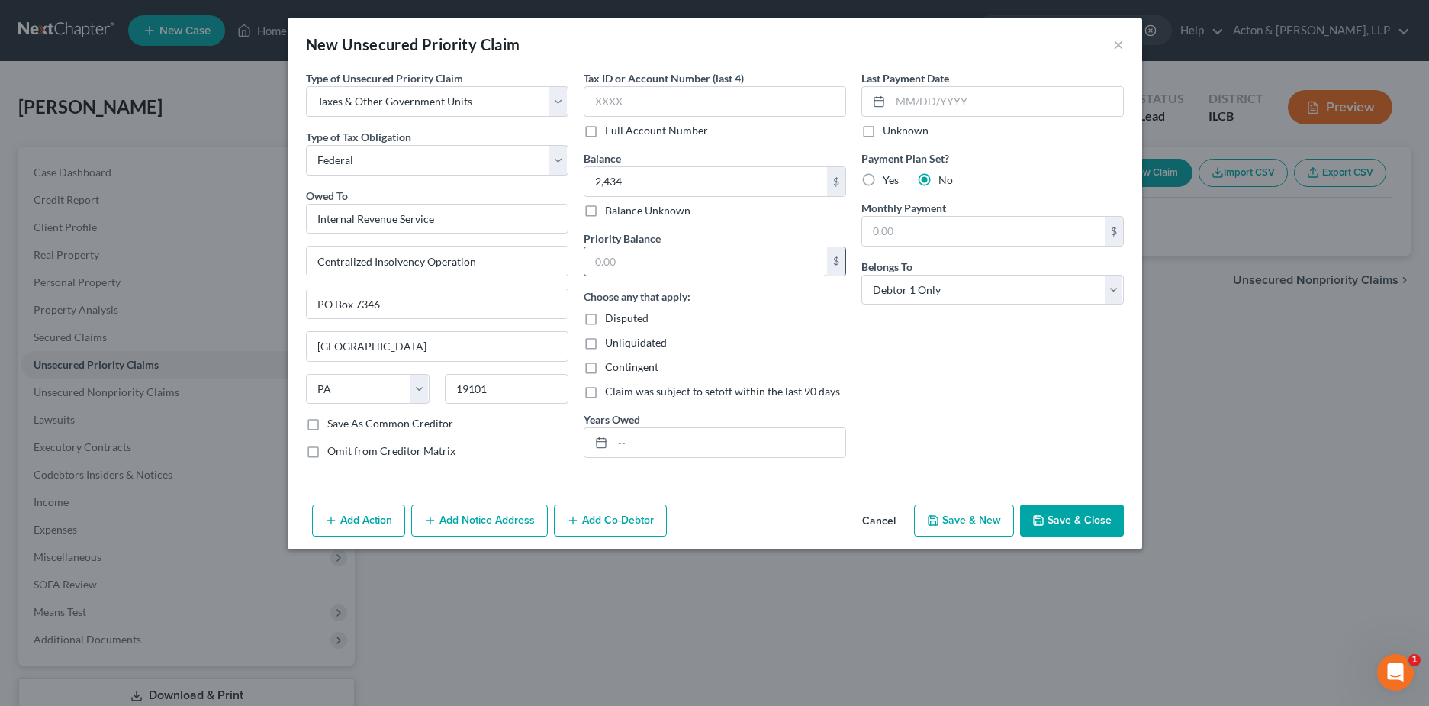
click at [622, 262] on input "text" at bounding box center [705, 261] width 243 height 29
type input "2,434"
click at [1088, 519] on button "Save & Close" at bounding box center [1072, 520] width 104 height 32
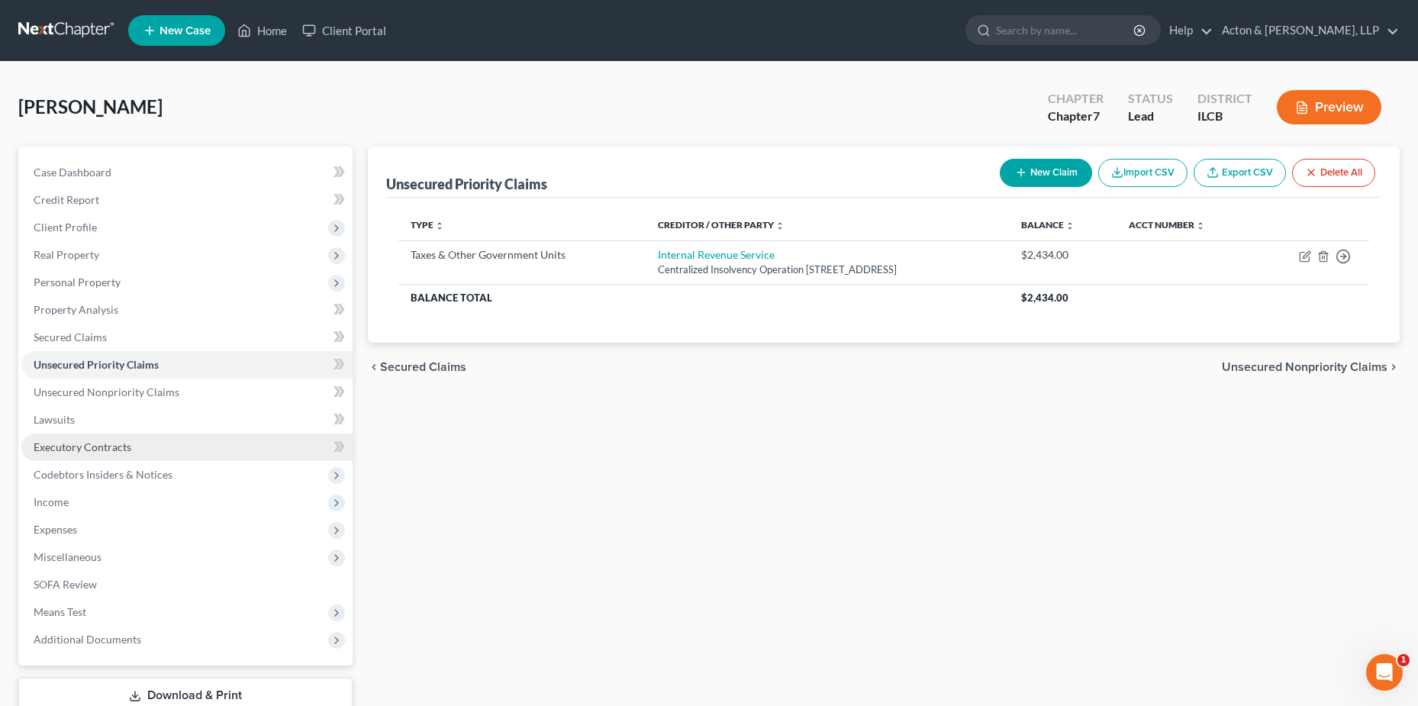
click at [80, 449] on span "Executory Contracts" at bounding box center [83, 446] width 98 height 13
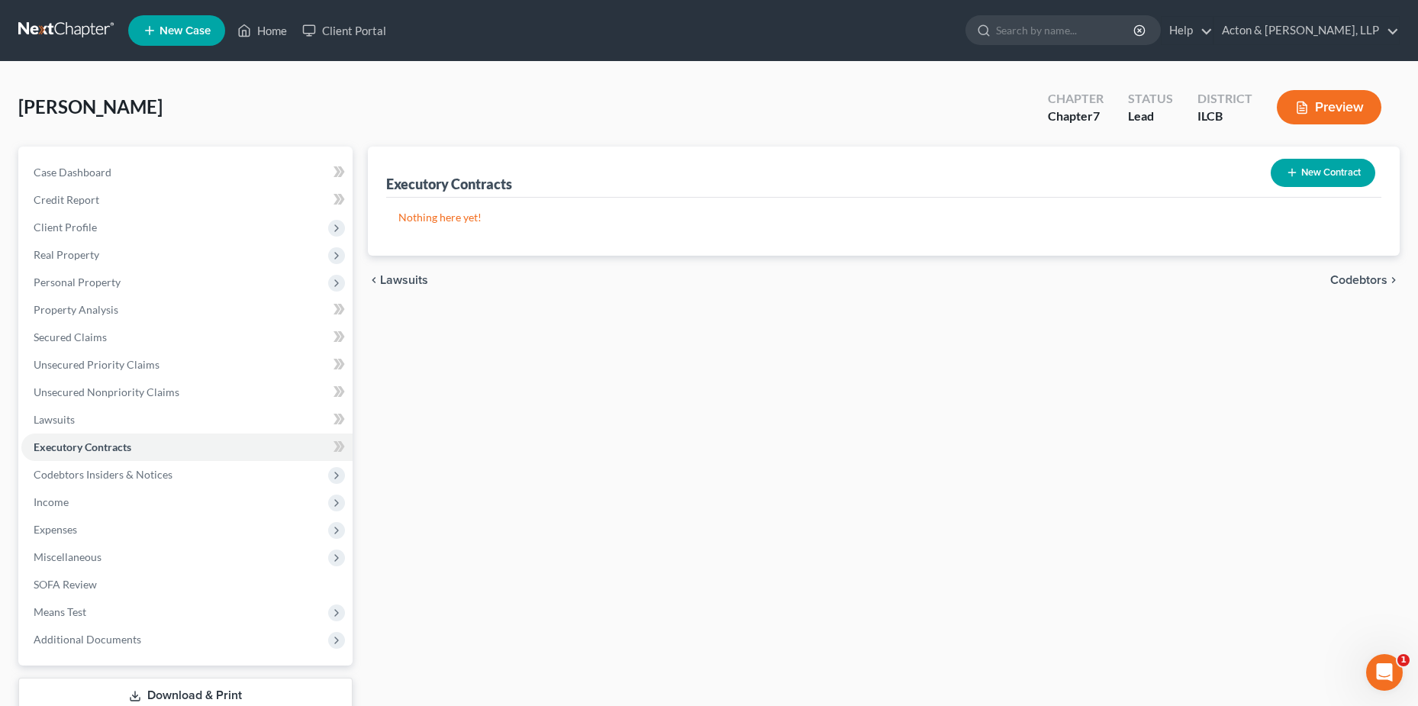
click at [1325, 175] on button "New Contract" at bounding box center [1322, 173] width 105 height 28
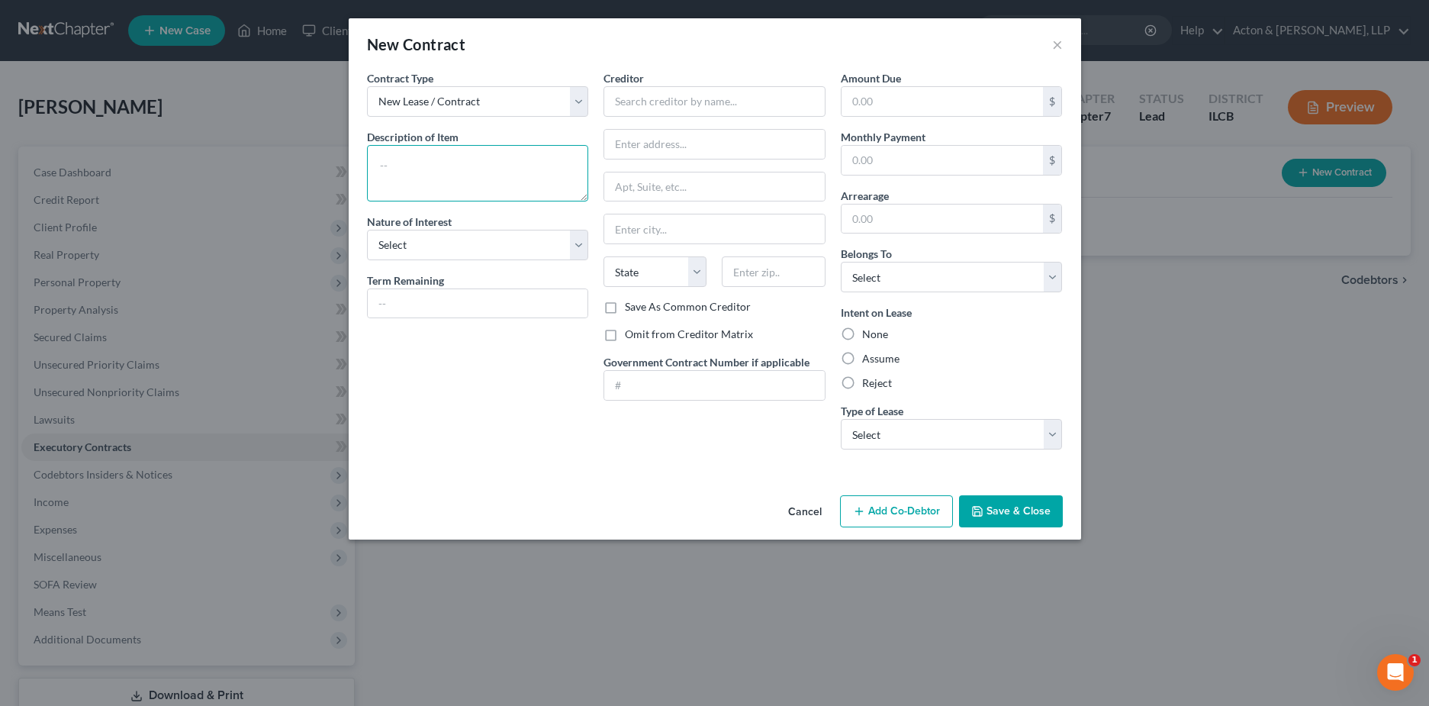
click at [436, 163] on textarea at bounding box center [478, 173] width 222 height 56
type textarea "Rental Lease"
click at [442, 253] on select "Select Purchaser Agent Lessor Lessee" at bounding box center [478, 245] width 222 height 31
click at [658, 92] on input "text" at bounding box center [715, 101] width 222 height 31
type input "English Arms"
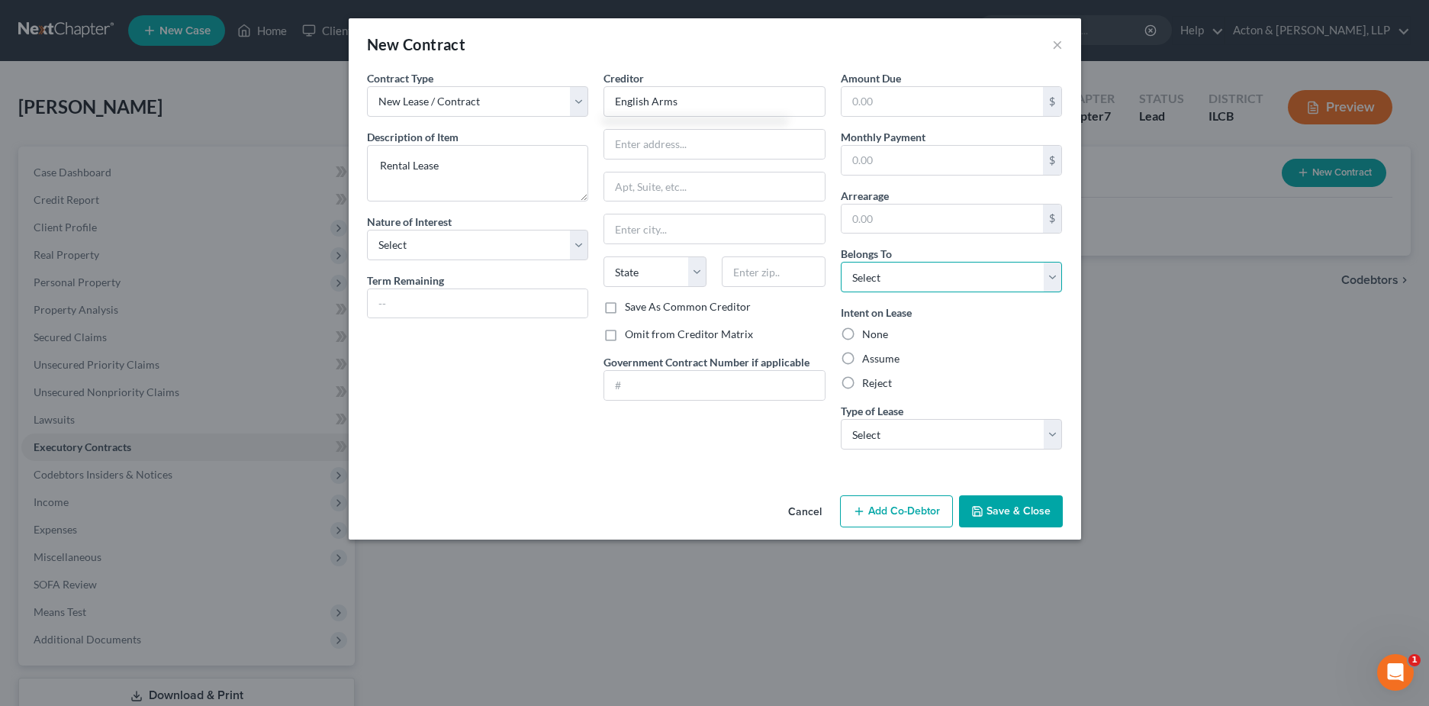
drag, startPoint x: 895, startPoint y: 269, endPoint x: 904, endPoint y: 269, distance: 9.2
click at [897, 268] on select "Select Debtor 1 Only Debtor 2 Only Debtor 1 And Debtor 2 Only At Least One Of T…" at bounding box center [952, 277] width 222 height 31
select select "0"
click at [841, 262] on select "Select Debtor 1 Only Debtor 2 Only Debtor 1 And Debtor 2 Only At Least One Of T…" at bounding box center [952, 277] width 222 height 31
click at [862, 356] on label "Assume" at bounding box center [880, 358] width 37 height 15
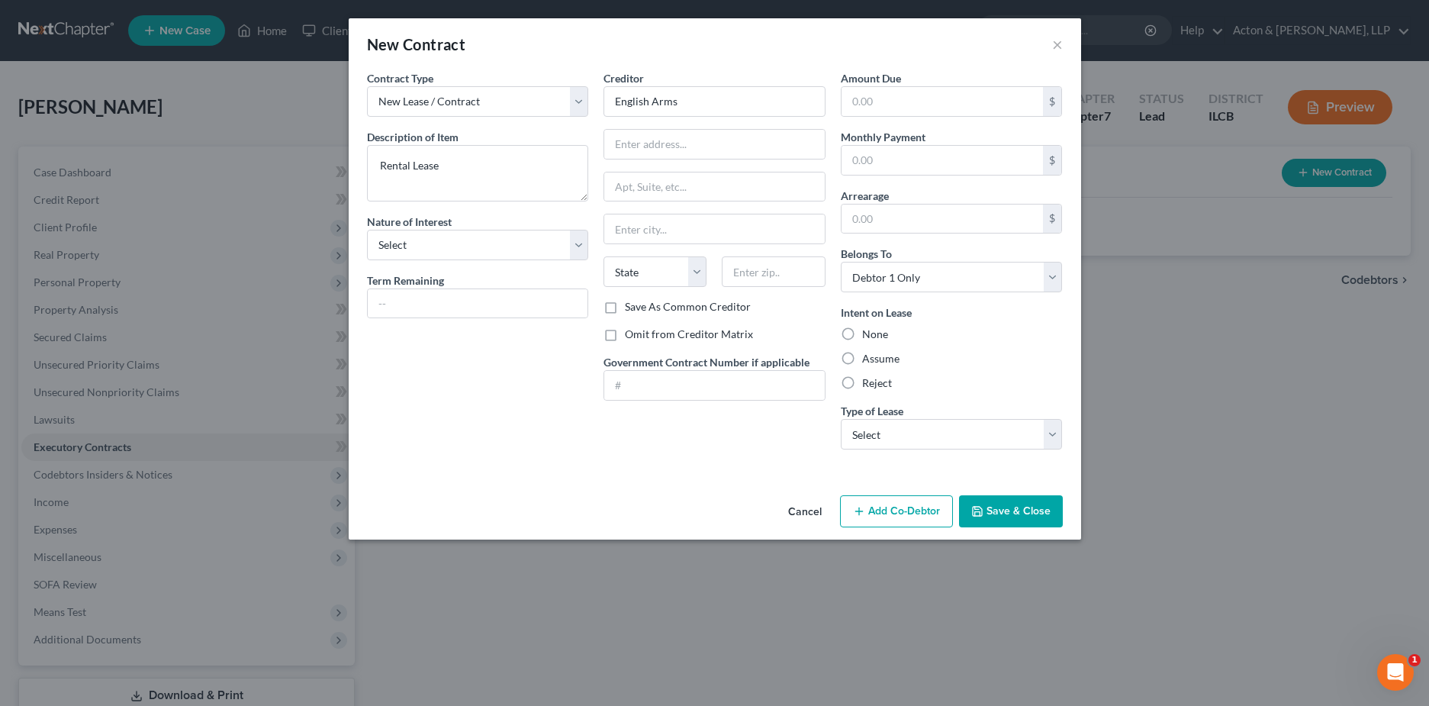
click at [868, 356] on input "Assume" at bounding box center [873, 356] width 10 height 10
radio input "true"
click at [888, 434] on select "Select Real Estate Car Other" at bounding box center [952, 434] width 222 height 31
select select "0"
click at [841, 419] on select "Select Real Estate Car Other" at bounding box center [952, 434] width 222 height 31
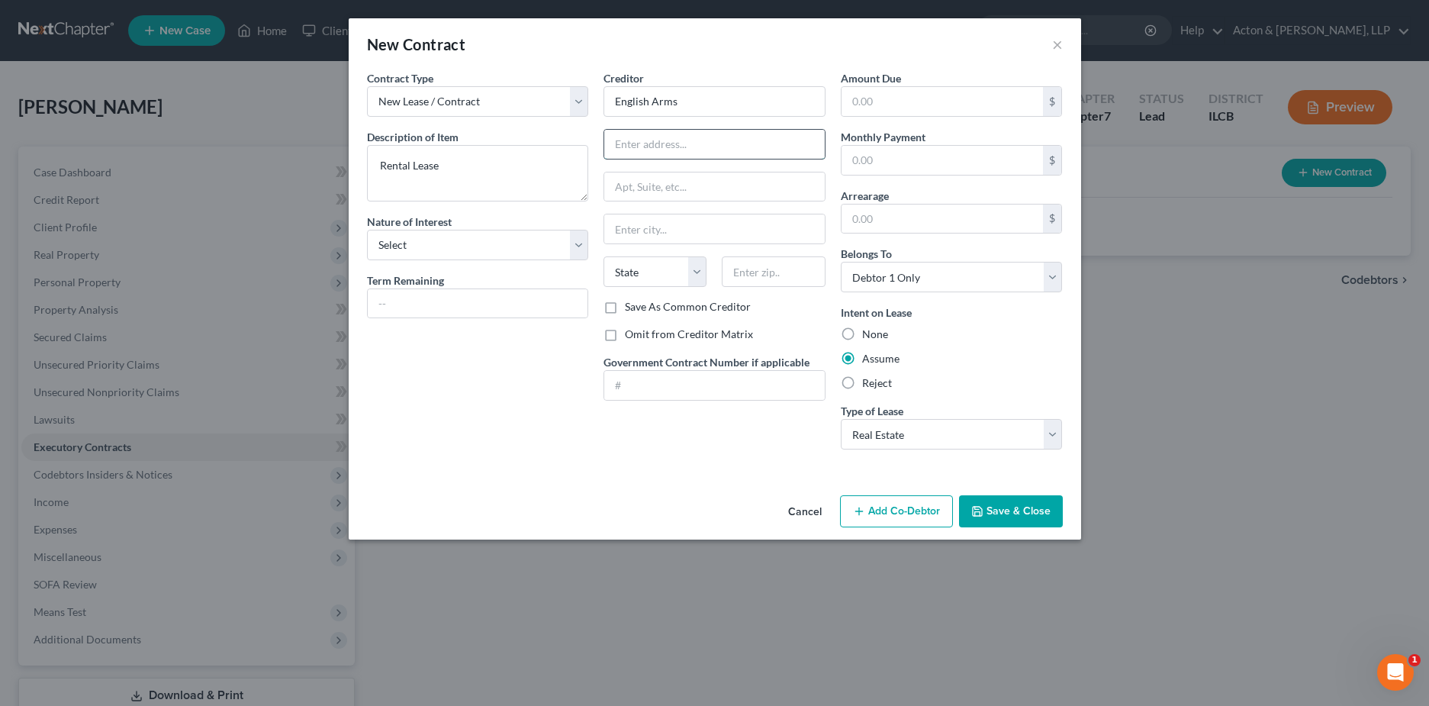
click at [657, 144] on input "text" at bounding box center [714, 144] width 221 height 29
type input "[STREET_ADDRESS]"
type input "[GEOGRAPHIC_DATA]"
select select "14"
type input "61832"
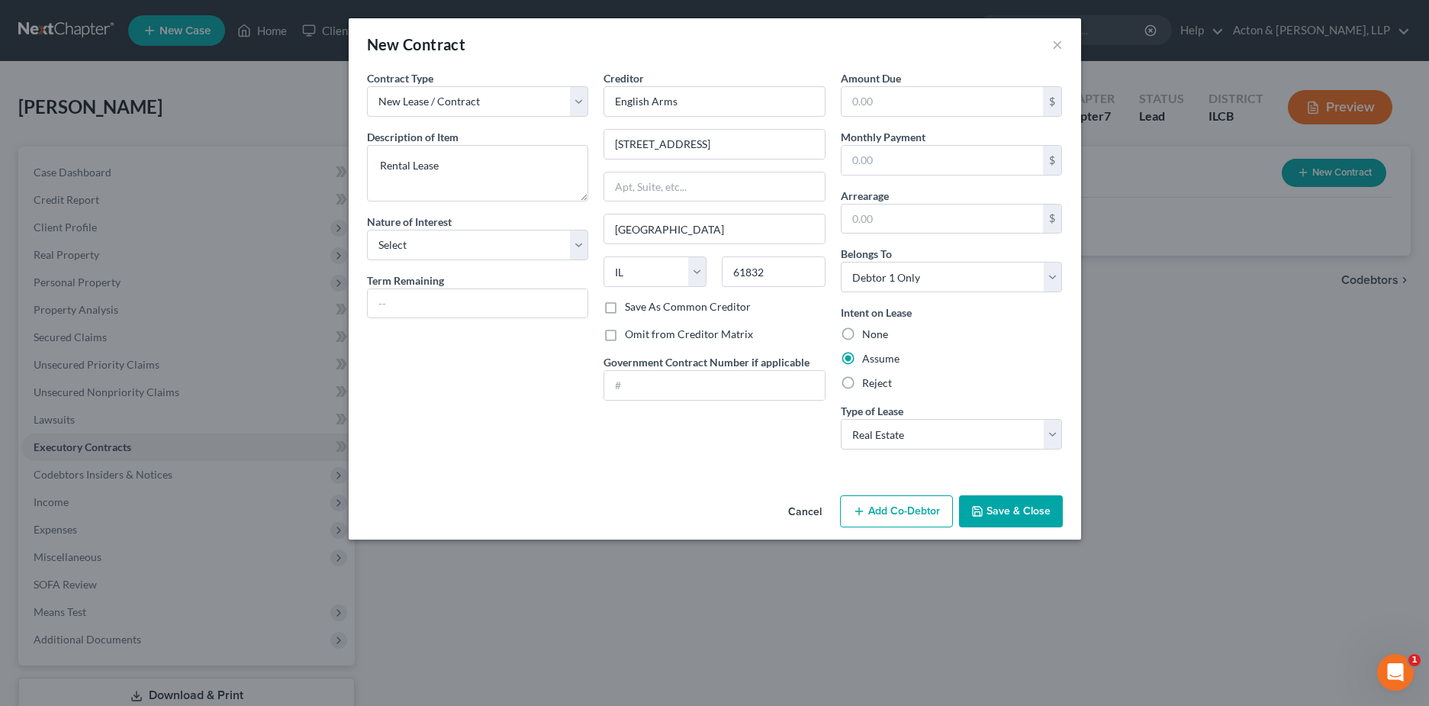
click at [625, 306] on label "Save As Common Creditor" at bounding box center [688, 306] width 126 height 15
click at [631, 306] on input "Save As Common Creditor" at bounding box center [636, 304] width 10 height 10
checkbox input "true"
click at [875, 164] on input "text" at bounding box center [943, 160] width 202 height 29
type input "428"
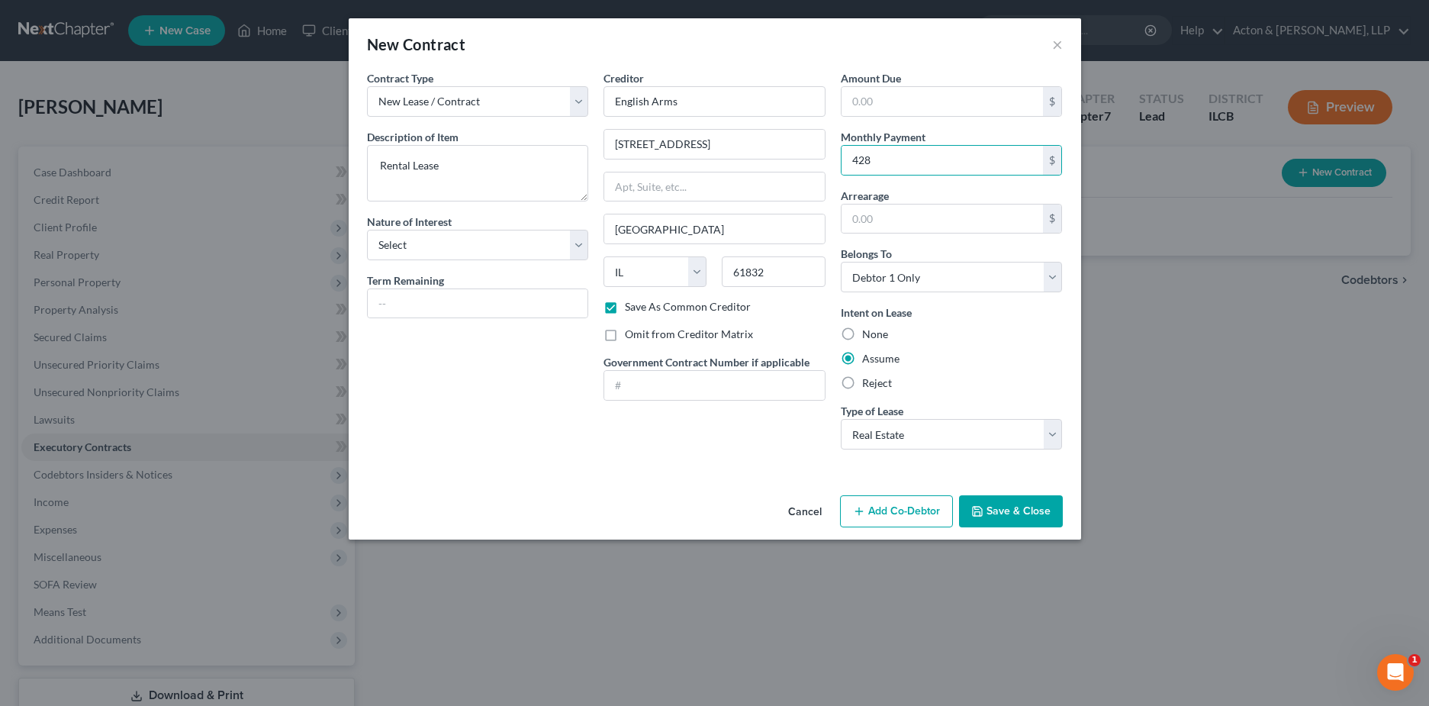
click at [1012, 512] on button "Save & Close" at bounding box center [1011, 511] width 104 height 32
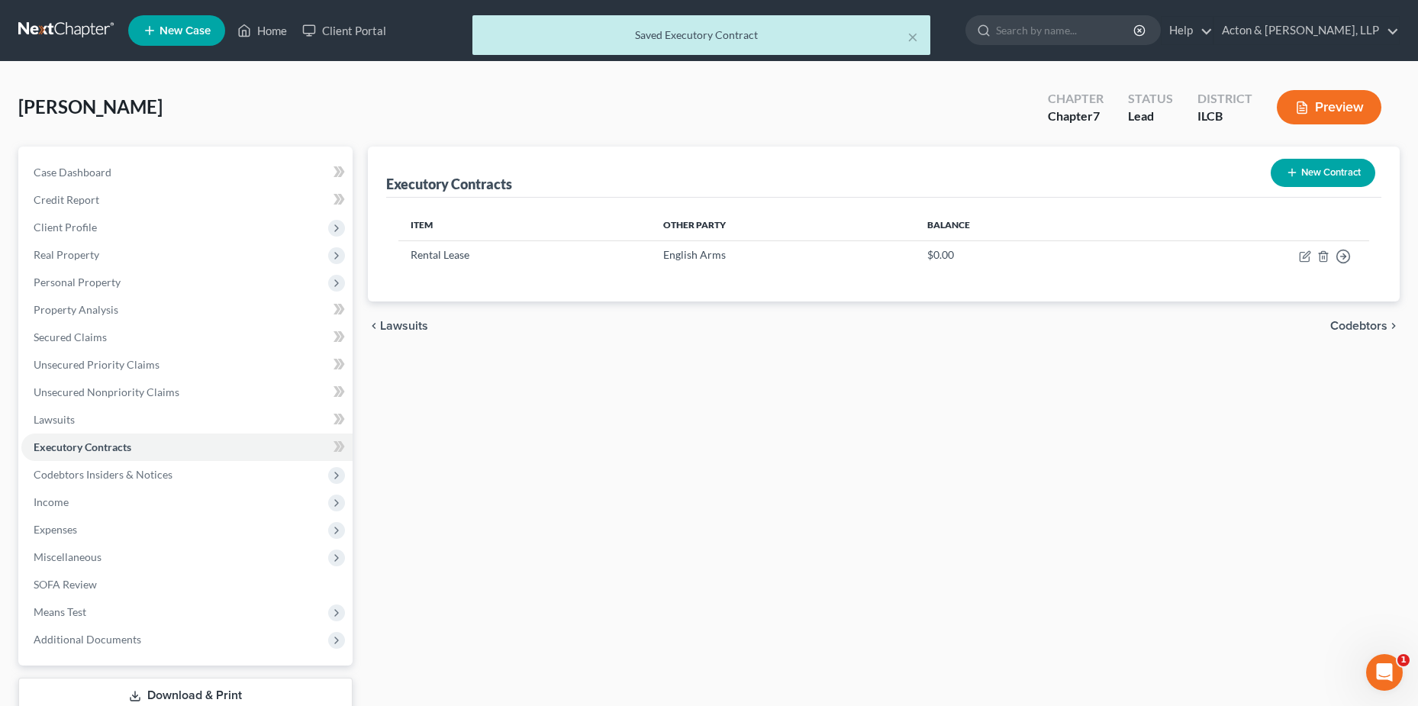
click at [958, 422] on div "Executory Contracts New Contract Item Other Party Balance Rental Lease English …" at bounding box center [884, 449] width 1048 height 607
click at [1309, 254] on icon "button" at bounding box center [1305, 254] width 7 height 7
select select "14"
select select "0"
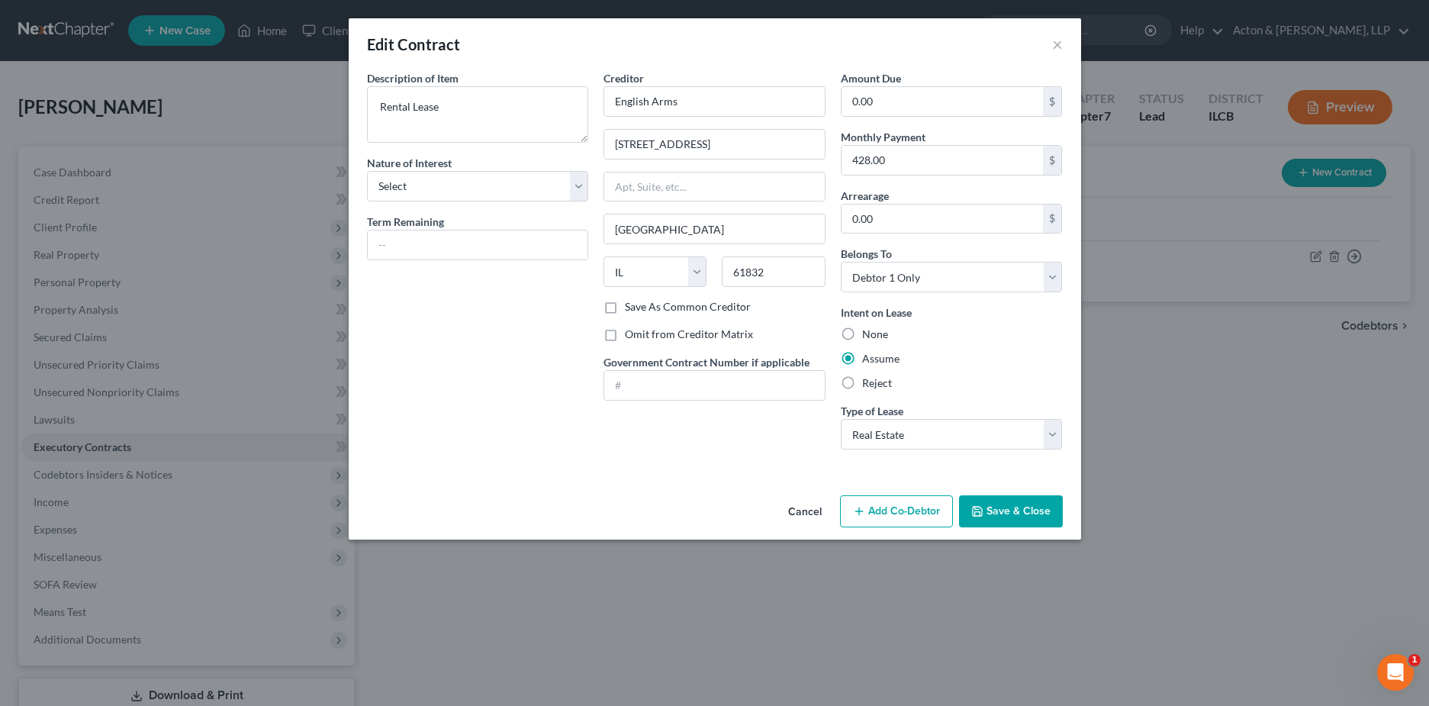
click at [625, 308] on label "Save As Common Creditor" at bounding box center [688, 306] width 126 height 15
click at [631, 308] on input "Save As Common Creditor" at bounding box center [636, 304] width 10 height 10
checkbox input "true"
click at [993, 509] on button "Save & Close" at bounding box center [1011, 511] width 104 height 32
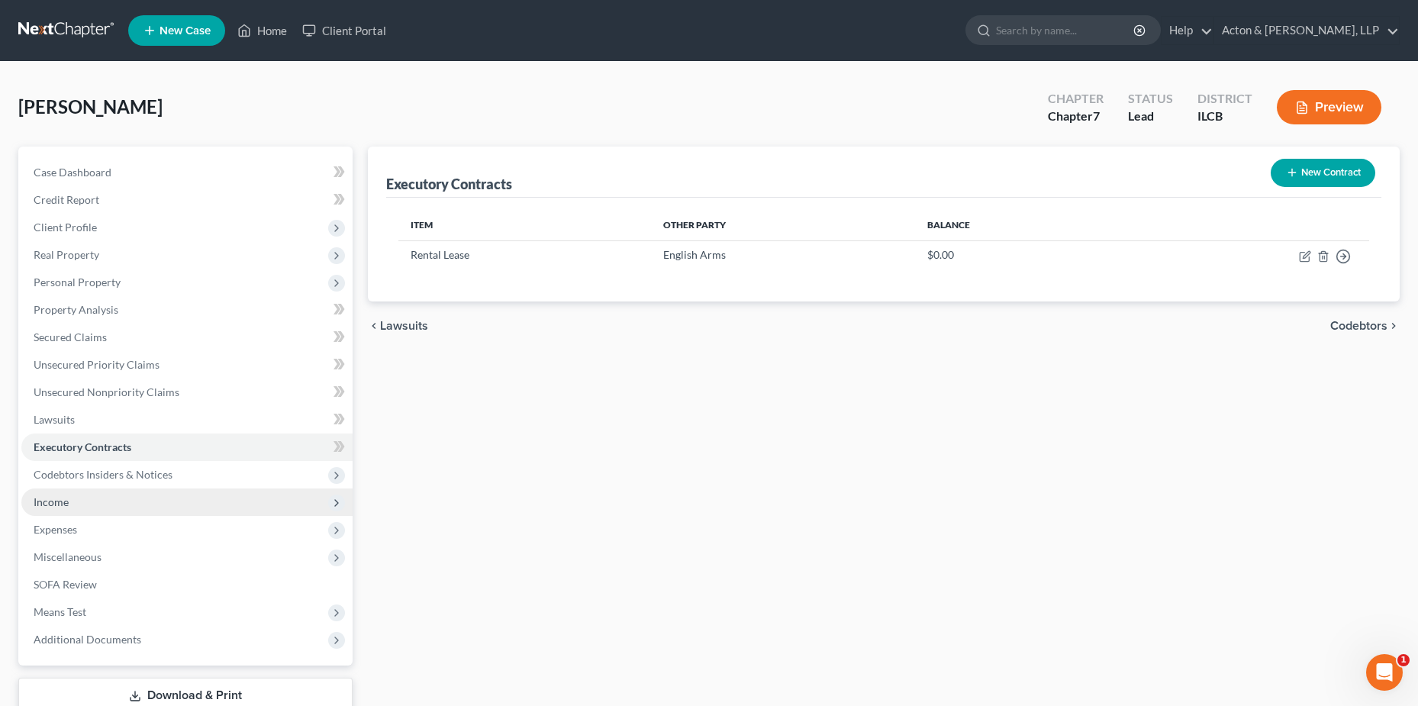
click at [70, 510] on span "Income" at bounding box center [186, 501] width 331 height 27
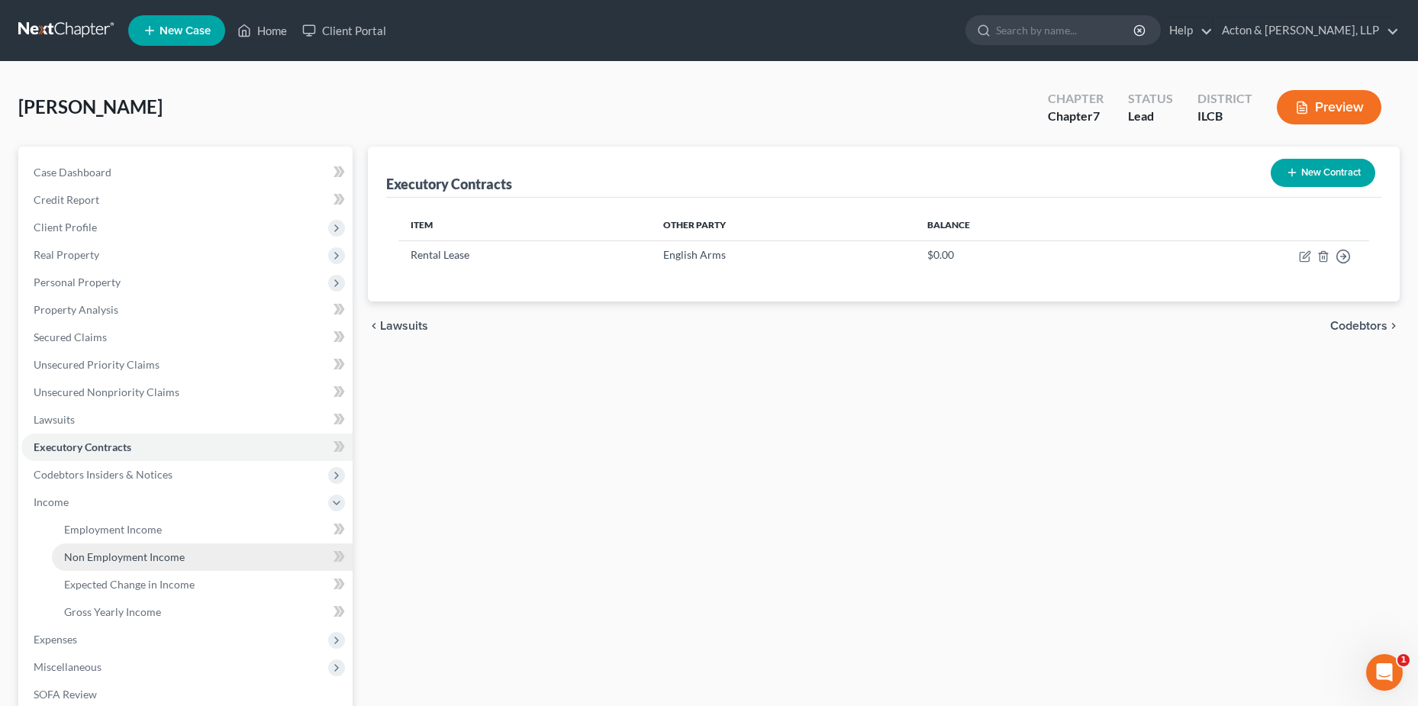
click at [145, 562] on span "Non Employment Income" at bounding box center [124, 556] width 121 height 13
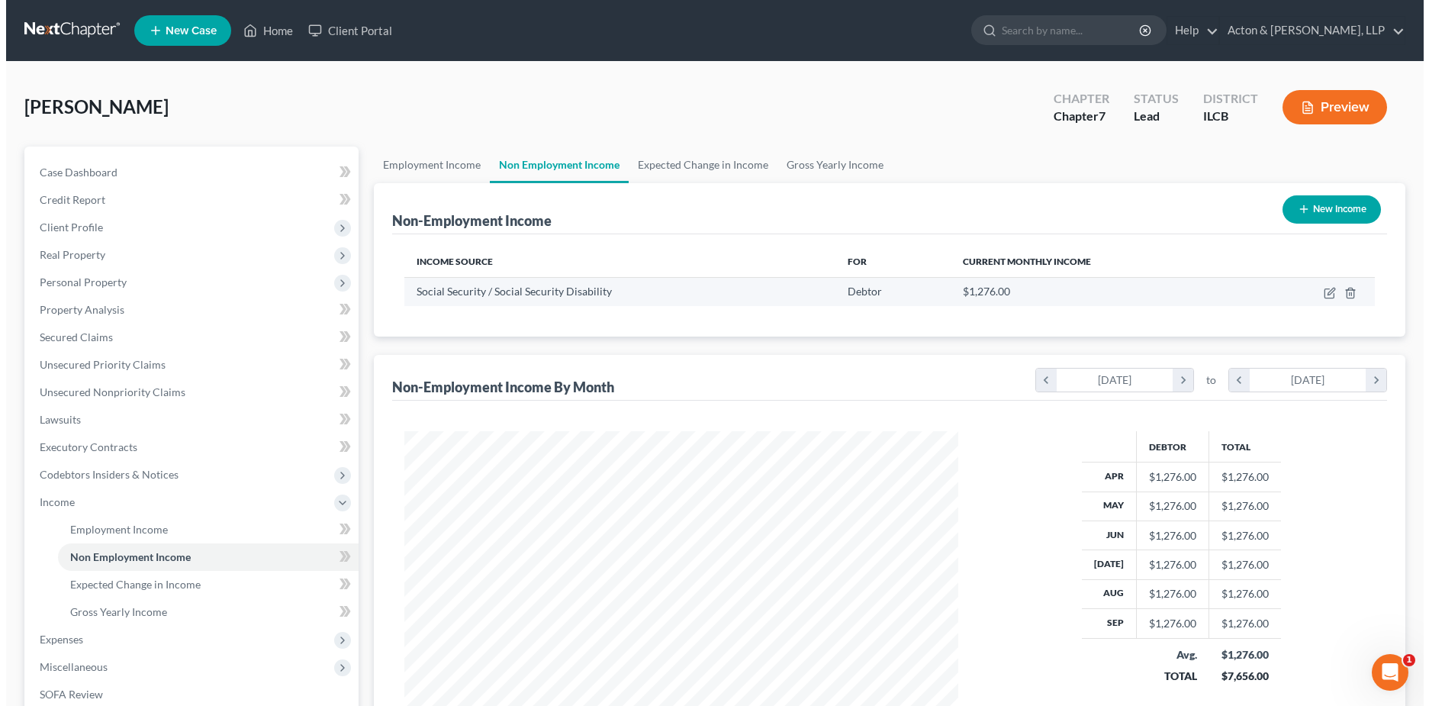
scroll to position [277, 584]
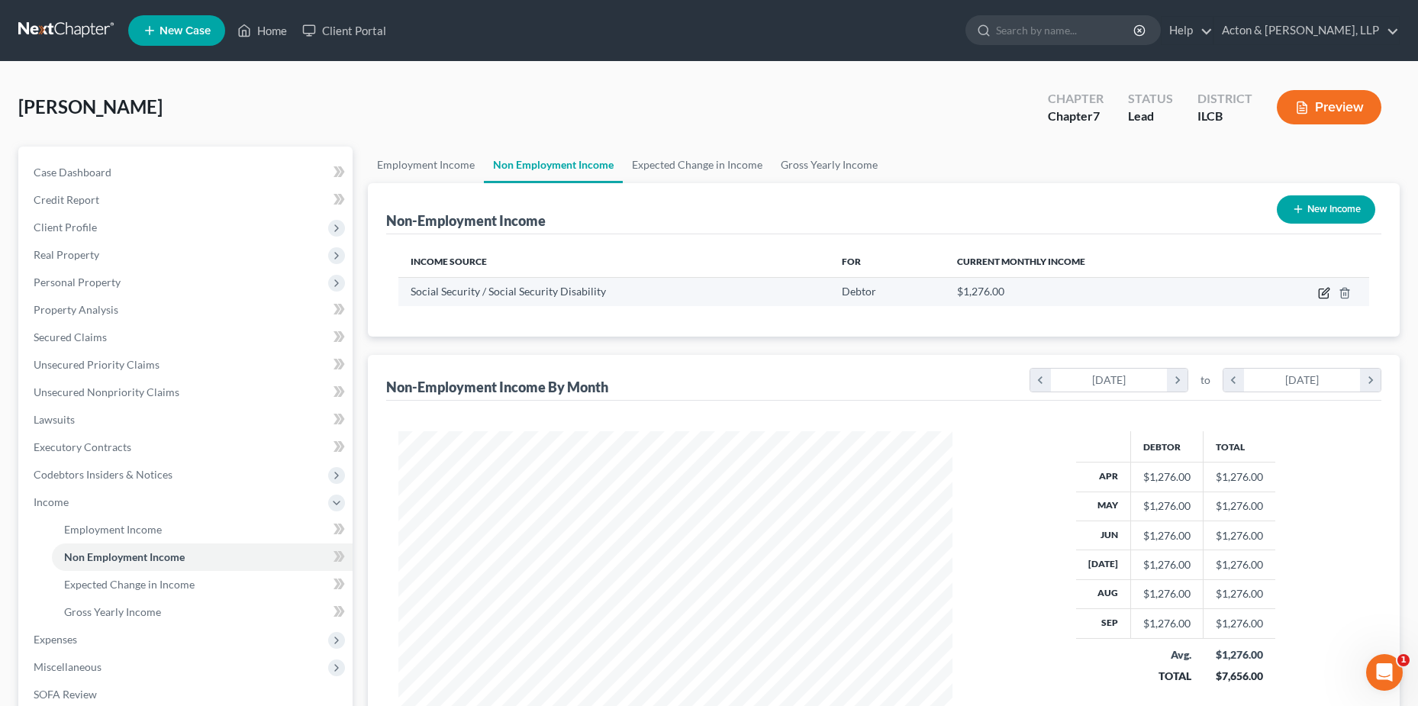
click at [1325, 294] on icon "button" at bounding box center [1325, 291] width 7 height 7
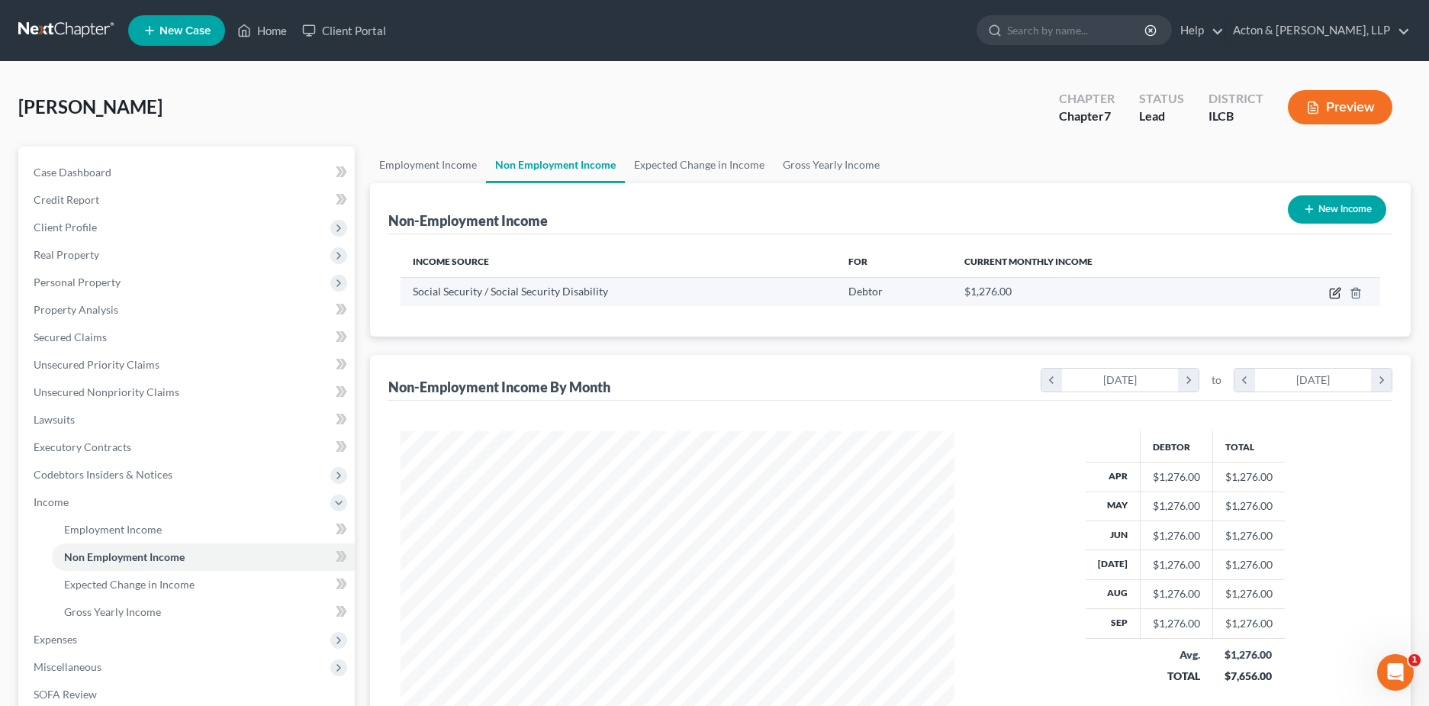
select select "4"
select select "0"
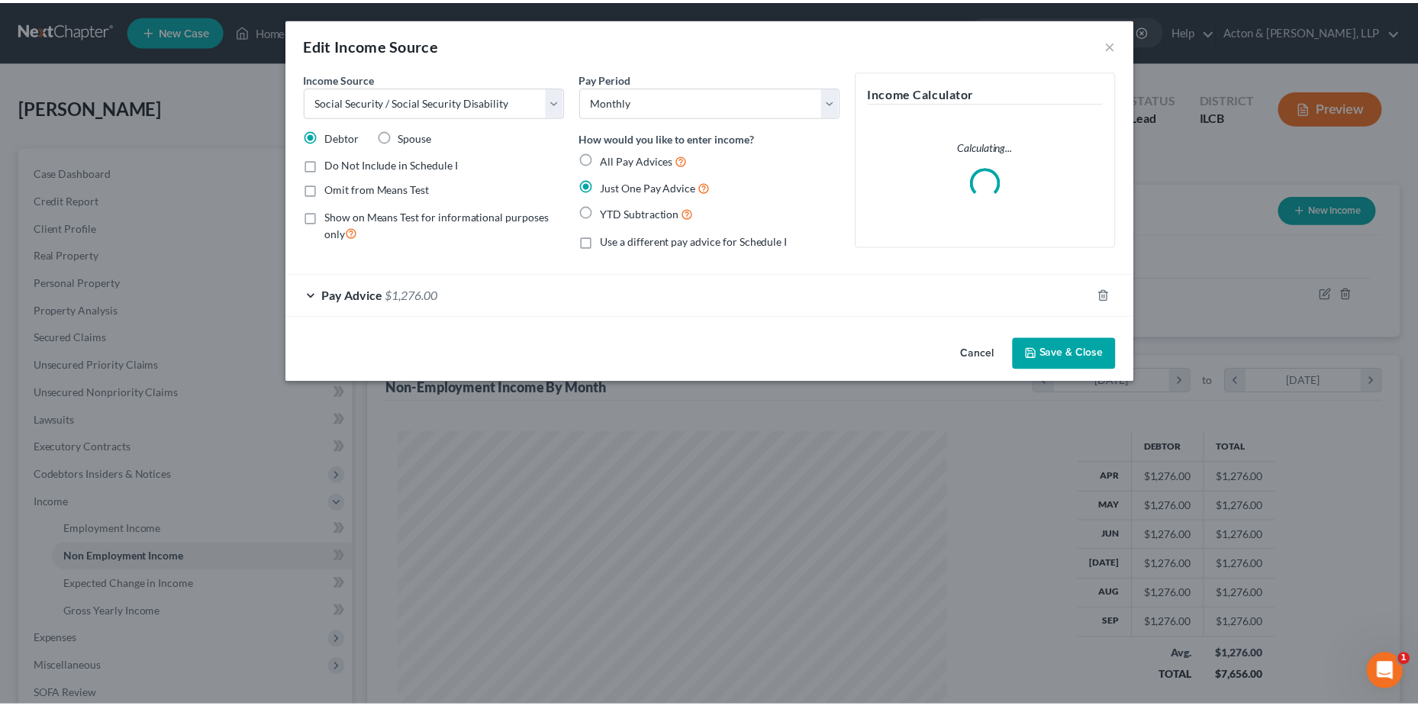
scroll to position [279, 589]
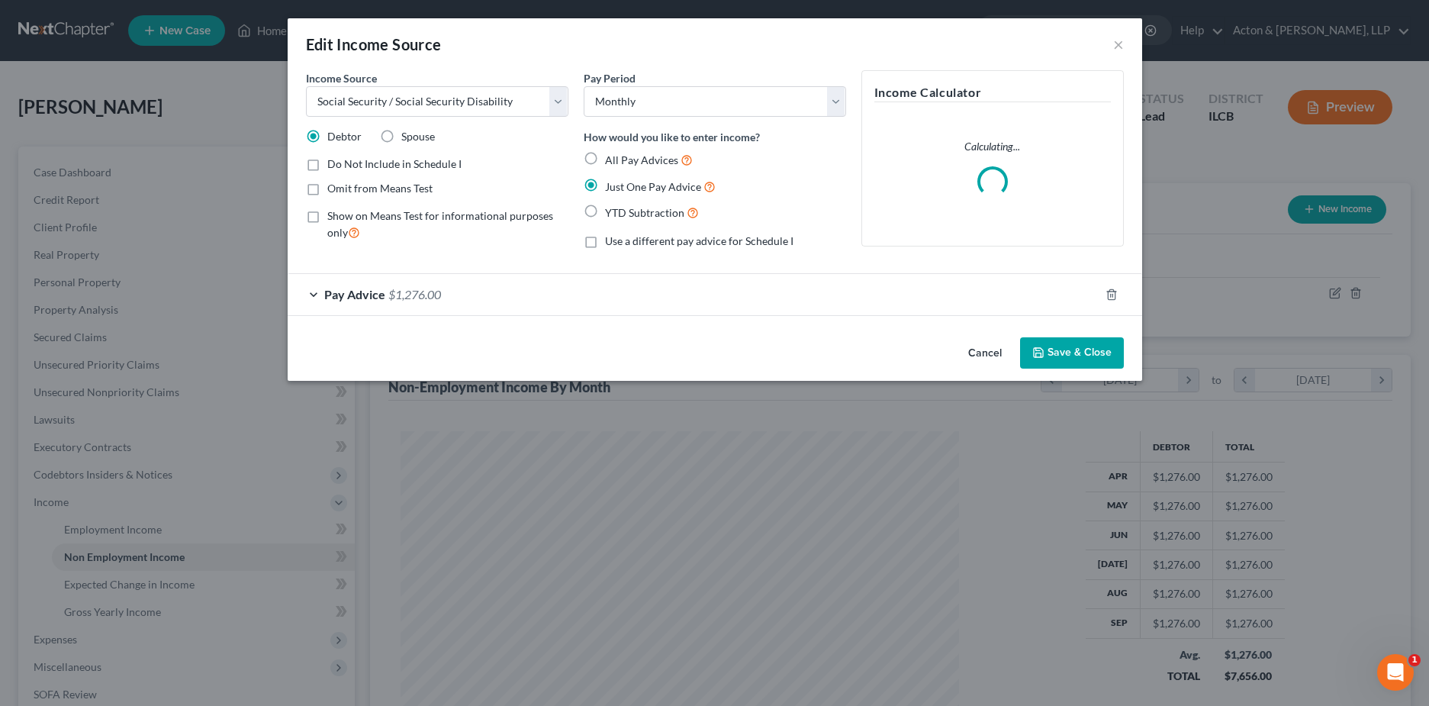
click at [528, 300] on div "Pay Advice $1,276.00" at bounding box center [694, 294] width 812 height 40
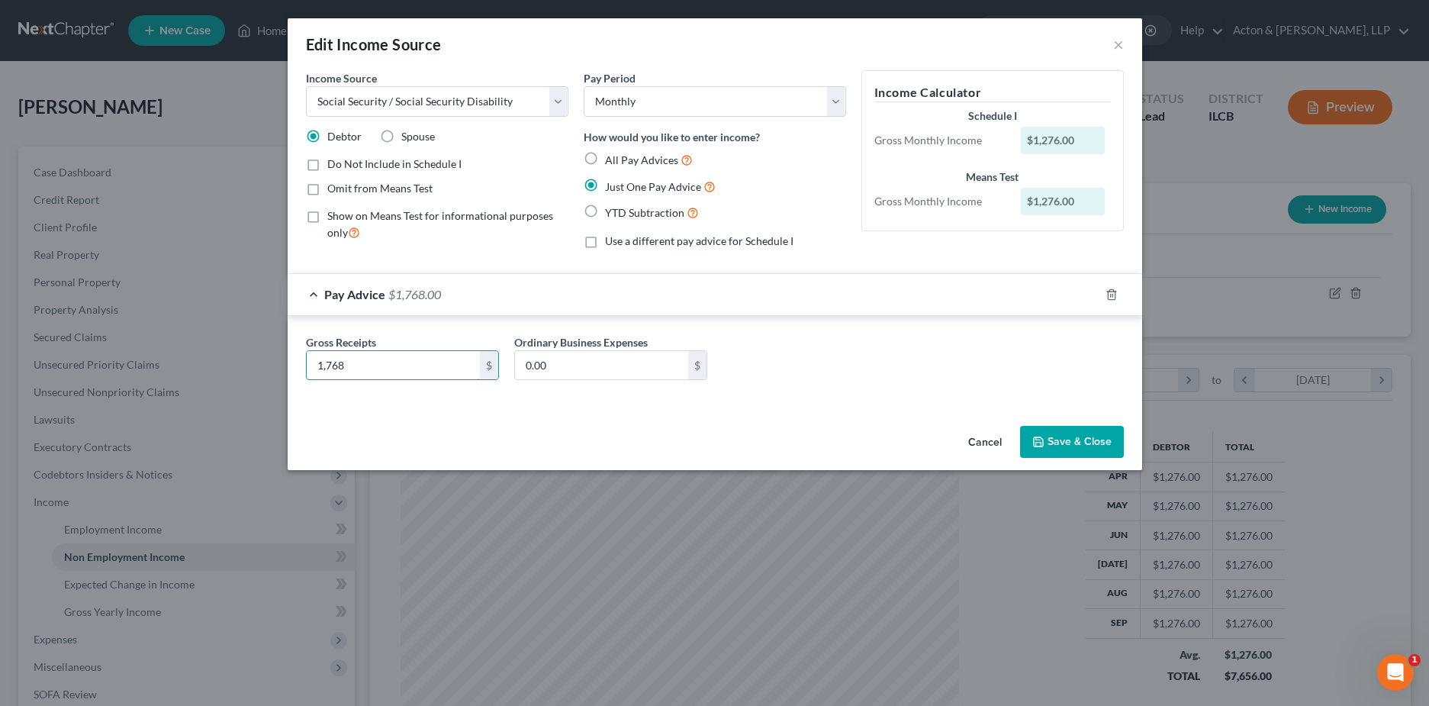
type input "1,768"
click at [1099, 440] on button "Save & Close" at bounding box center [1072, 442] width 104 height 32
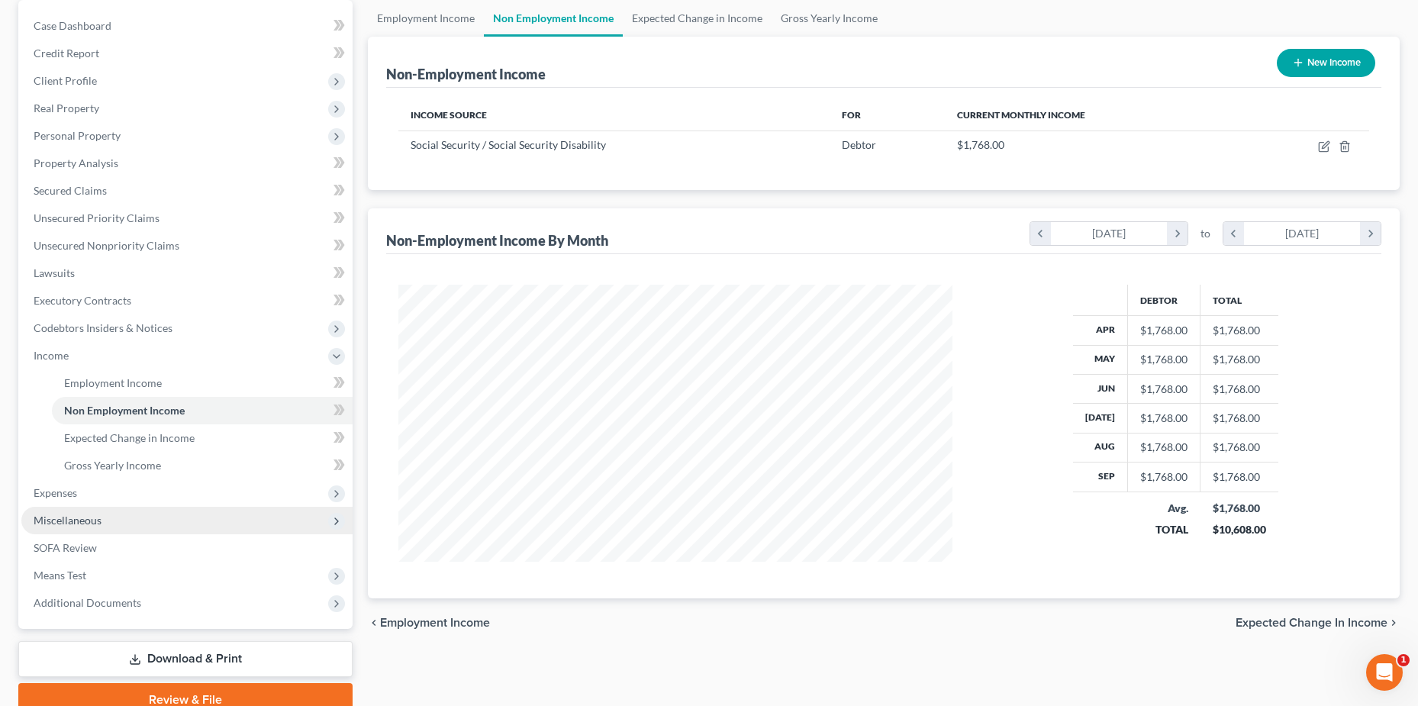
scroll to position [153, 0]
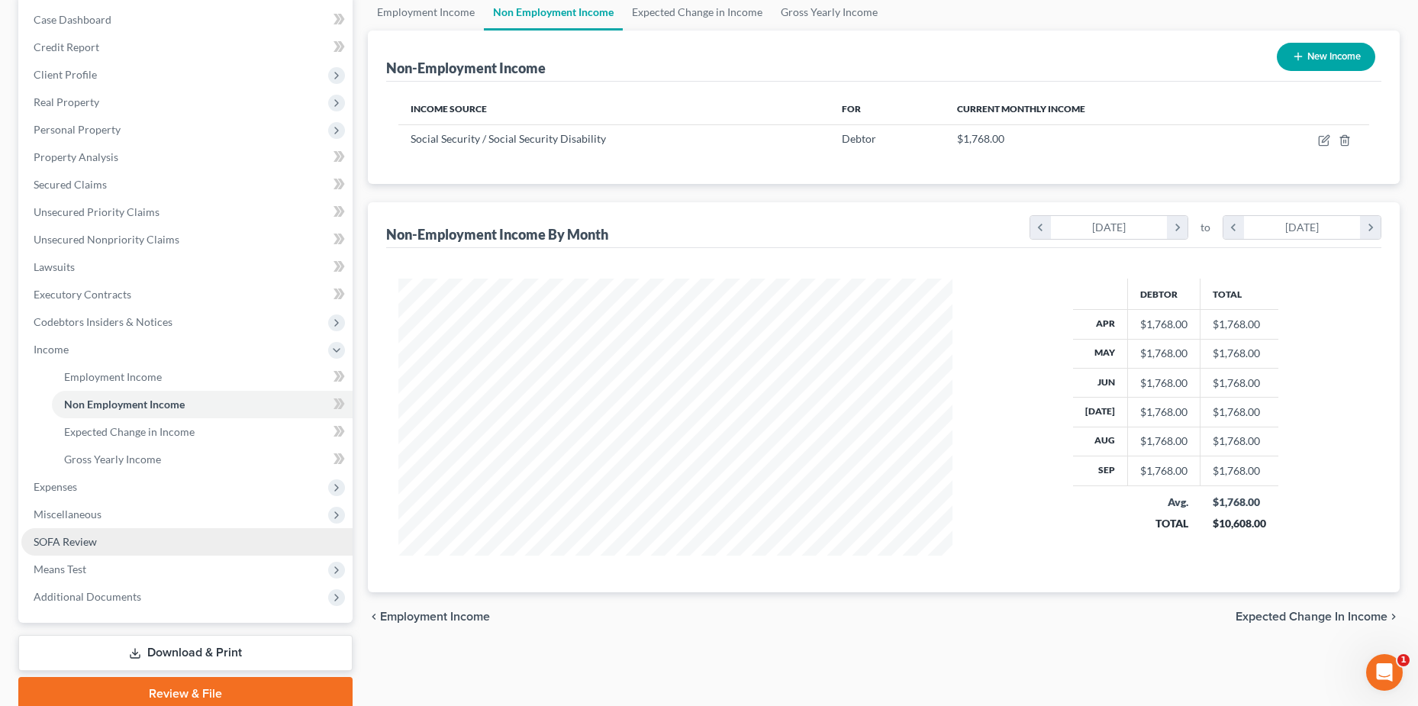
click at [138, 532] on link "SOFA Review" at bounding box center [186, 541] width 331 height 27
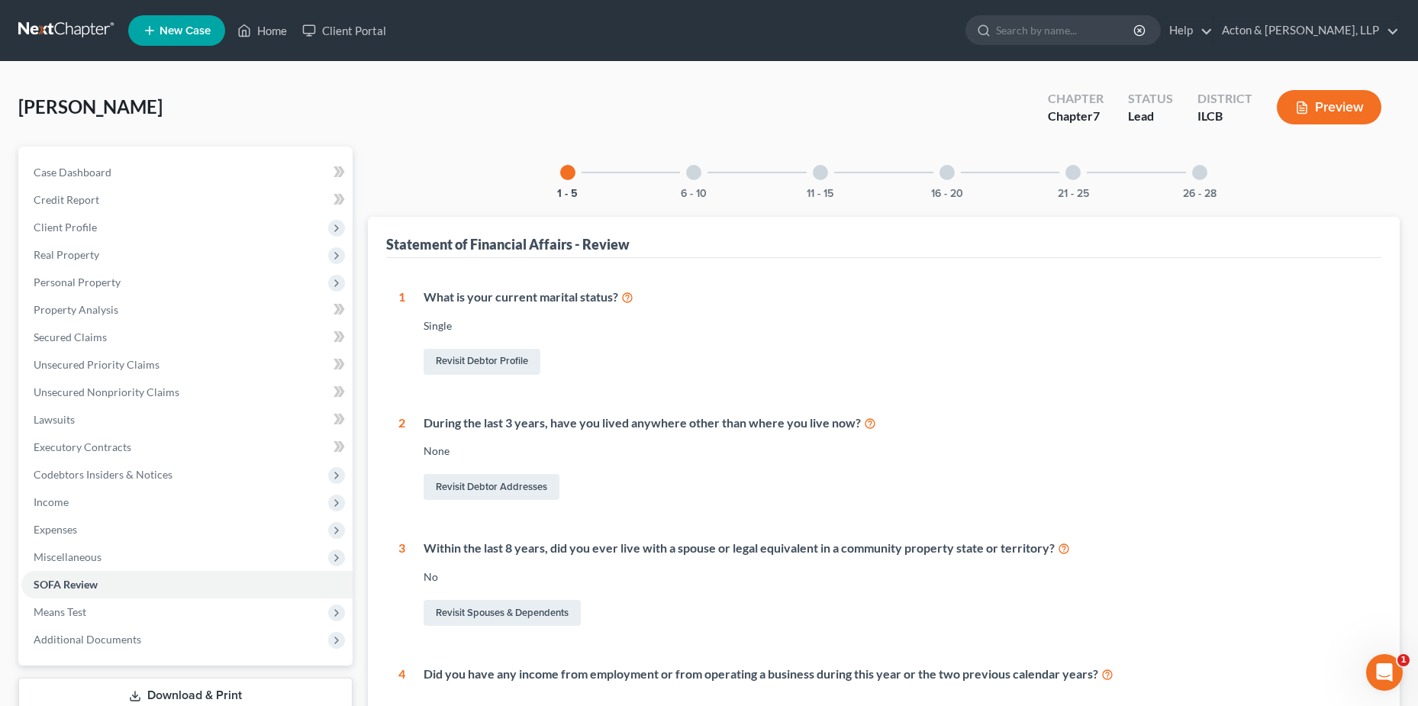
click at [1077, 171] on div at bounding box center [1072, 172] width 15 height 15
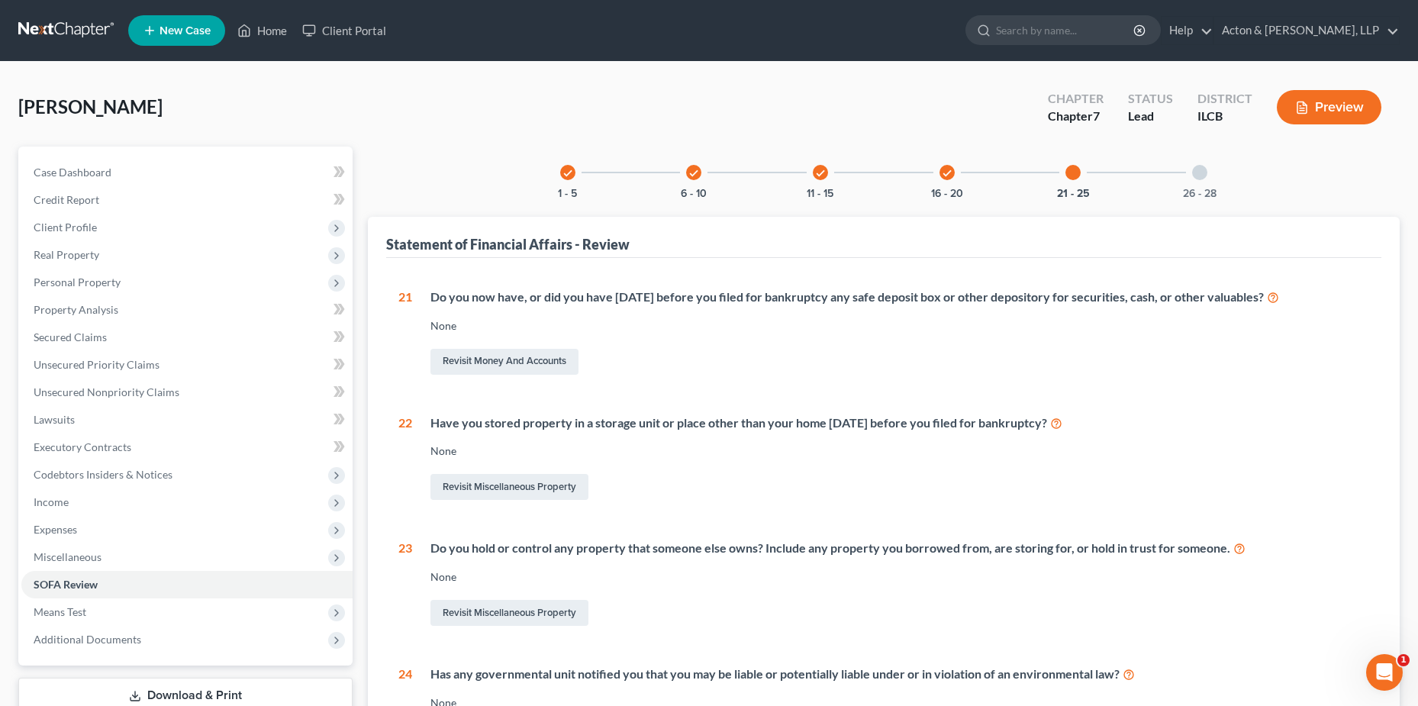
click at [1199, 180] on div "26 - 28" at bounding box center [1200, 172] width 52 height 52
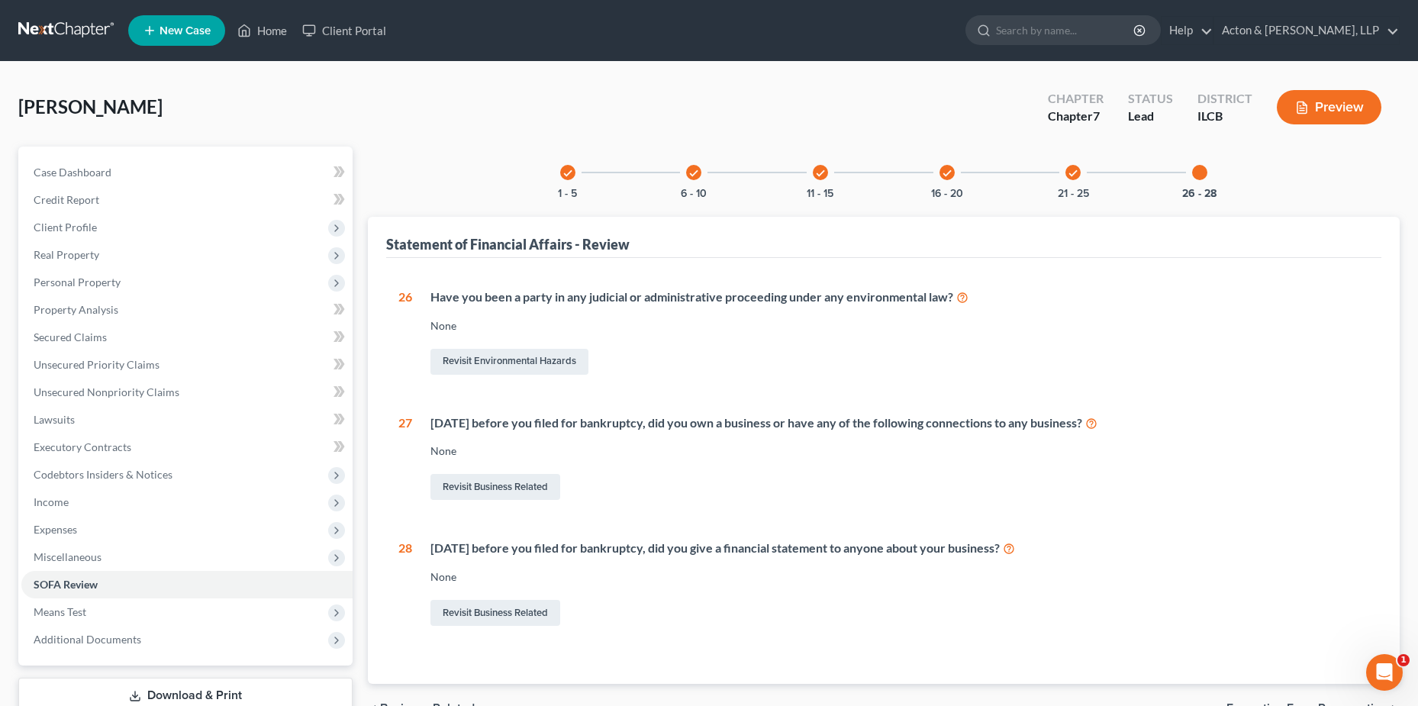
click at [946, 178] on icon "check" at bounding box center [947, 173] width 11 height 11
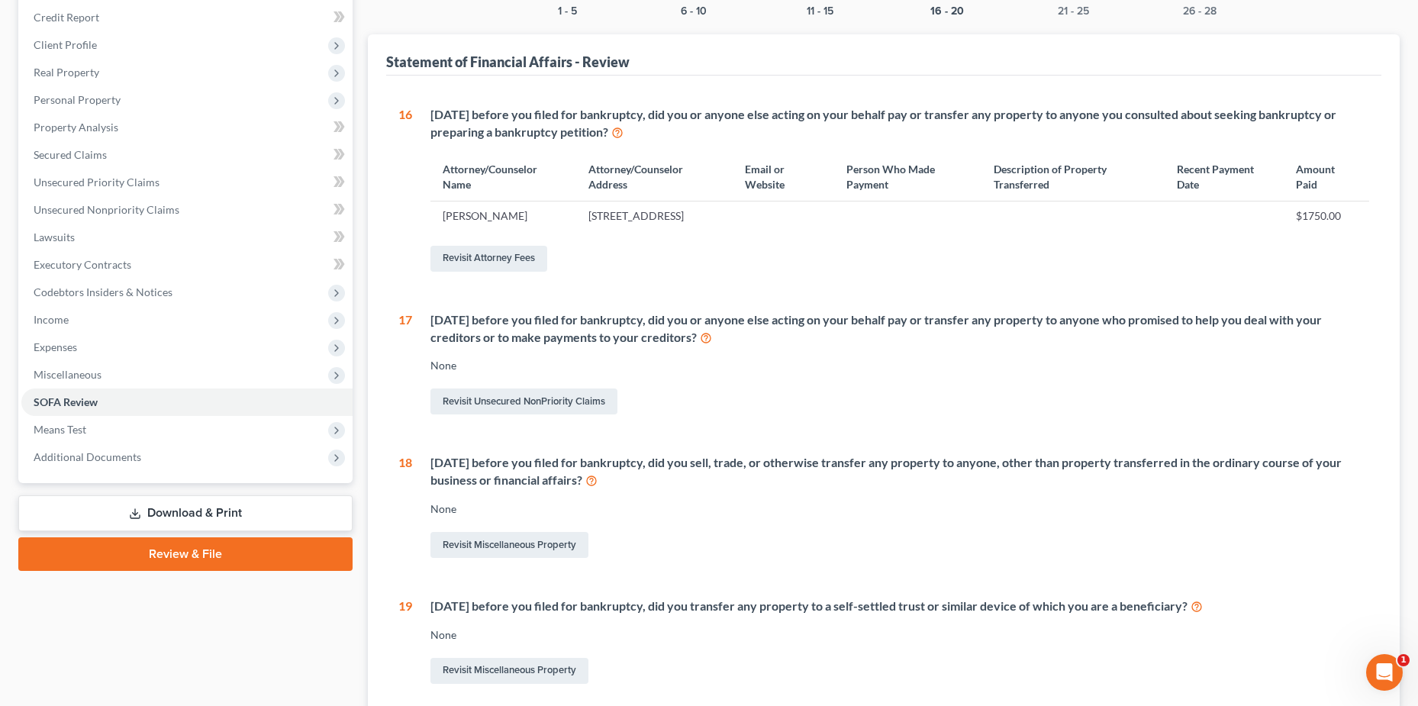
scroll to position [161, 0]
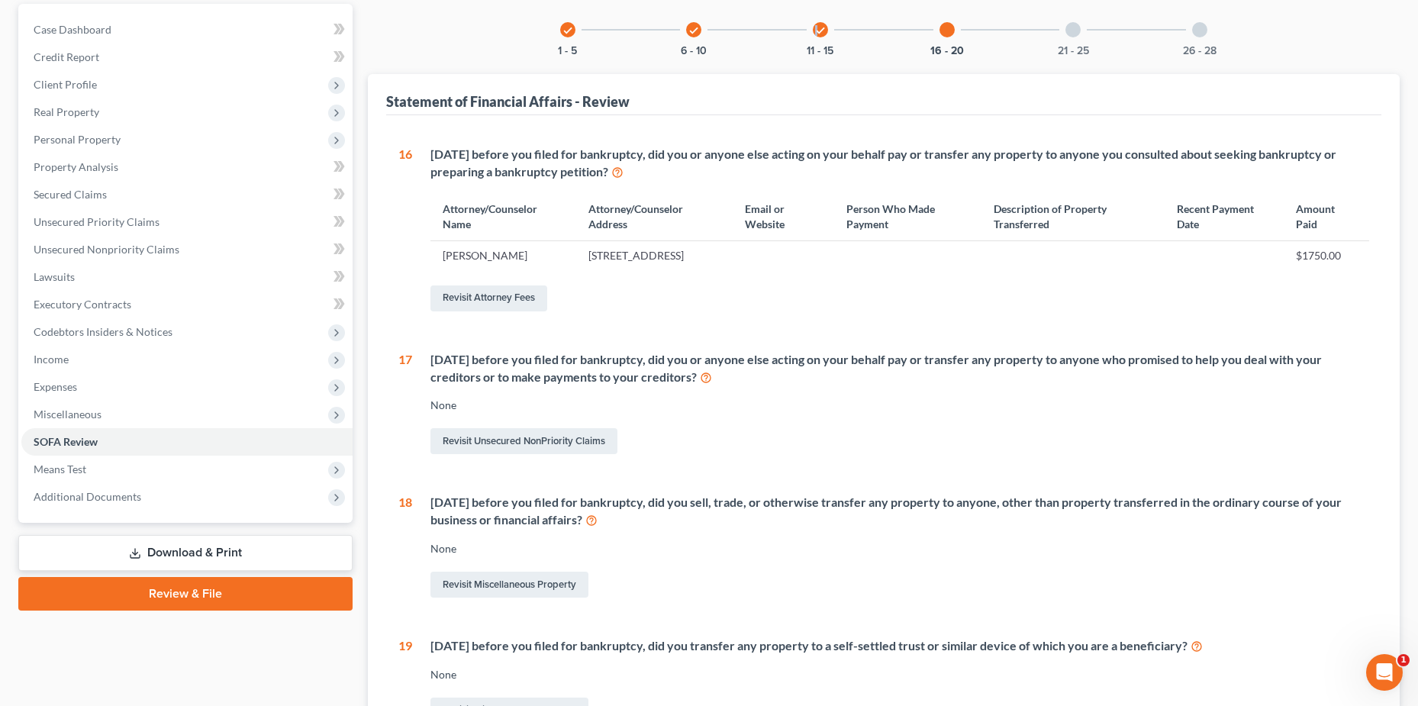
click at [819, 9] on div "[PERSON_NAME] Upgraded Chapter Chapter 7 Status Lead District ILCB Preview Peti…" at bounding box center [708, 452] width 1381 height 1031
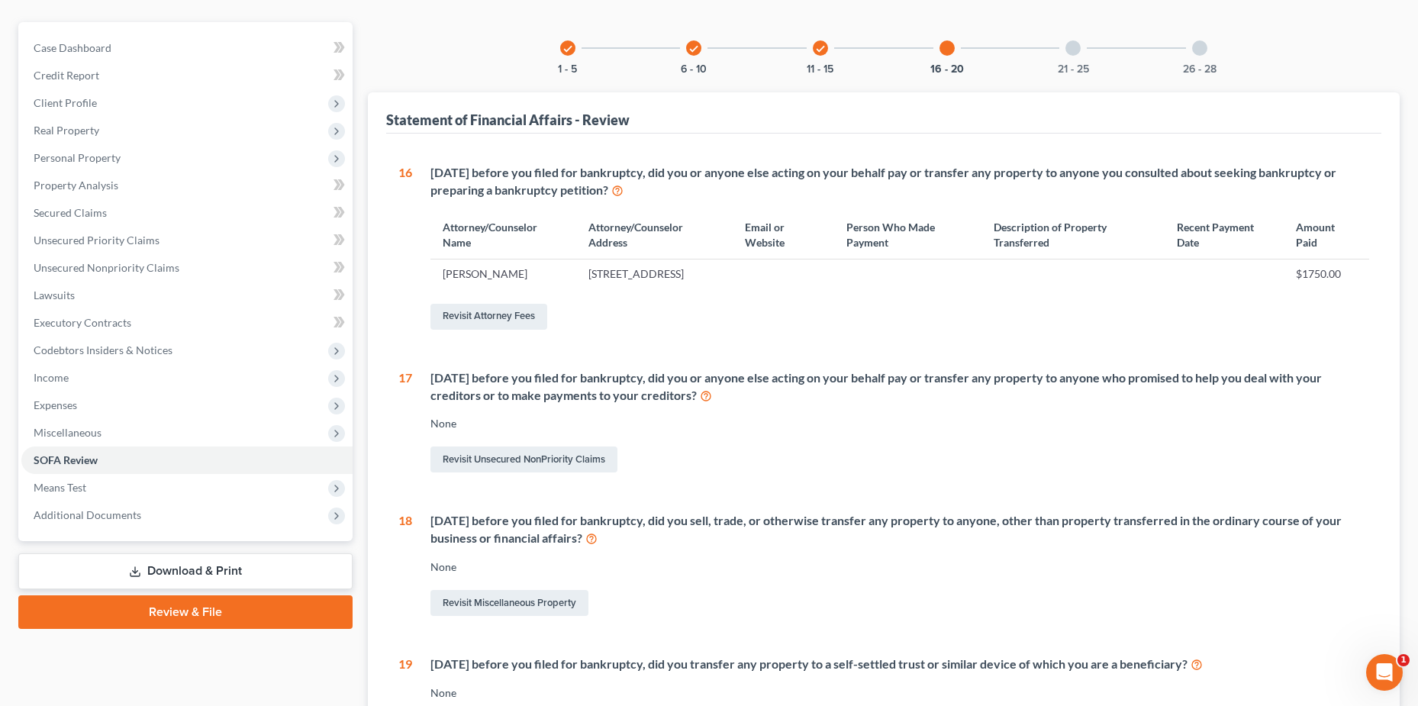
click at [819, 47] on icon "check" at bounding box center [820, 48] width 11 height 11
